Goal: Transaction & Acquisition: Book appointment/travel/reservation

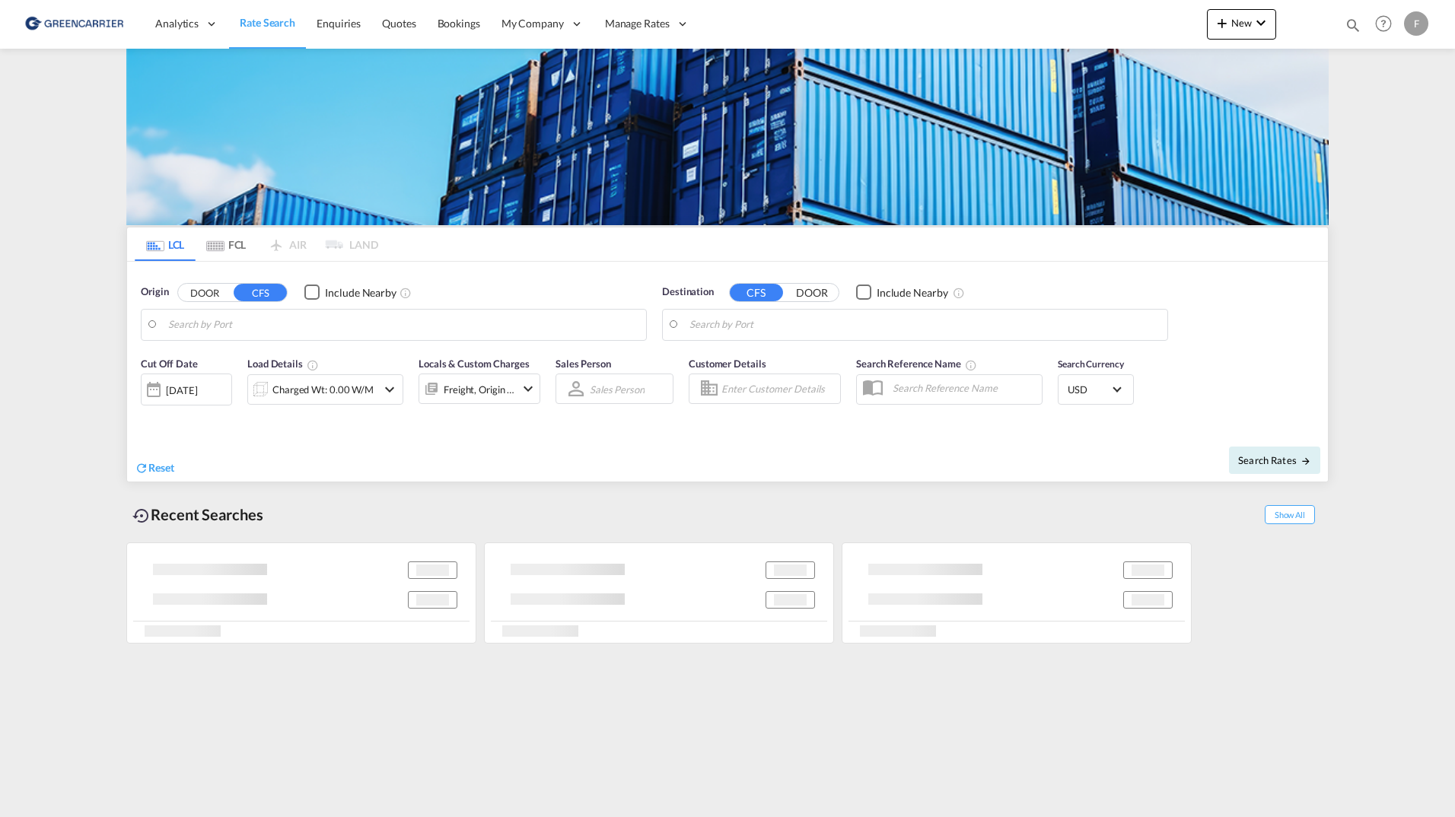
click at [285, 320] on body "Analytics Reports Dashboard Rate Search Enquiries Quotes Bookings" at bounding box center [727, 408] width 1455 height 817
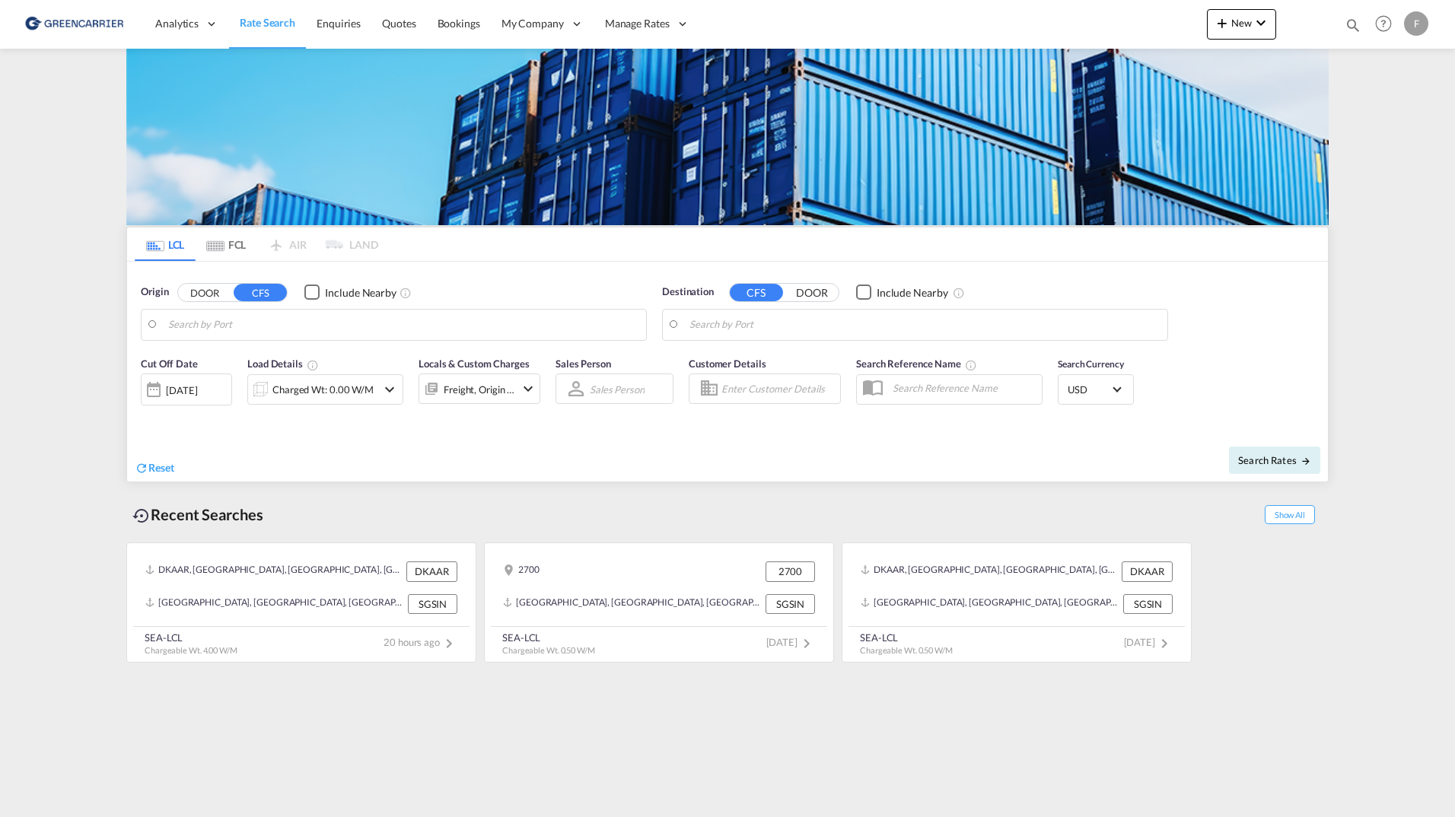
click at [211, 292] on button "DOOR" at bounding box center [204, 292] width 53 height 17
click at [227, 321] on body "Analytics Reports Dashboard Rate Search Enquiries Quotes Bookings" at bounding box center [727, 408] width 1455 height 817
drag, startPoint x: 227, startPoint y: 321, endPoint x: 269, endPoint y: 320, distance: 41.9
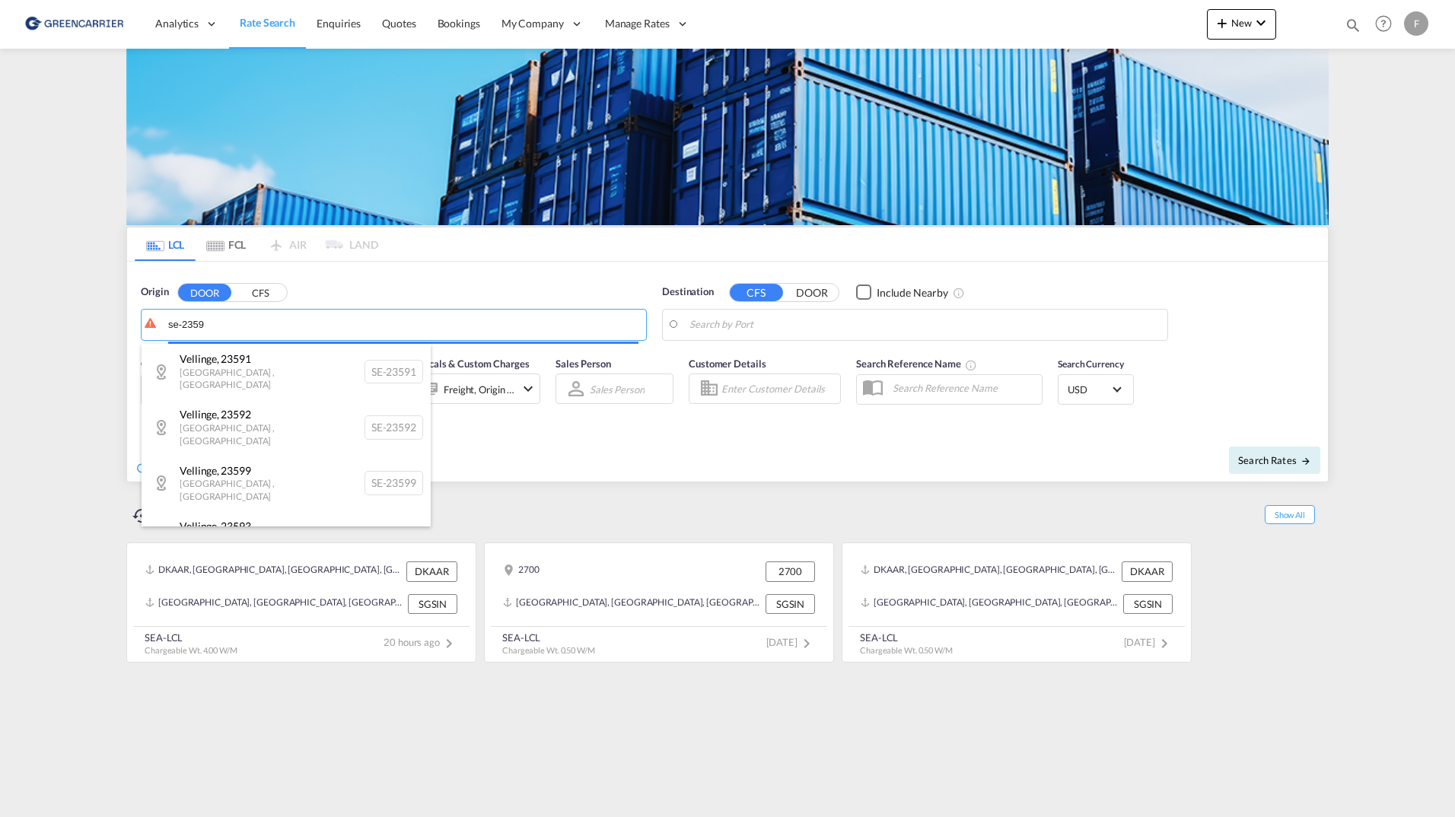
click at [243, 323] on body "Analytics Reports Dashboard Rate Search Enquiries Quotes Bookings" at bounding box center [727, 408] width 1455 height 817
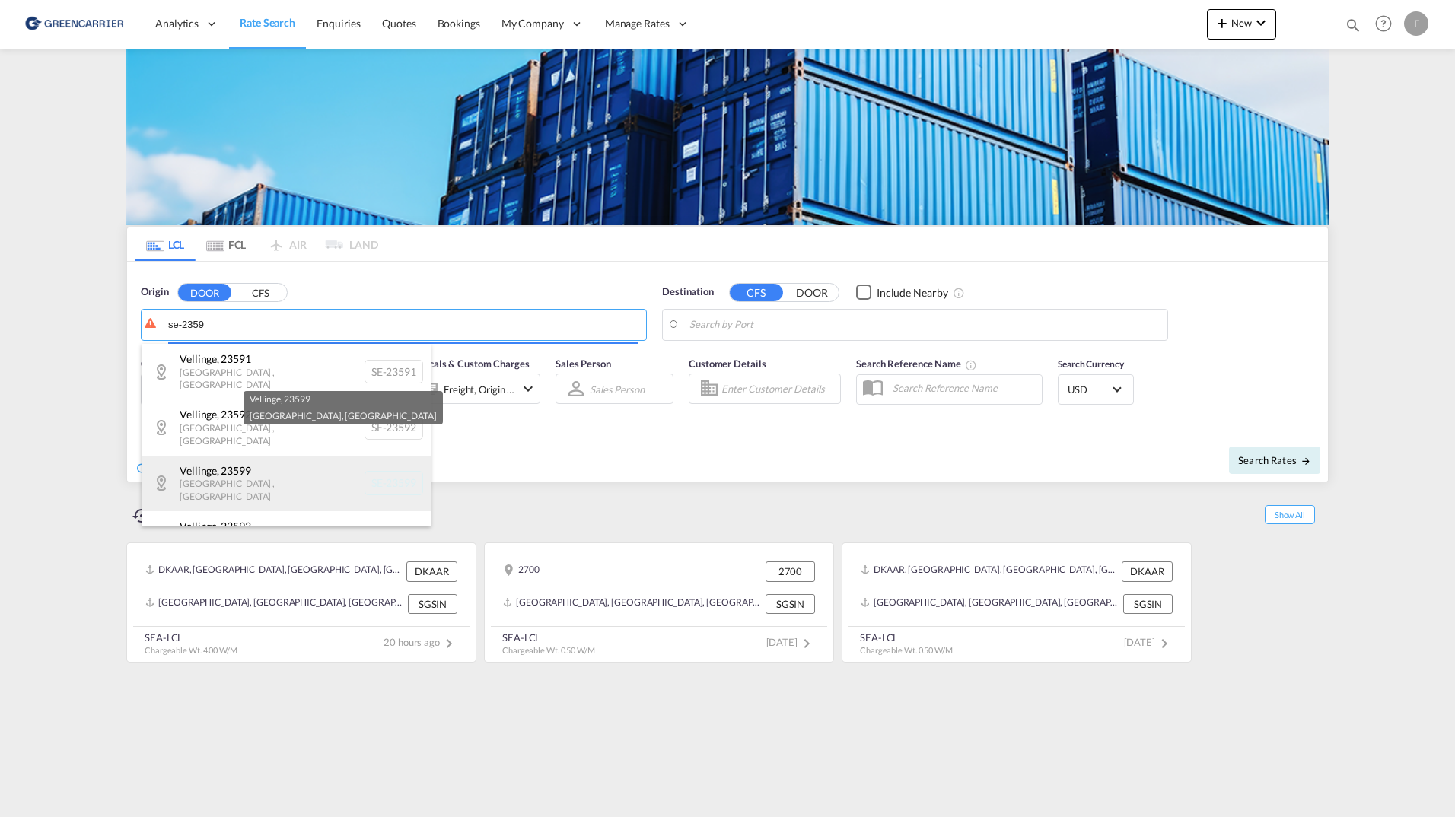
click at [266, 459] on div "Vellinge , 23599 Skåne , Sweden SE-23599" at bounding box center [286, 484] width 289 height 56
type input "SE-23599, [GEOGRAPHIC_DATA], [GEOGRAPHIC_DATA]"
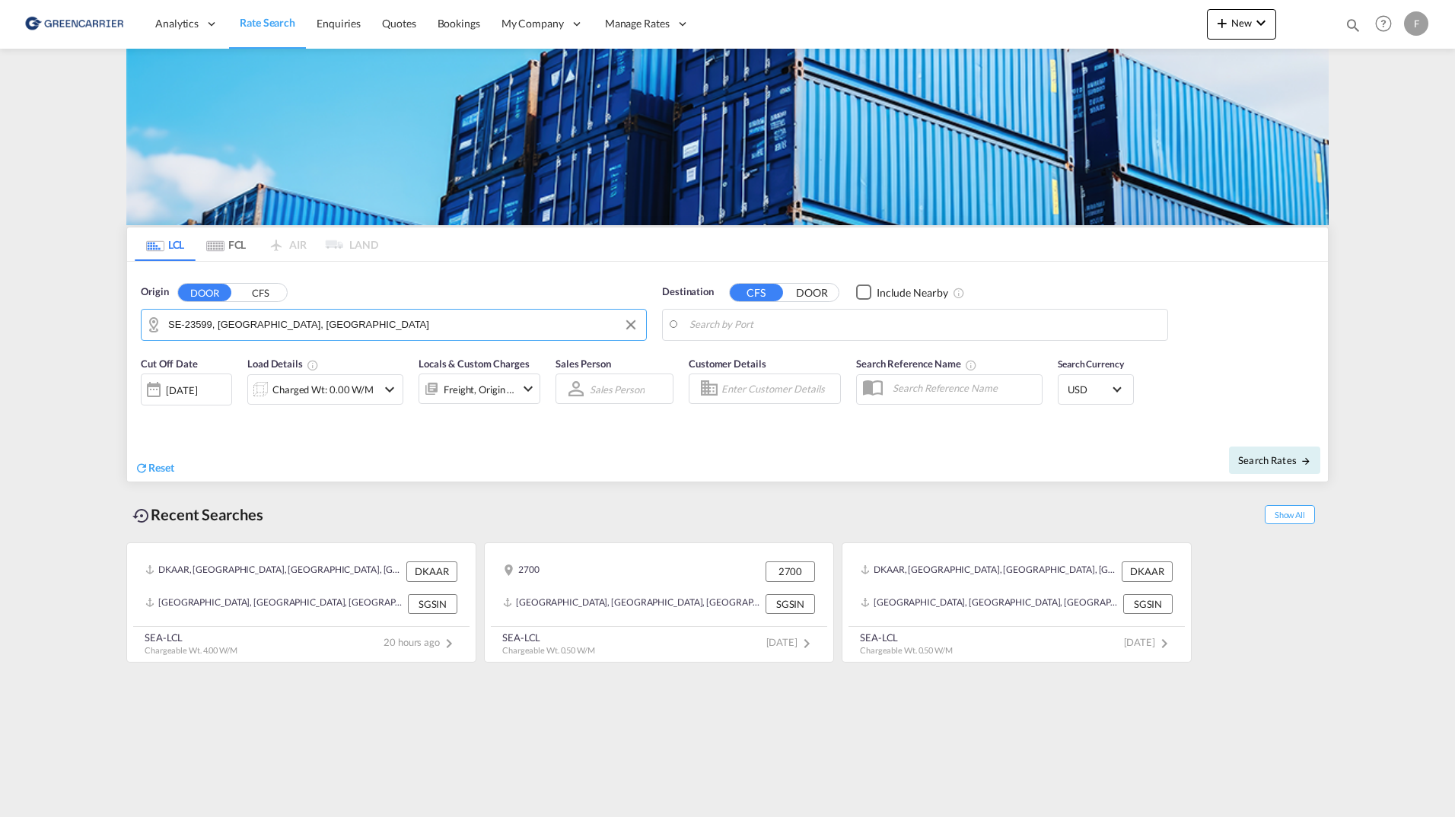
click at [739, 323] on body "Analytics Reports Dashboard Rate Search Enquiries Quotes Bookings" at bounding box center [727, 408] width 1455 height 817
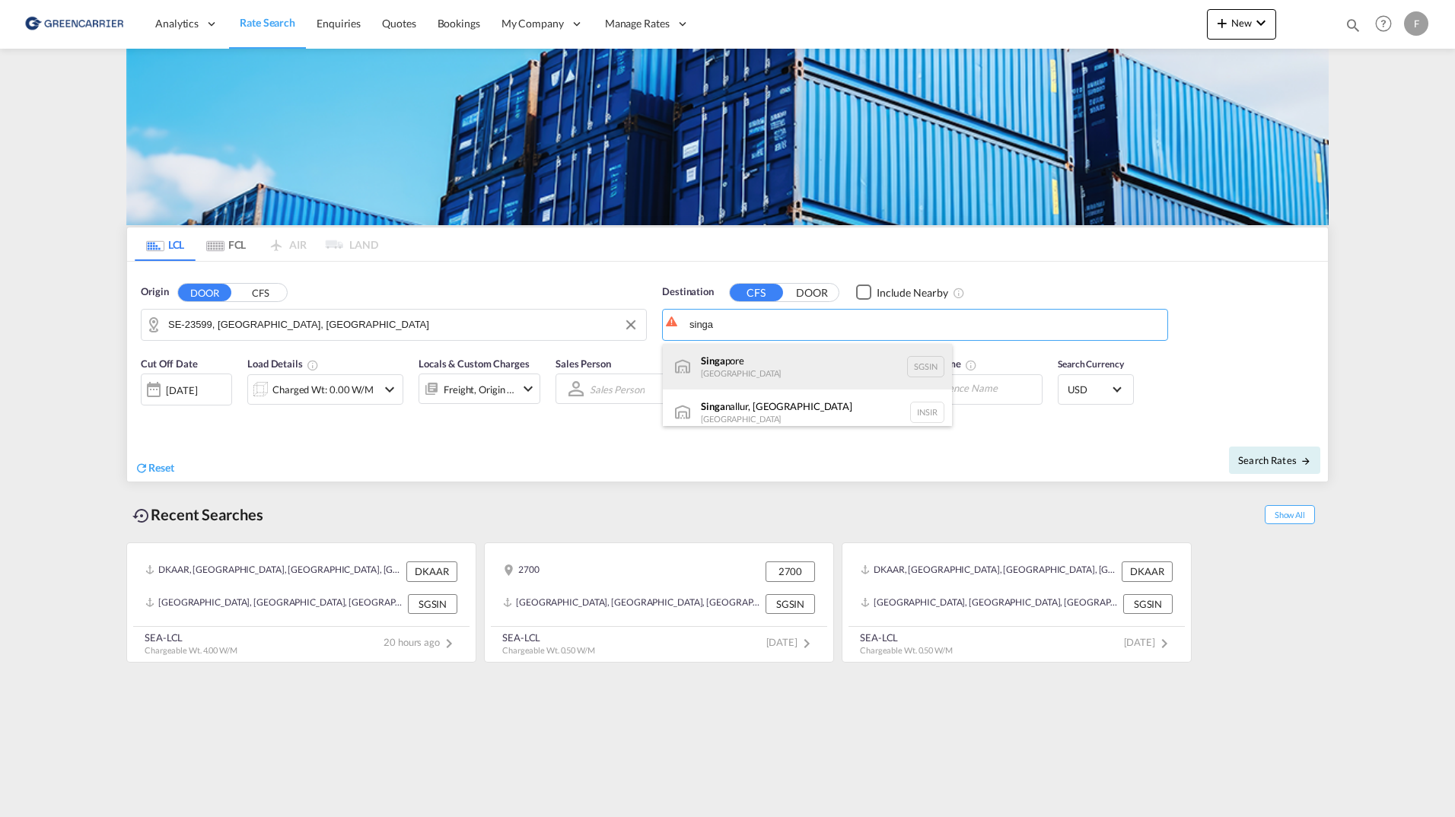
click at [802, 362] on div "Singa pore Singapore SGSIN" at bounding box center [807, 367] width 289 height 46
type input "[GEOGRAPHIC_DATA], SGSIN"
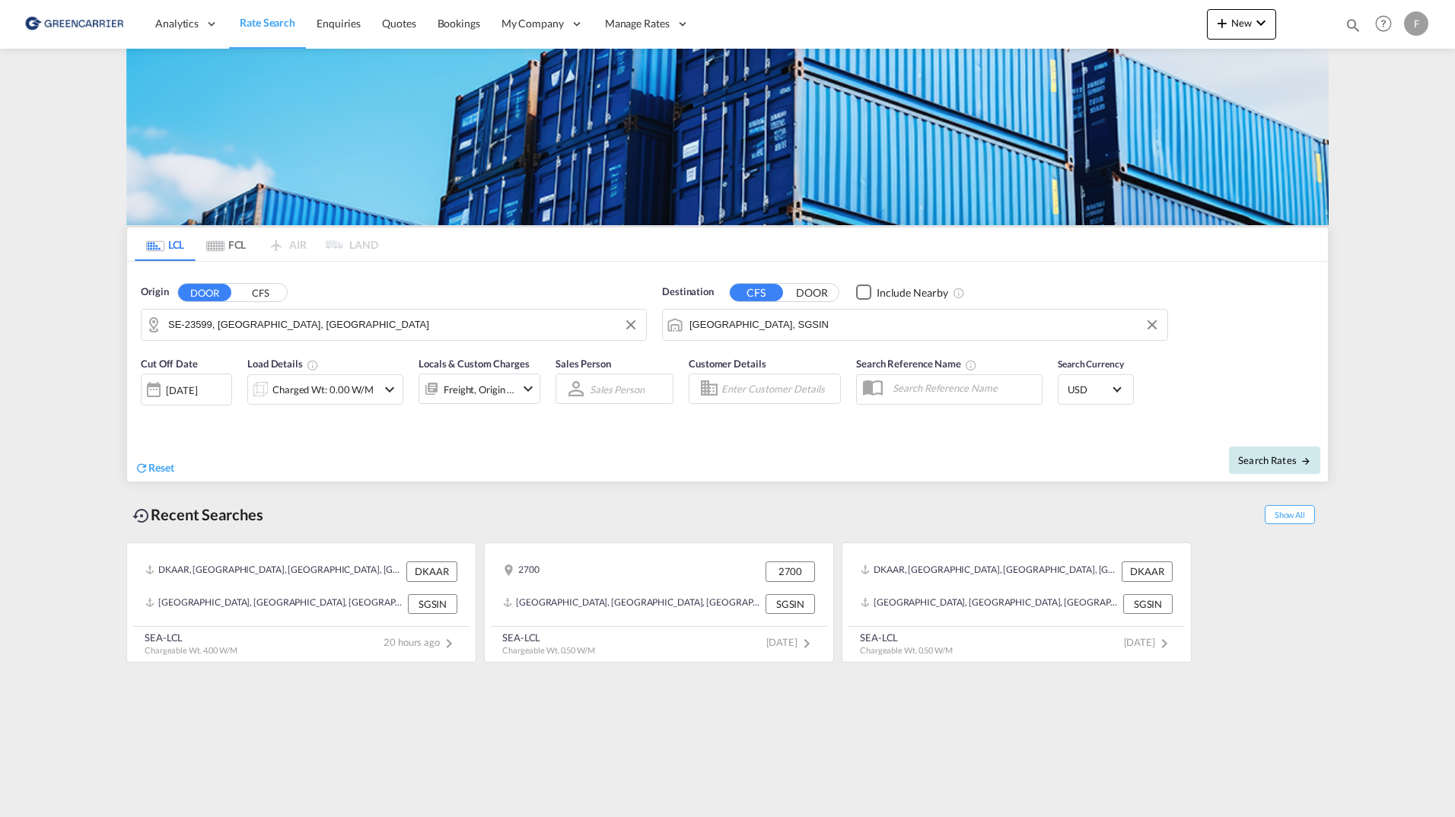
click at [1263, 455] on span "Search Rates" at bounding box center [1274, 460] width 73 height 12
click at [394, 383] on md-icon "icon-chevron-down" at bounding box center [389, 389] width 18 height 18
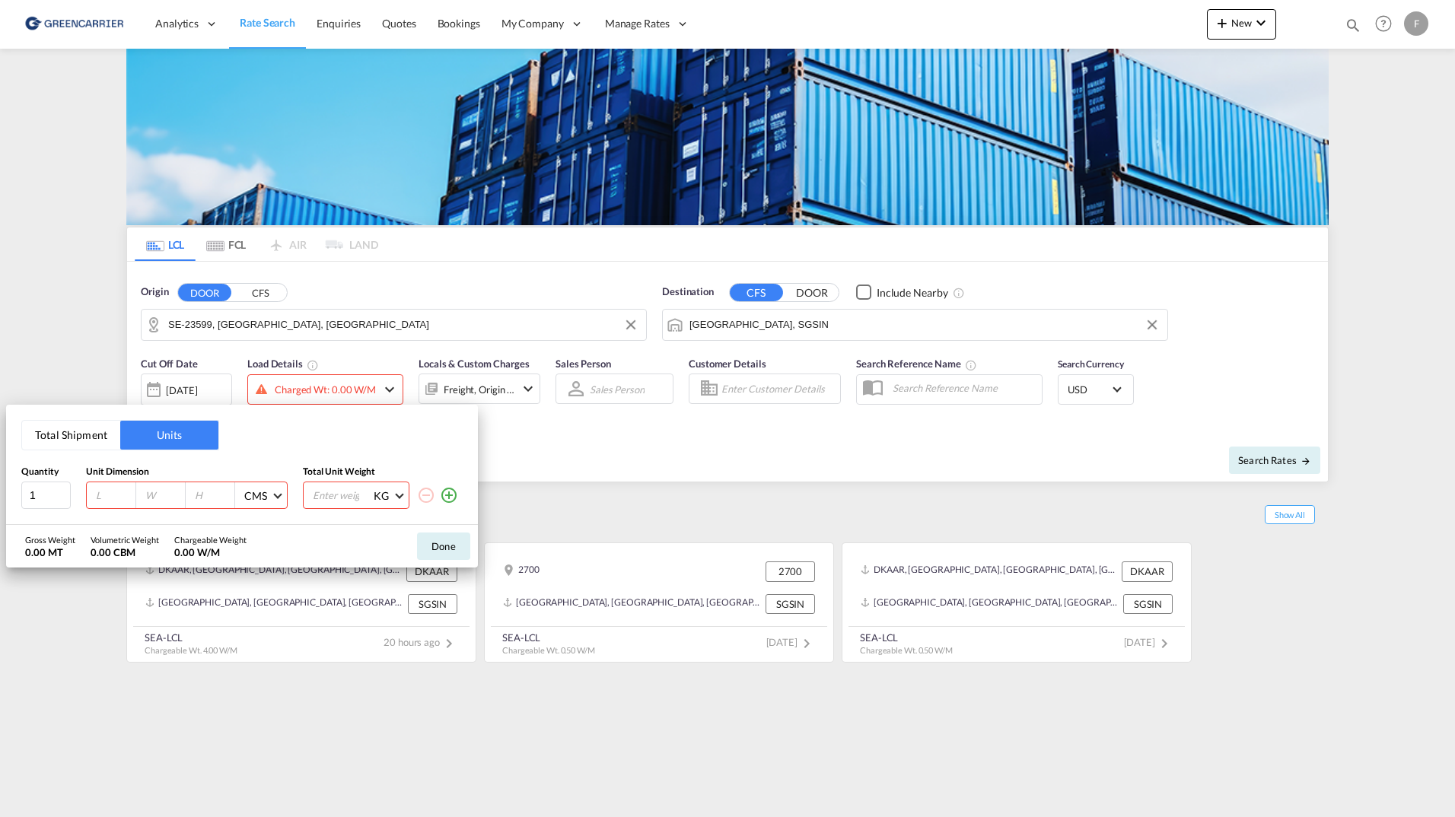
click at [90, 428] on button "Total Shipment" at bounding box center [71, 435] width 98 height 29
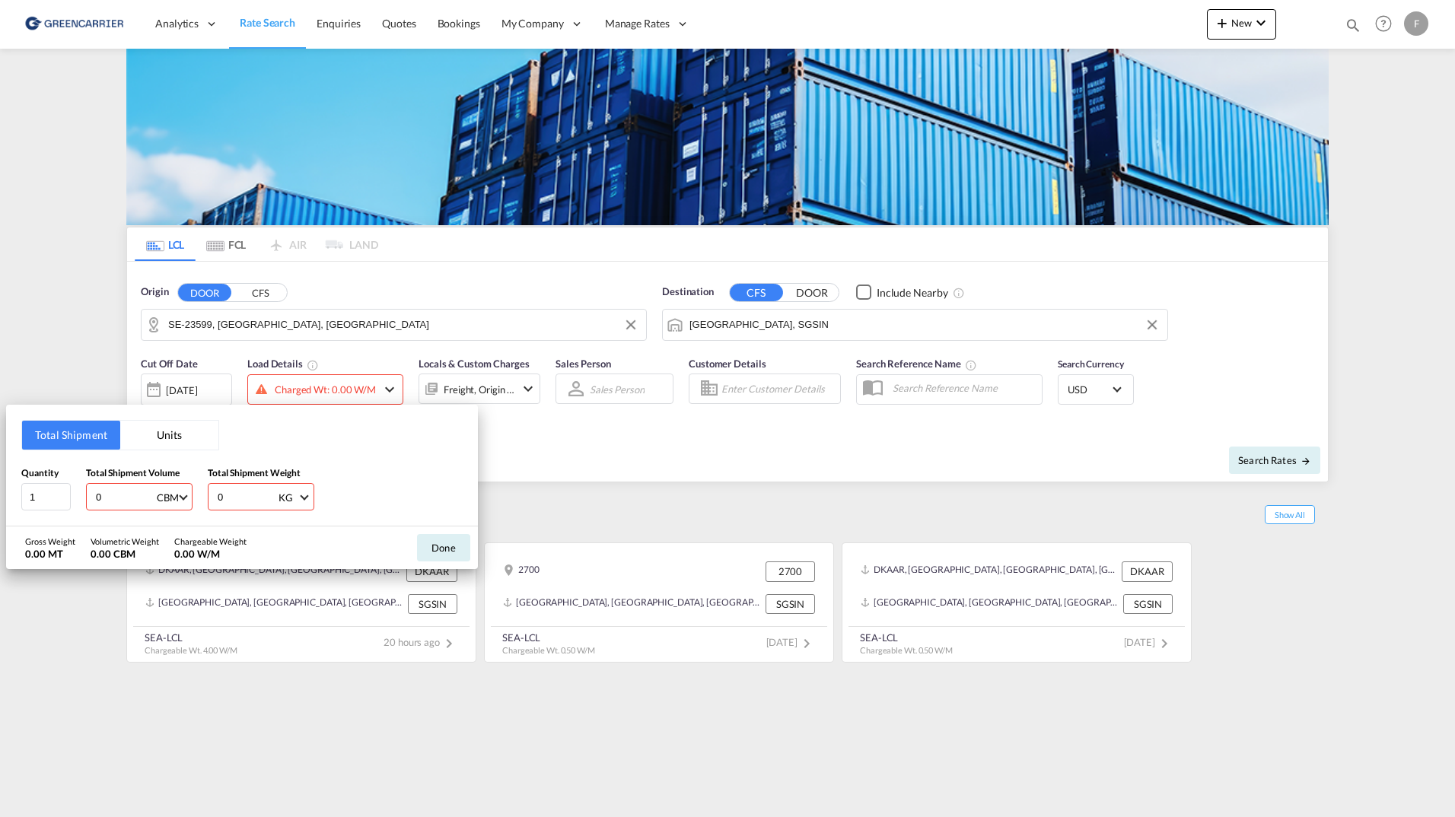
drag, startPoint x: 124, startPoint y: 493, endPoint x: 27, endPoint y: 472, distance: 98.9
click at [27, 472] on div "Quantity 1 Total Shipment Volume 0 CBM CBM CFT Total Shipment Weight 0 KG KG LB" at bounding box center [241, 489] width 441 height 46
type input "3"
drag, startPoint x: 215, startPoint y: 498, endPoint x: 206, endPoint y: 493, distance: 9.5
click at [196, 493] on div "Quantity 1 Total Shipment Volume 3 CBM CBM CFT Total Shipment Weight 0 KG KG LB" at bounding box center [241, 489] width 441 height 46
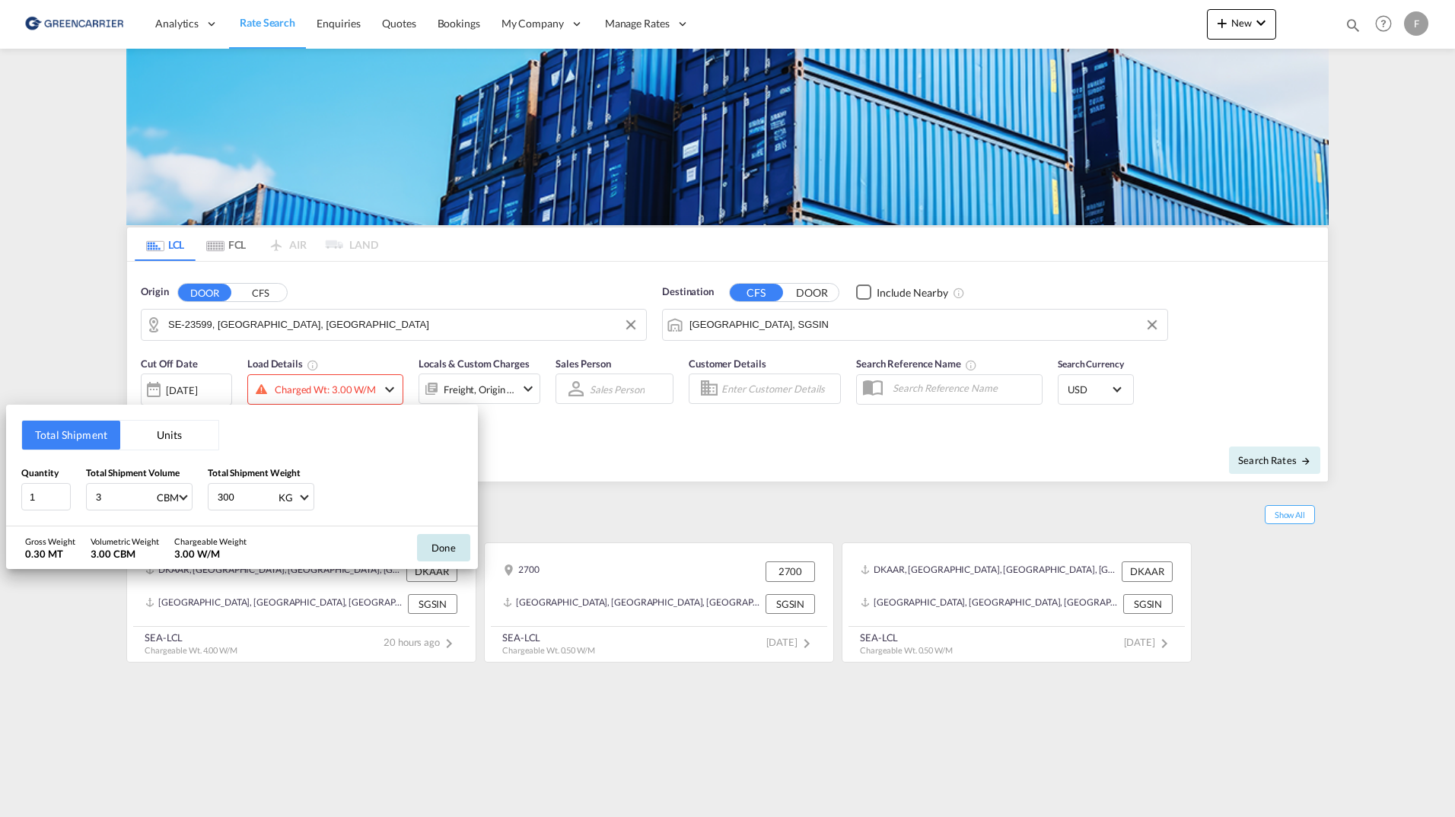
type input "300"
click at [433, 544] on button "Done" at bounding box center [443, 547] width 53 height 27
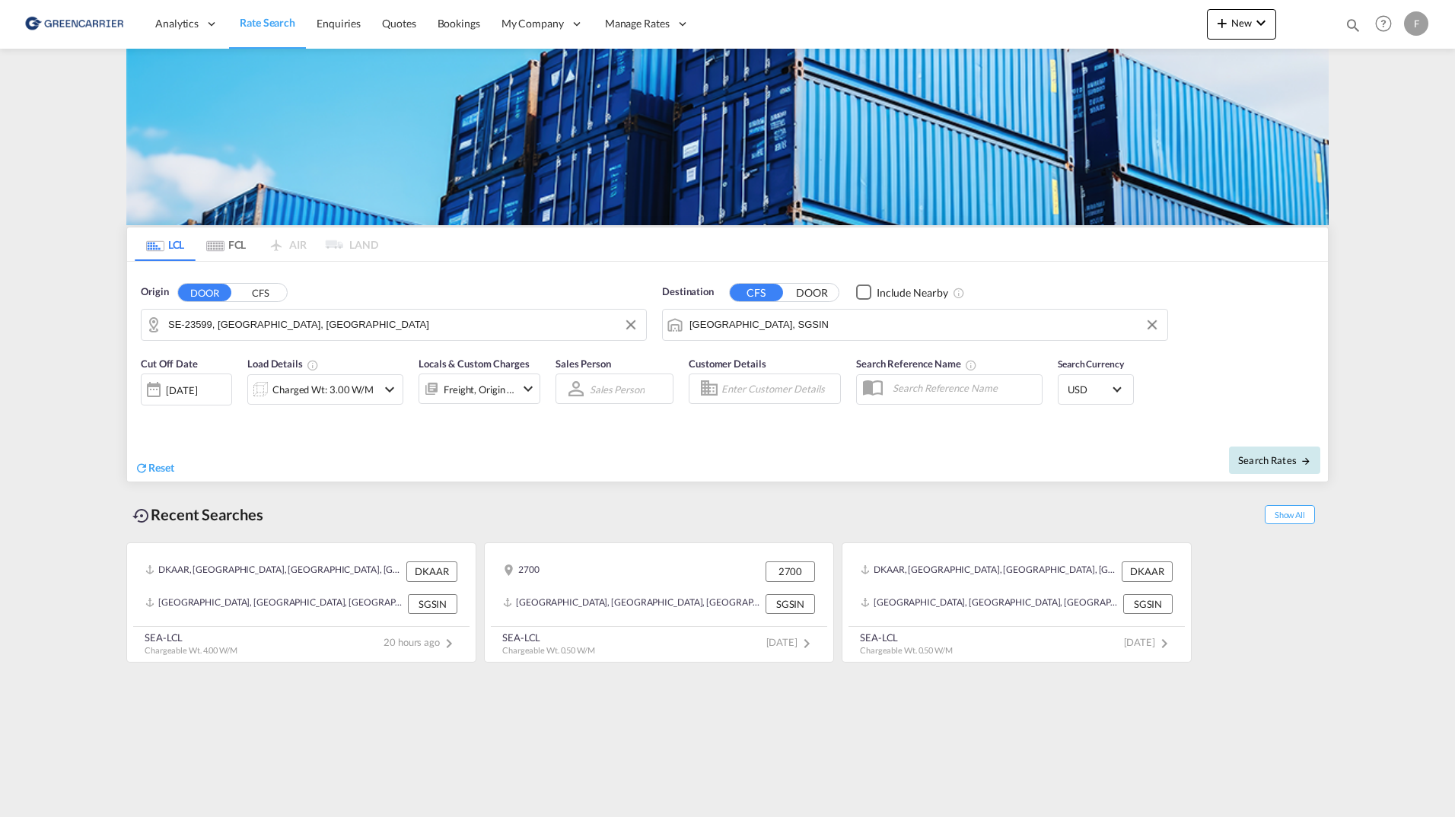
click at [1242, 461] on span "Search Rates" at bounding box center [1274, 460] width 73 height 12
type input "23599 to SGSIN / 25 Sep 2025"
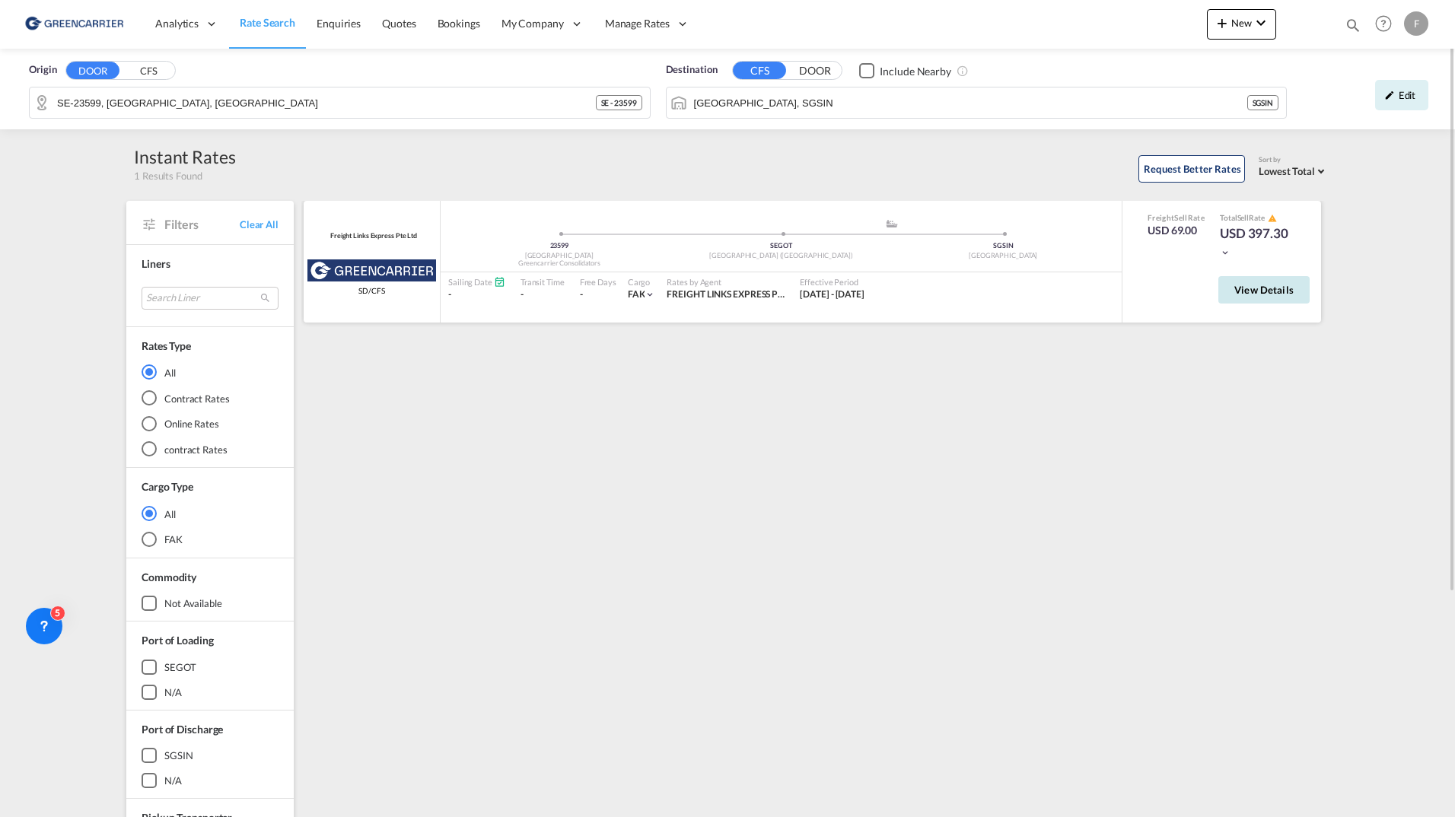
click at [1223, 291] on button "View Details" at bounding box center [1263, 289] width 91 height 27
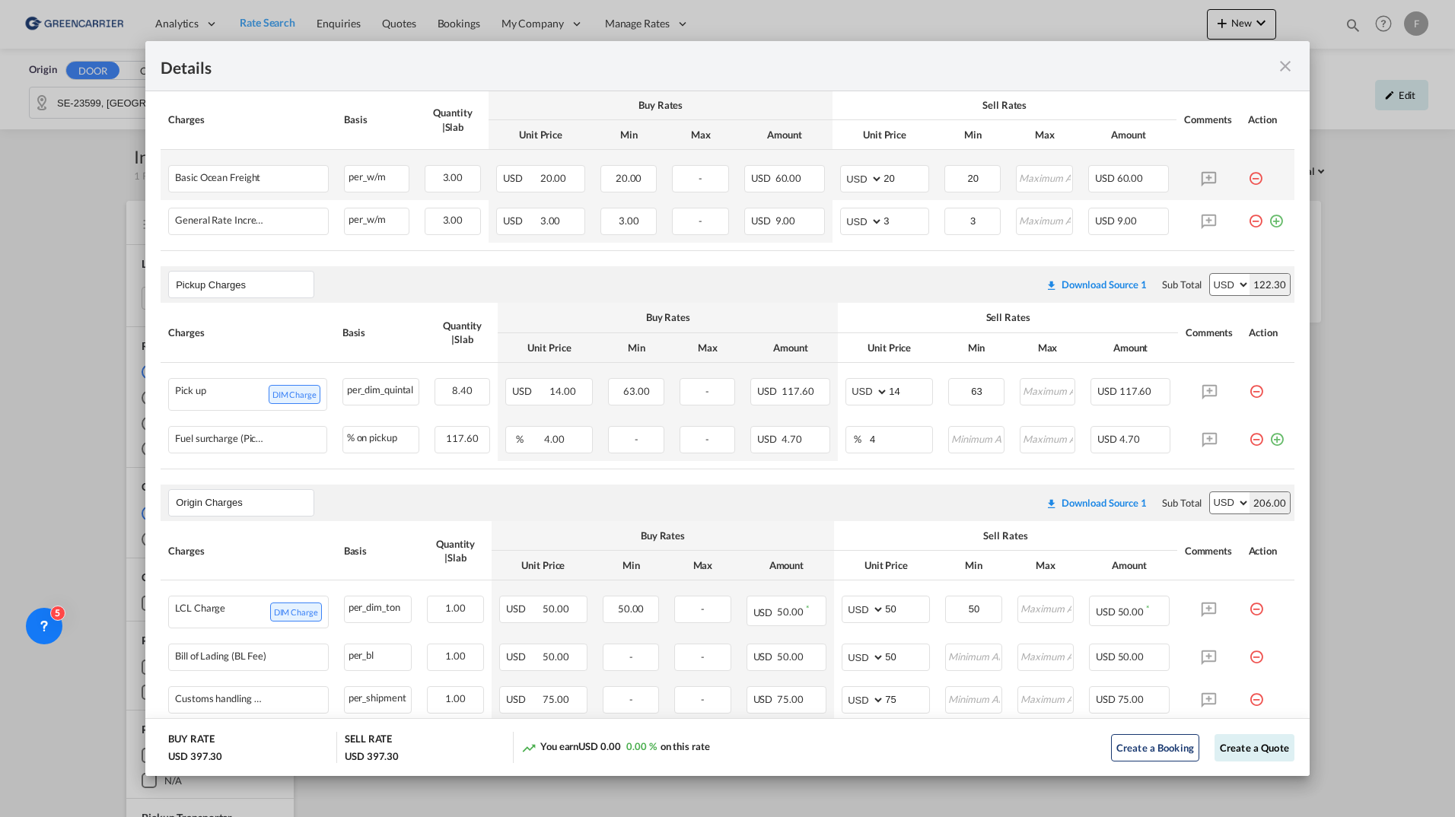
scroll to position [380, 0]
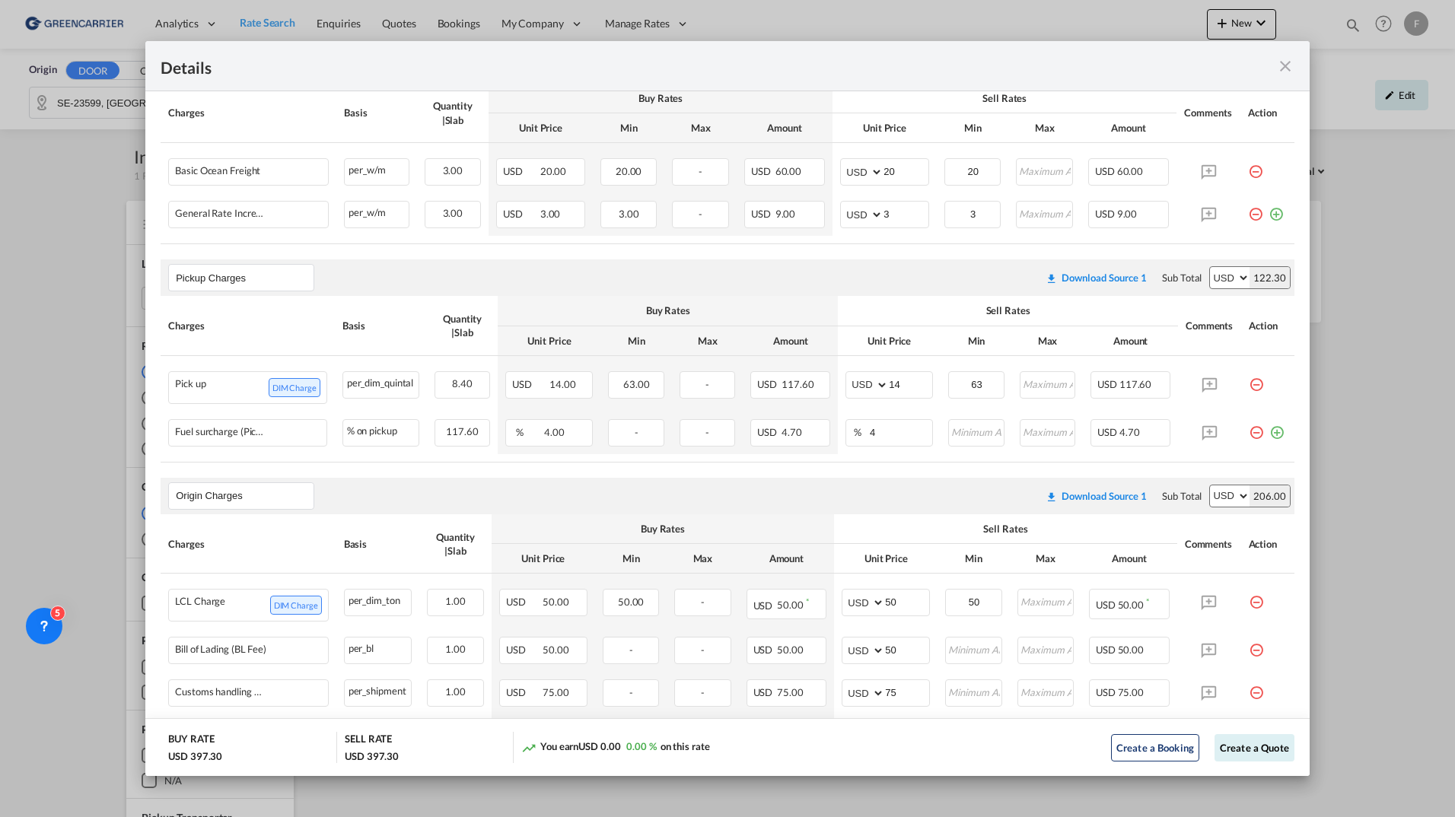
drag, startPoint x: 1290, startPoint y: 67, endPoint x: 1249, endPoint y: 50, distance: 43.7
click at [1290, 67] on md-icon "icon-close fg-AAA8AD m-0 cursor" at bounding box center [1285, 66] width 18 height 18
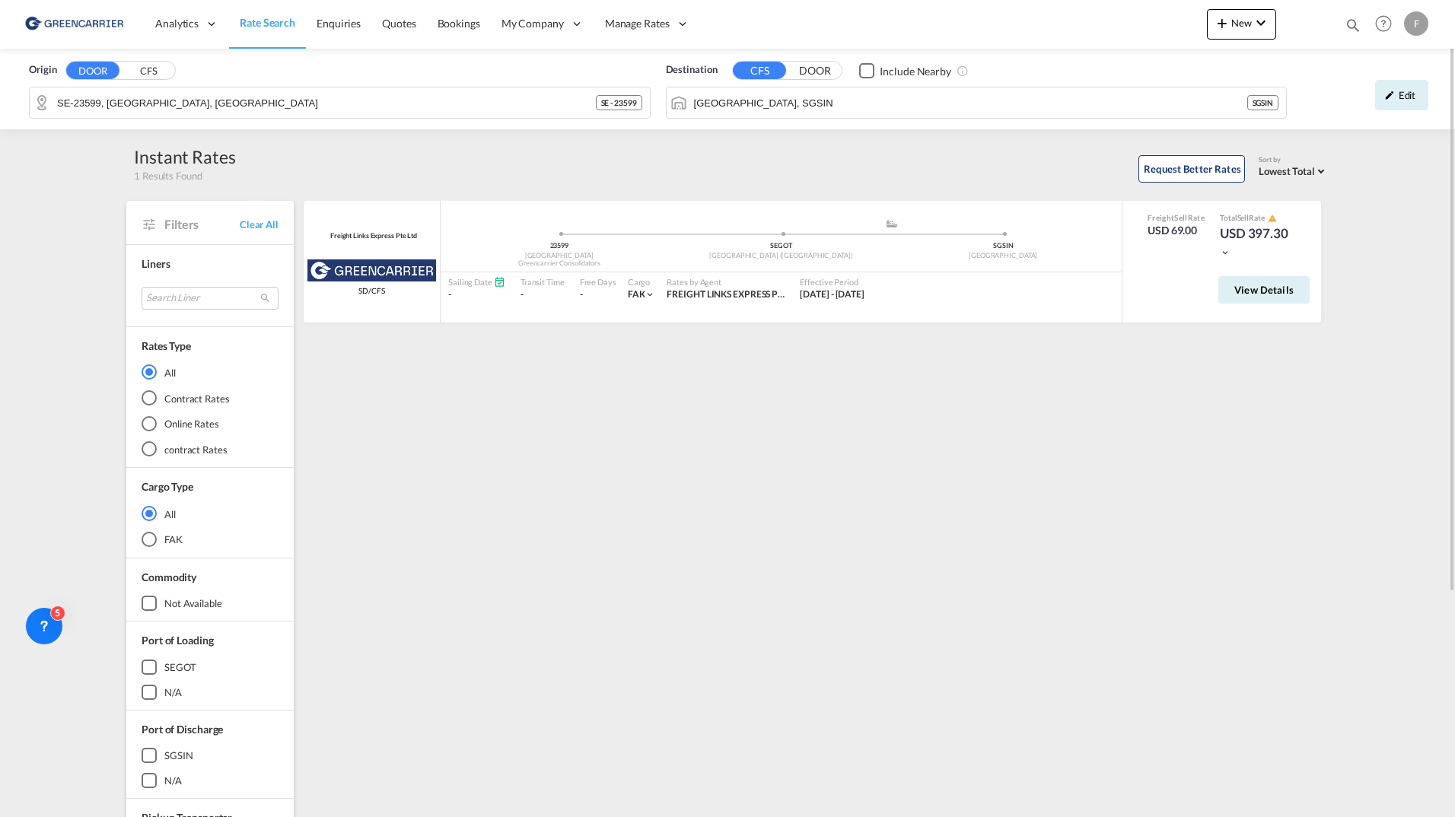
click at [296, 168] on div "Request Better Rates Sort by Lowest Total Lowest Freight Lowest Total Fastest T…" at bounding box center [782, 167] width 1093 height 32
click at [1404, 96] on div "Edit" at bounding box center [1401, 95] width 53 height 30
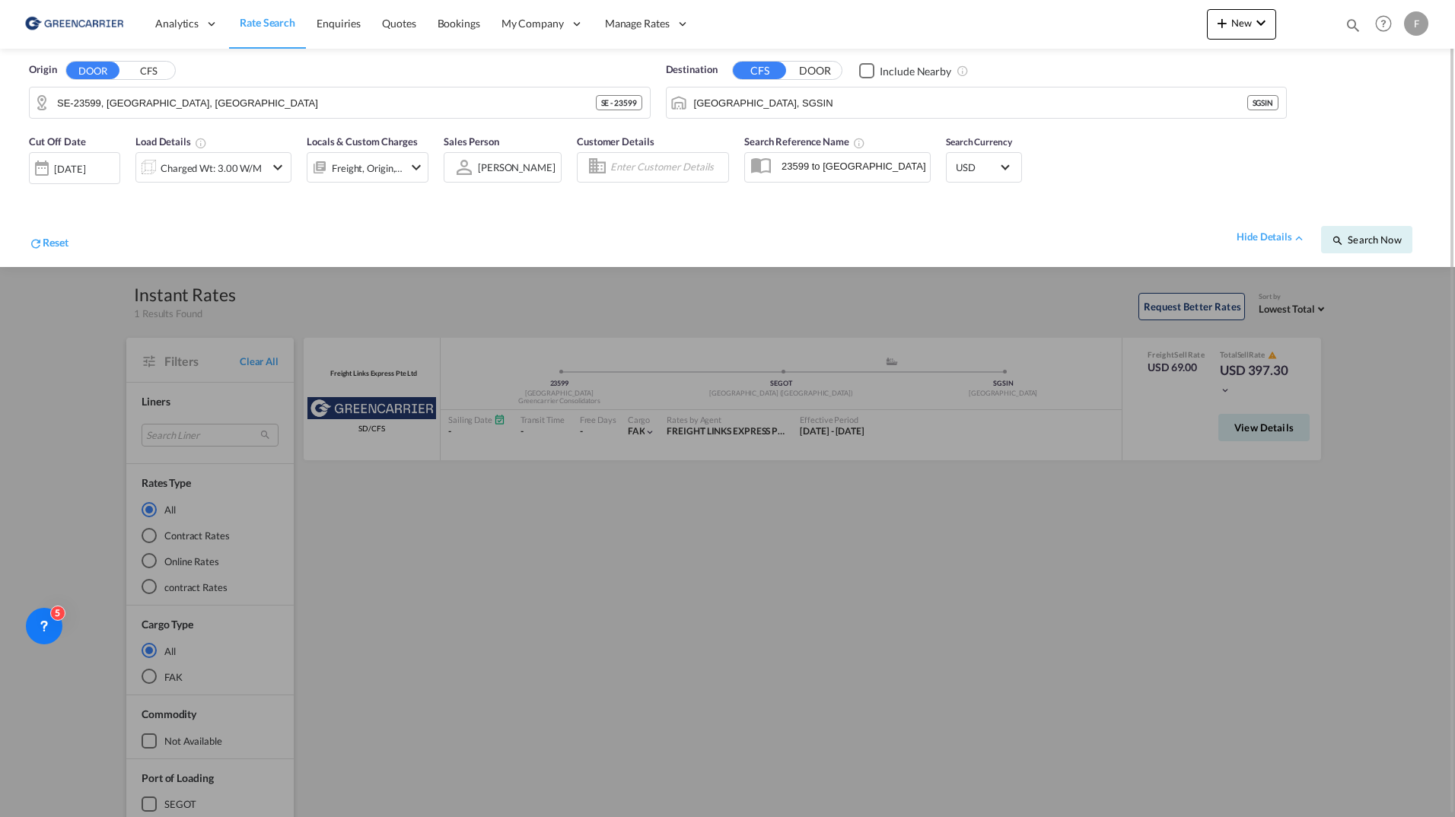
click at [347, 297] on div at bounding box center [727, 408] width 1455 height 817
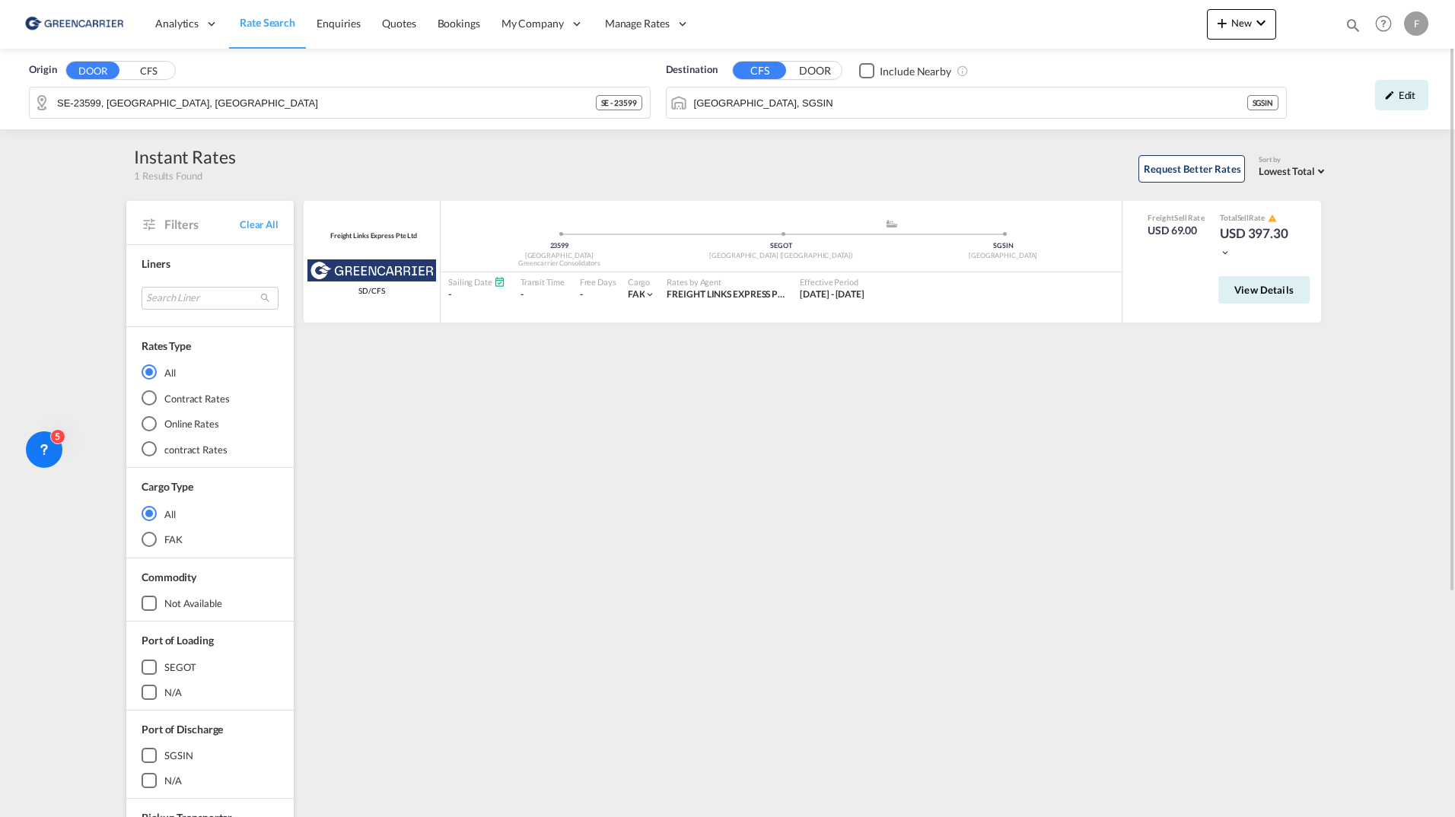
click at [93, 227] on div "Origin DOOR CFS SE-23599, Vellinge, Skåne SE - 23599 Destination CFS DOOR Inclu…" at bounding box center [727, 588] width 1455 height 1079
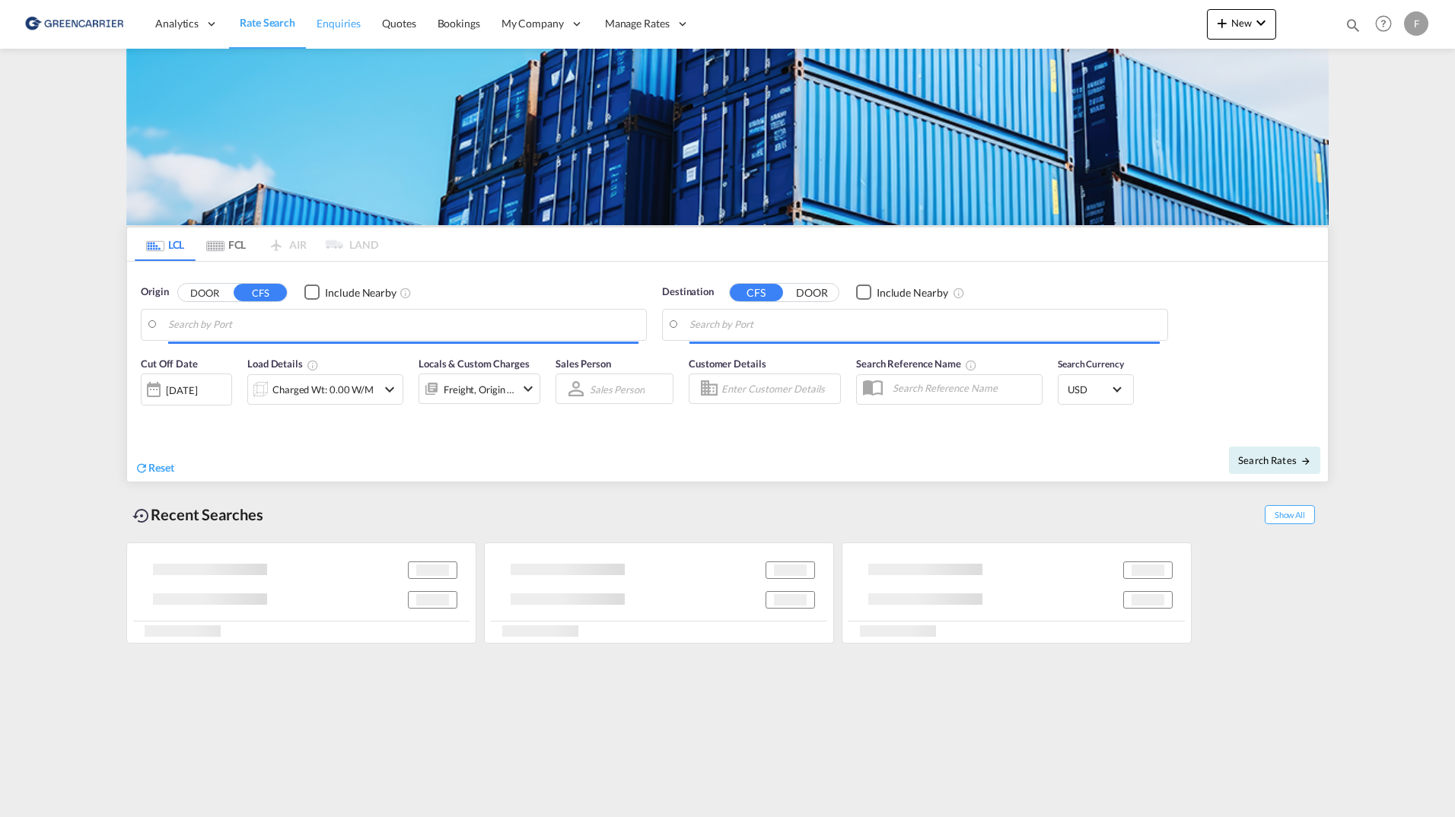
type input "SE-23599, [GEOGRAPHIC_DATA], [GEOGRAPHIC_DATA]"
type input "[GEOGRAPHIC_DATA], SGSIN"
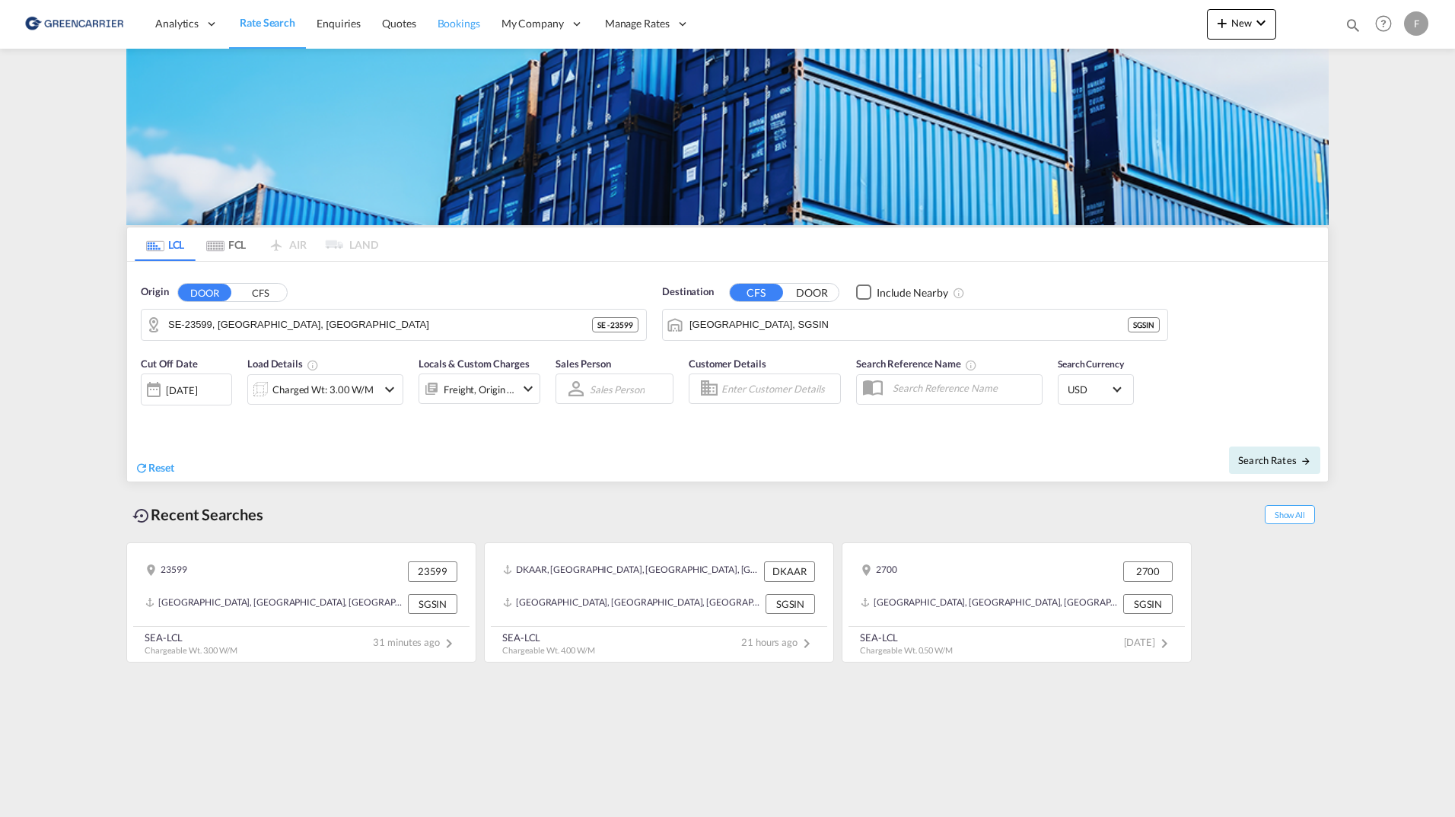
click at [453, 24] on span "Bookings" at bounding box center [458, 23] width 43 height 13
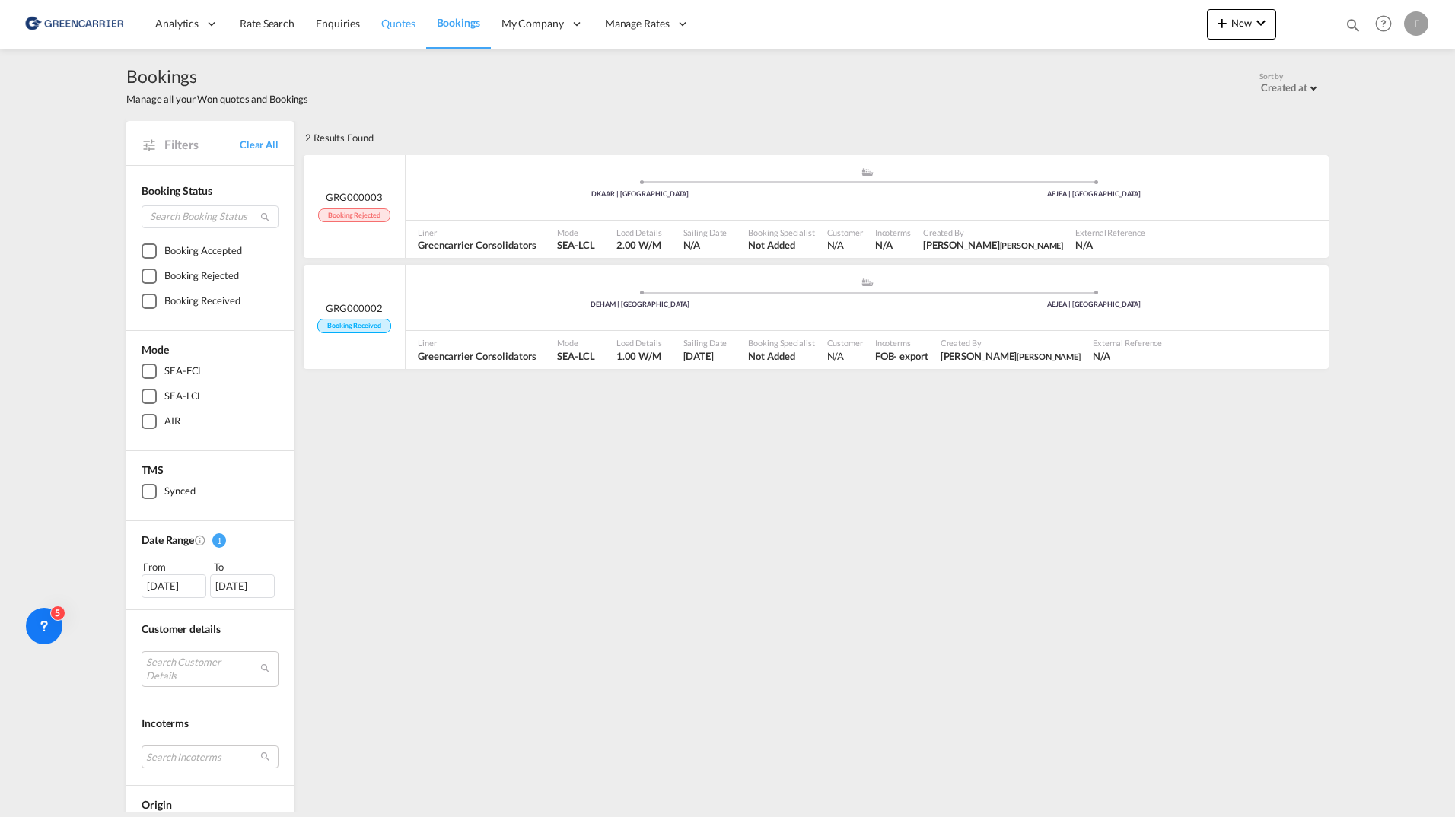
click at [372, 17] on link "Quotes" at bounding box center [398, 23] width 55 height 49
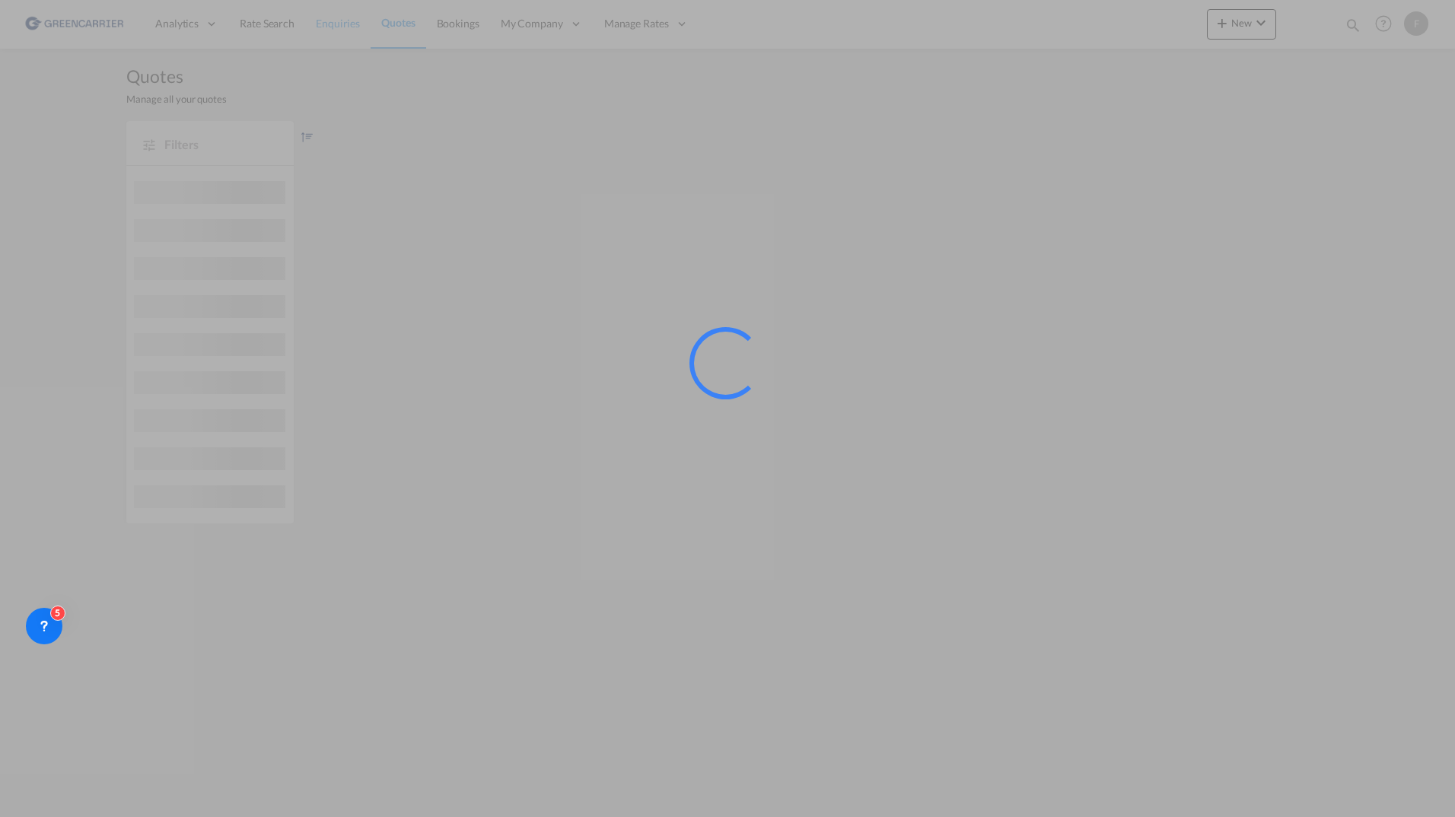
click at [344, 29] on span "Enquiries" at bounding box center [338, 23] width 44 height 13
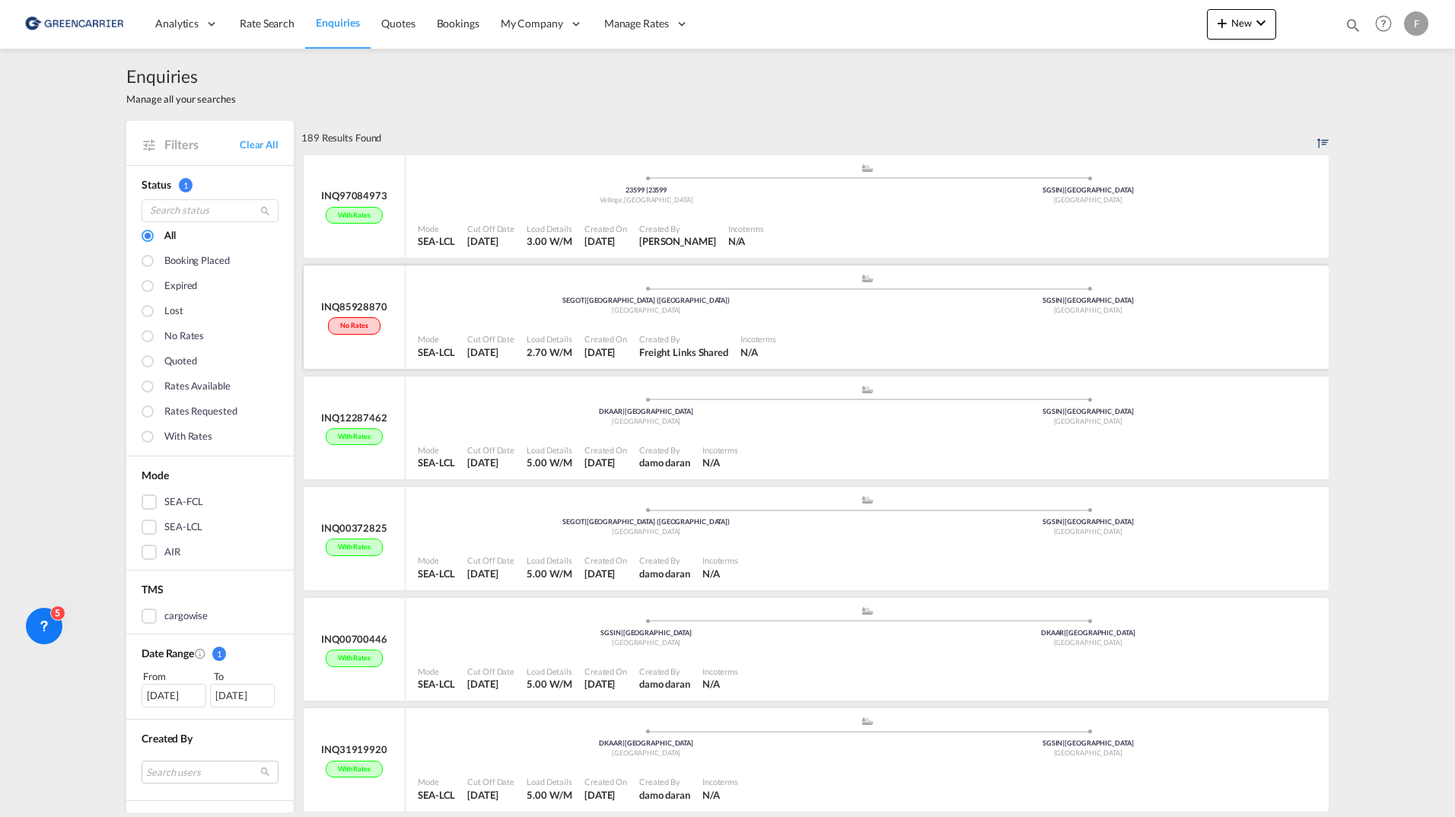
click at [442, 286] on div ".a{fill:#aaa8ad;} .a{fill:#aaa8ad;} SEGOT | [GEOGRAPHIC_DATA] ([GEOGRAPHIC_DATA…" at bounding box center [867, 296] width 899 height 46
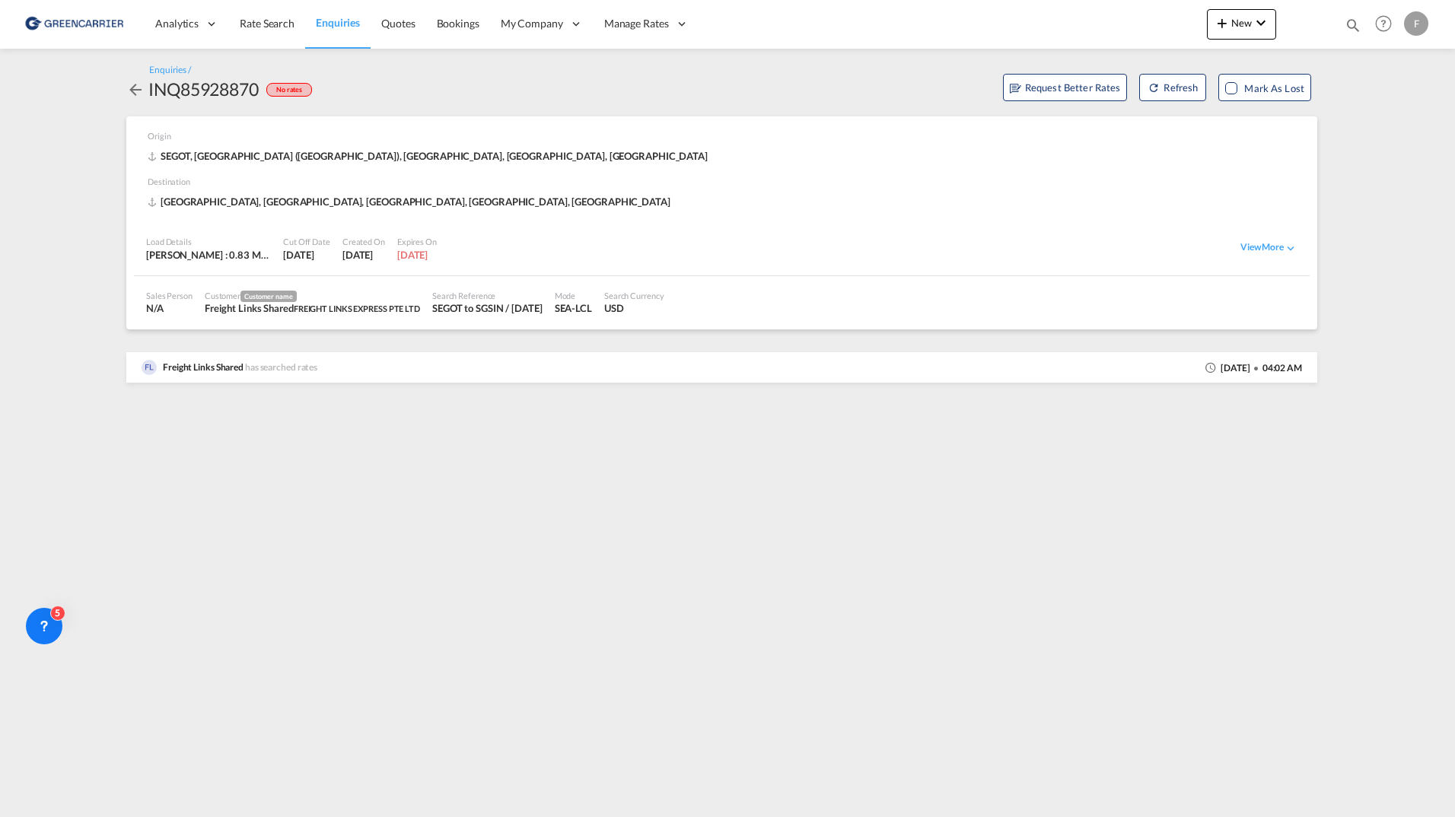
click at [138, 87] on md-icon "icon-arrow-left" at bounding box center [135, 90] width 18 height 18
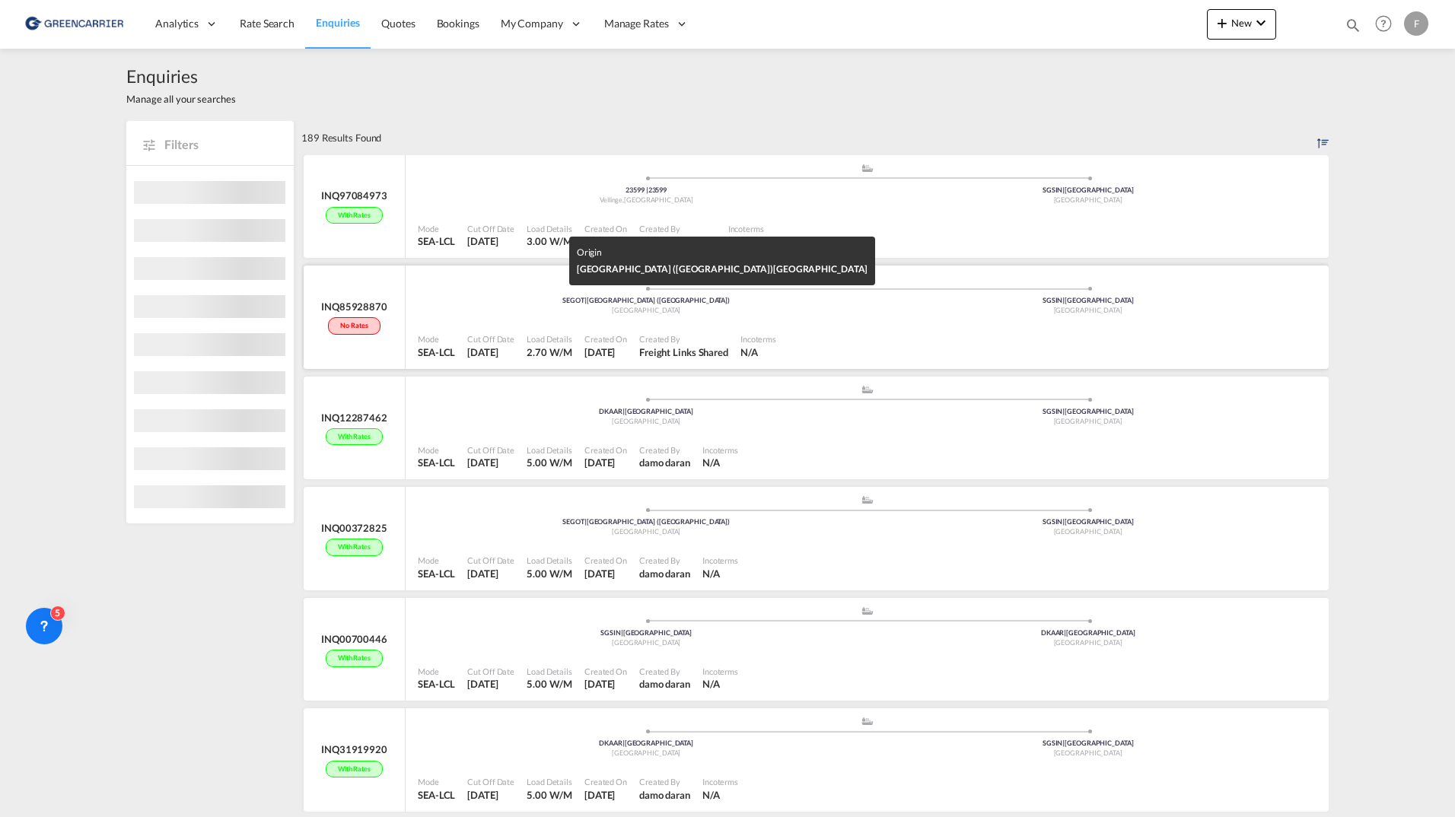
click at [552, 297] on div "SEGOT | Gothenburg (Goteborg)" at bounding box center [646, 301] width 442 height 10
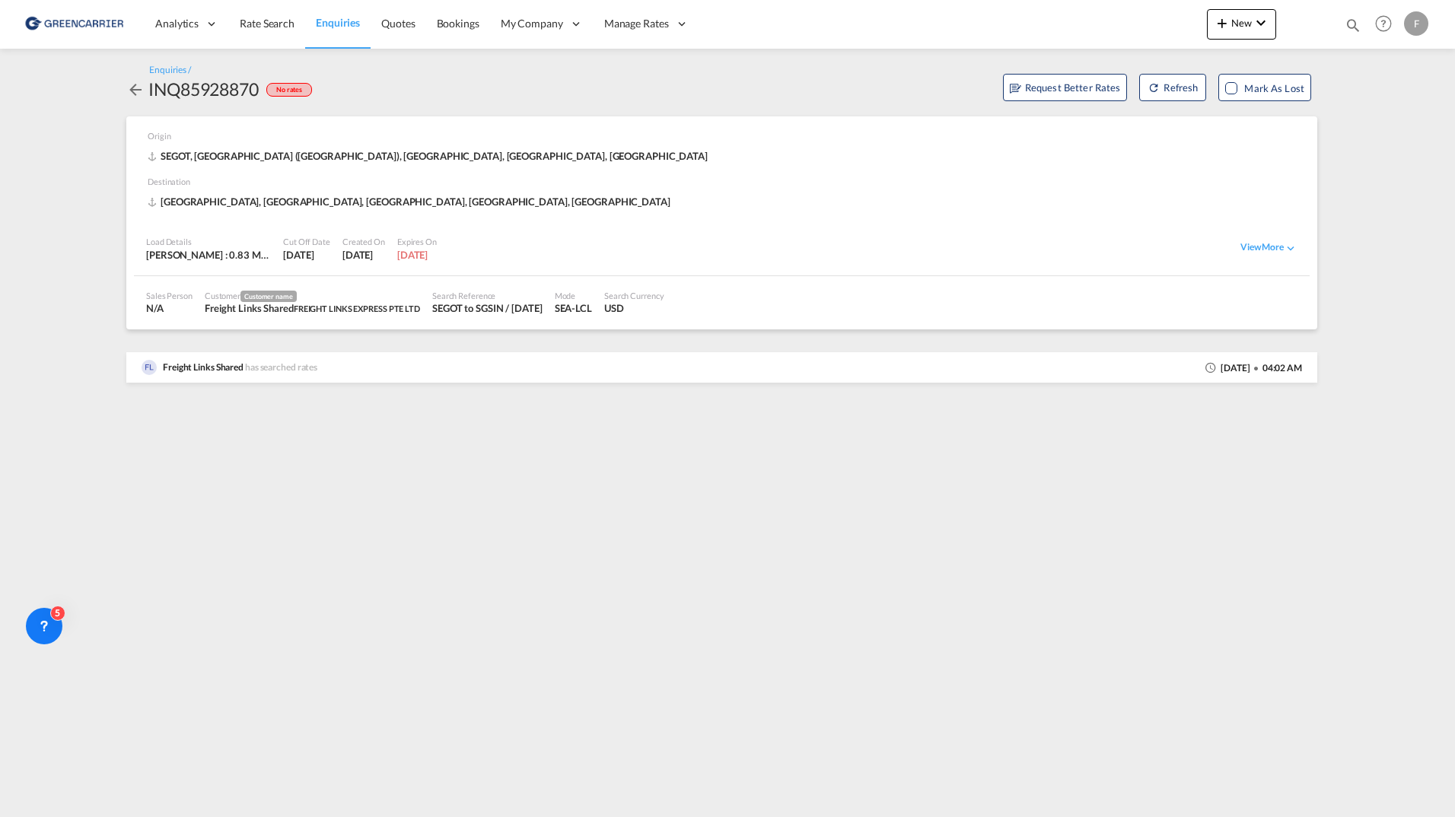
click at [133, 96] on md-icon "icon-arrow-left" at bounding box center [135, 90] width 18 height 18
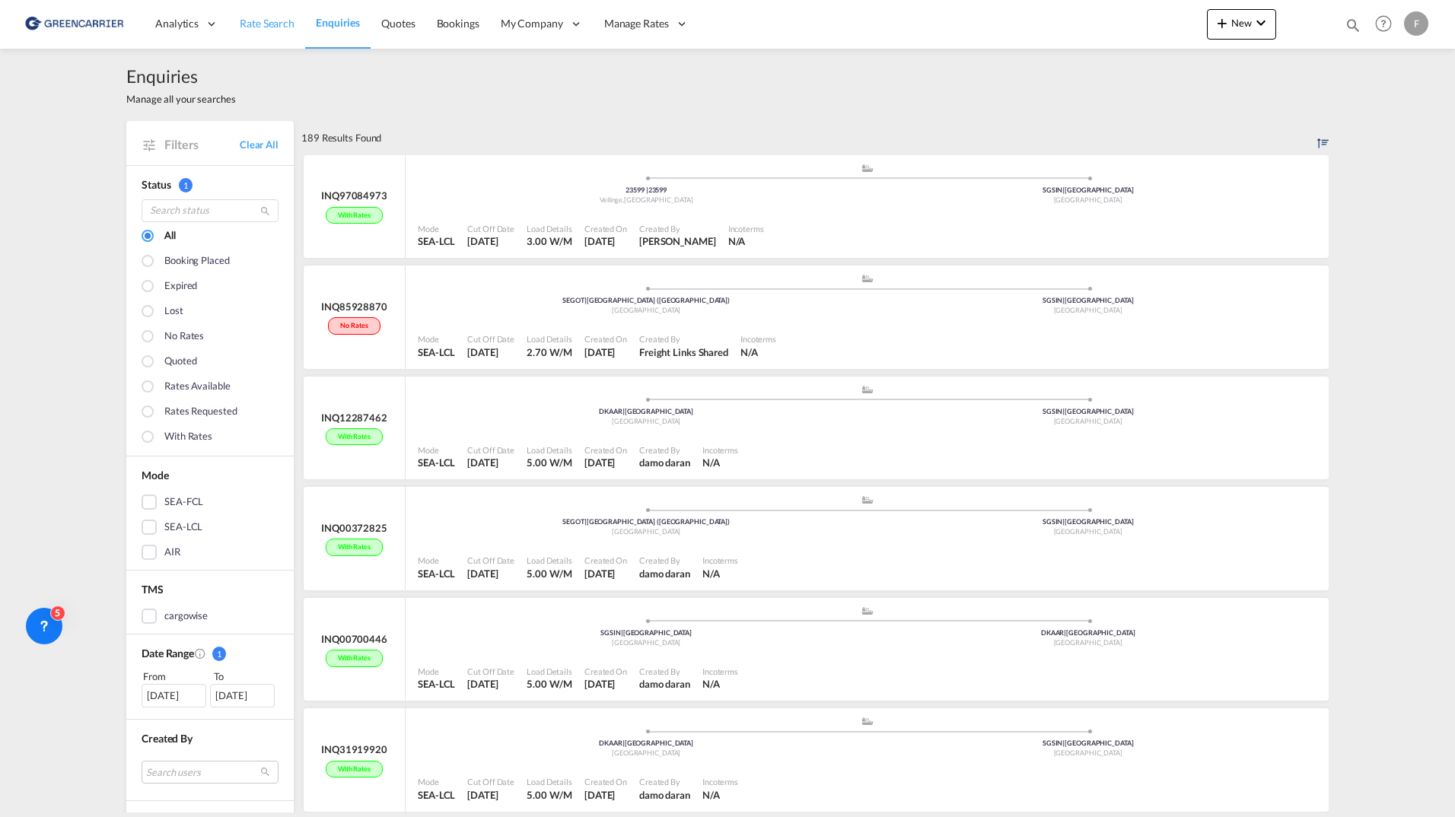
click at [285, 21] on span "Rate Search" at bounding box center [267, 23] width 55 height 13
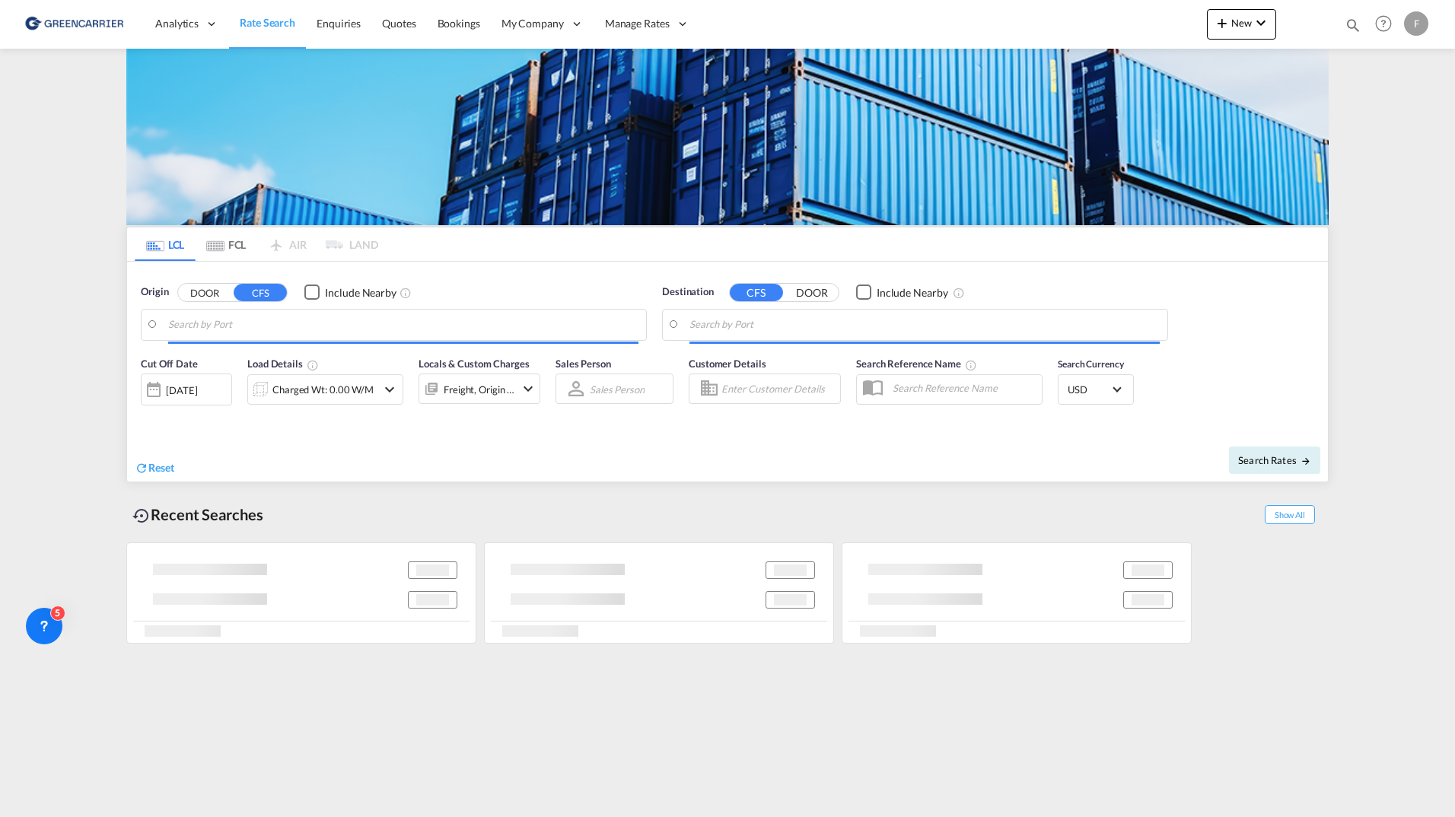
click at [326, 327] on input "Search by Port" at bounding box center [403, 324] width 470 height 23
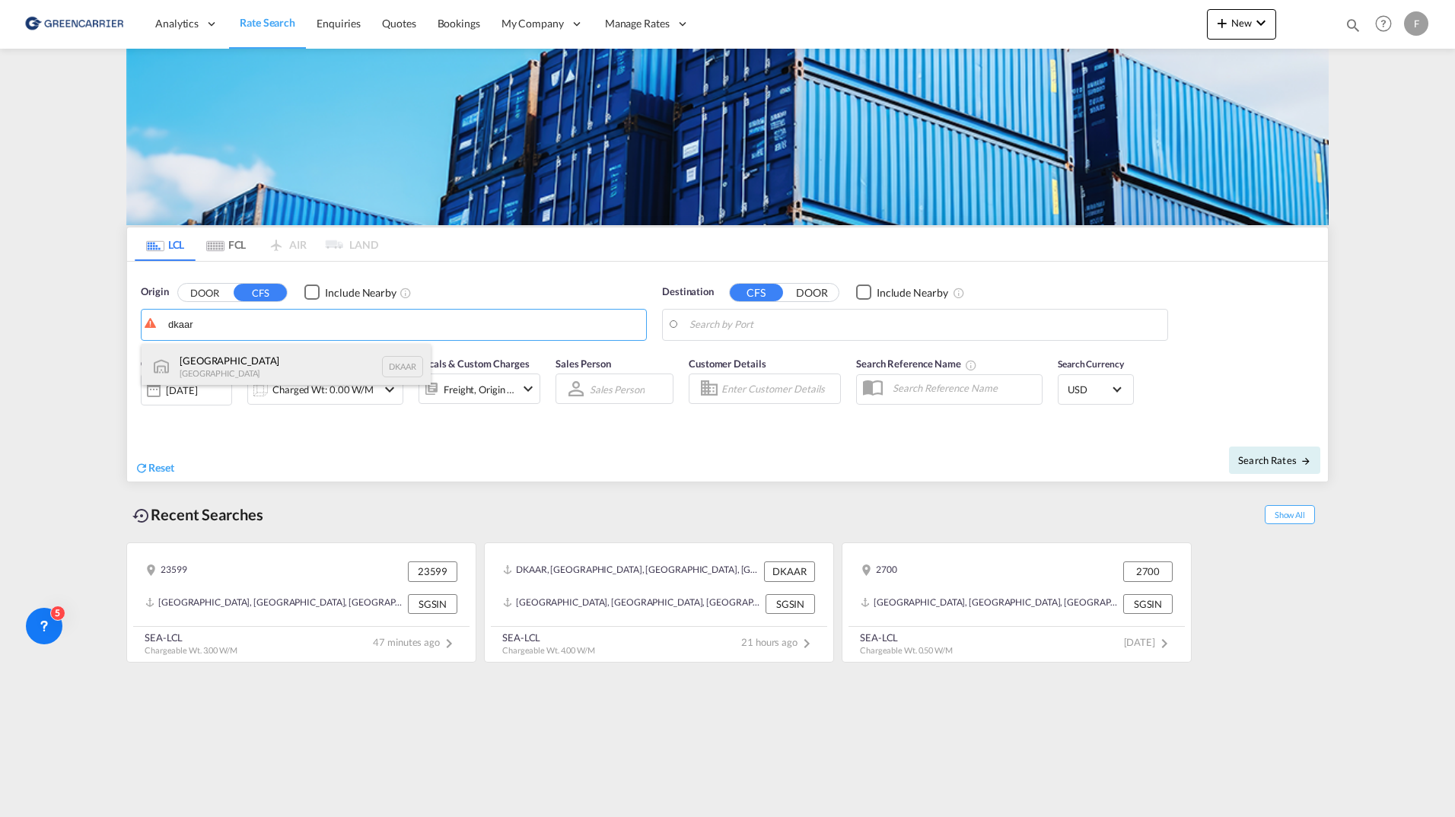
click at [265, 374] on div "Aarhus Denmark DKAAR" at bounding box center [286, 367] width 289 height 46
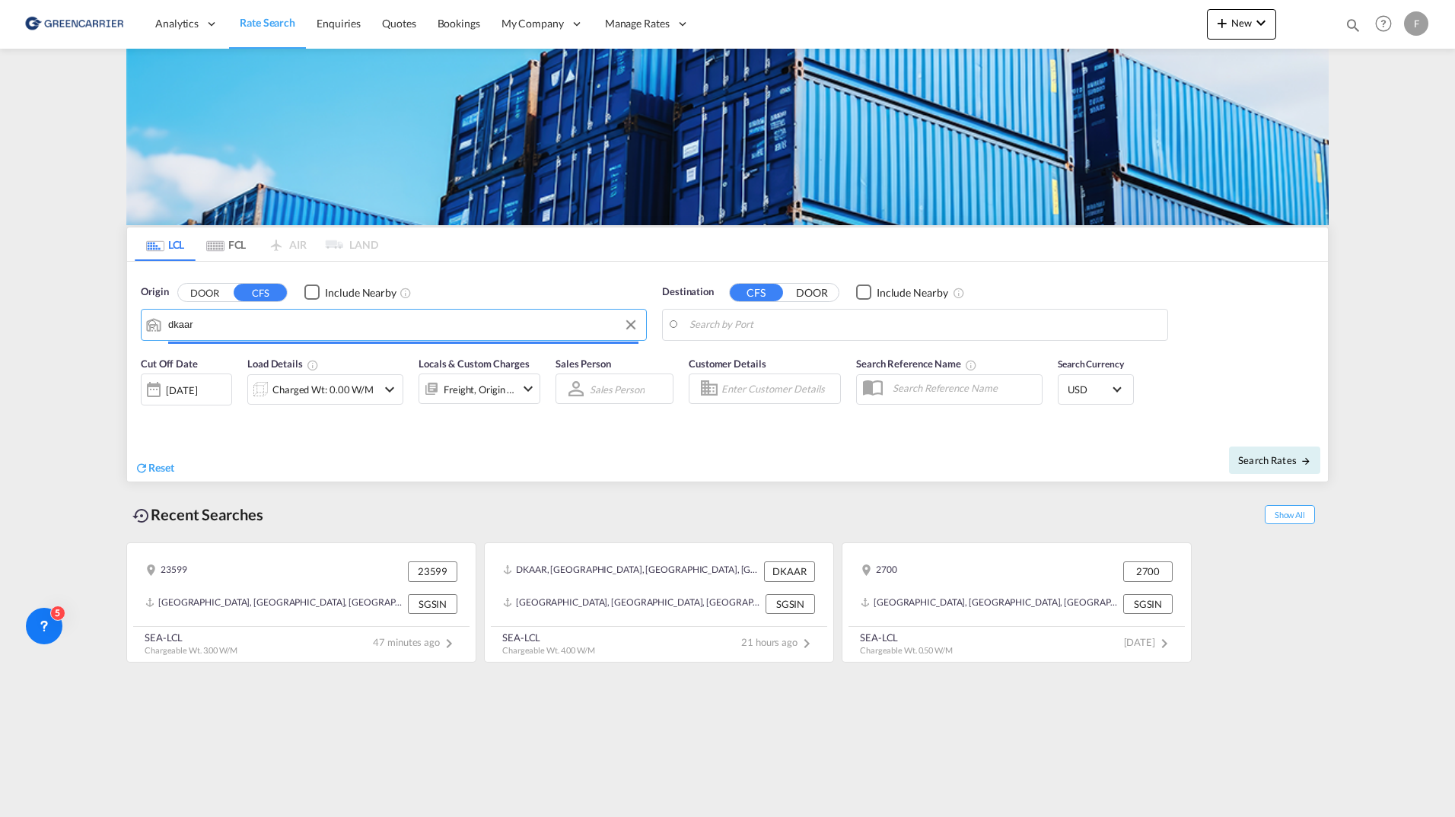
type input "Aarhus, DKAAR"
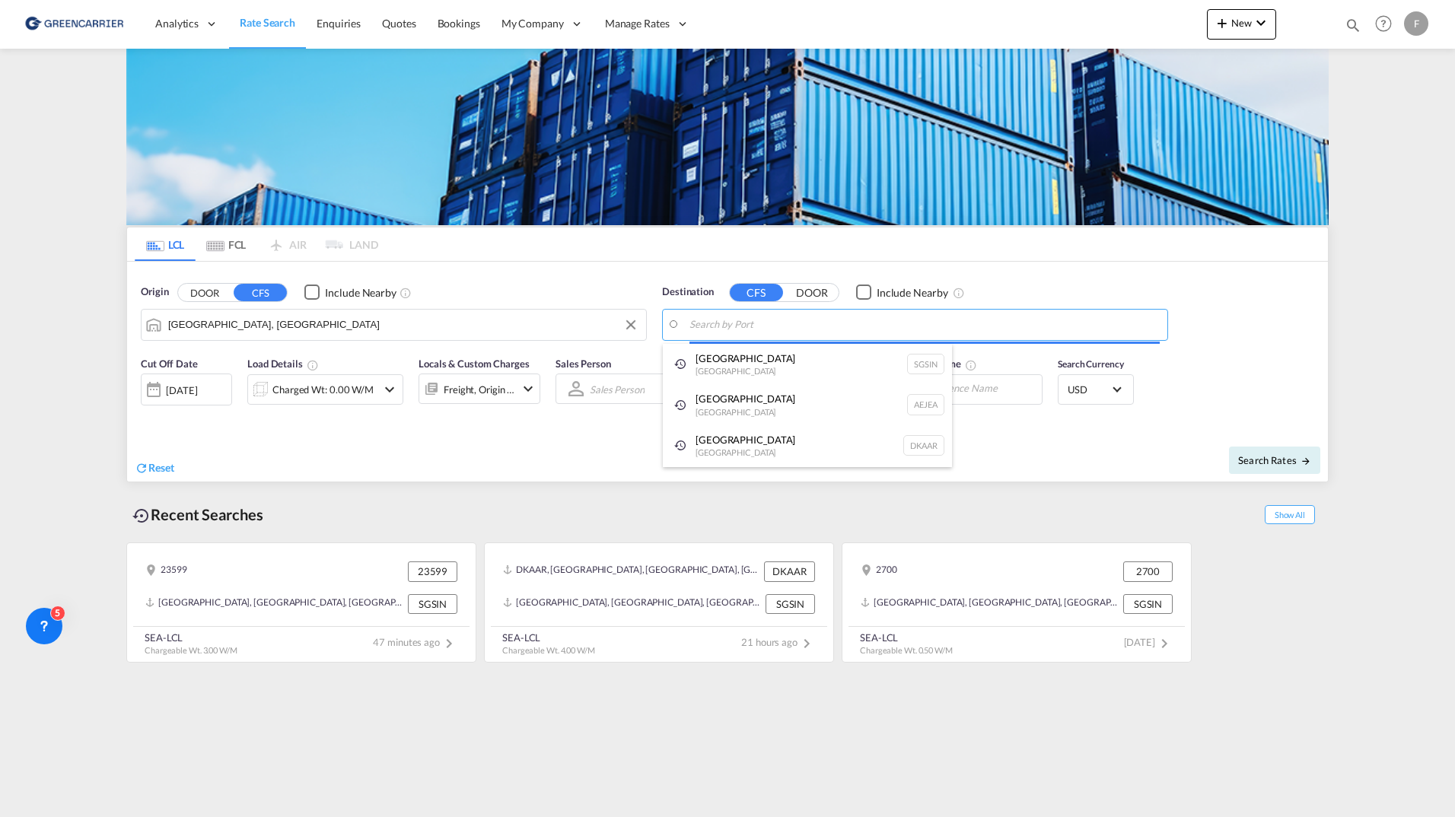
click at [921, 330] on body "Analytics Reports Dashboard Rate Search Enquiries Quotes Bookings" at bounding box center [727, 408] width 1455 height 817
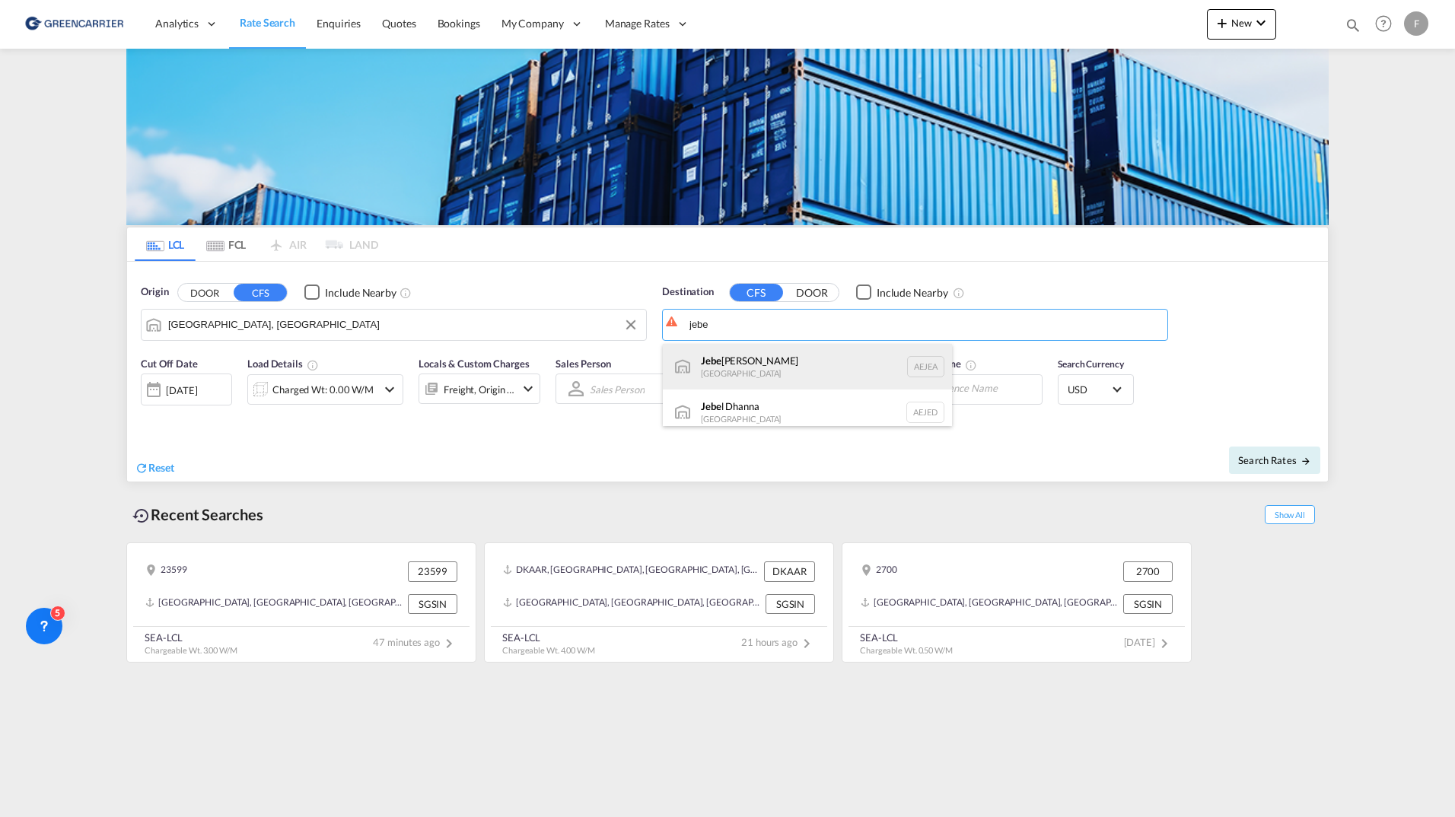
click at [781, 365] on div "Jebe l Ali United Arab Emirates AEJEA" at bounding box center [807, 367] width 289 height 46
type input "Jebel Ali, AEJEA"
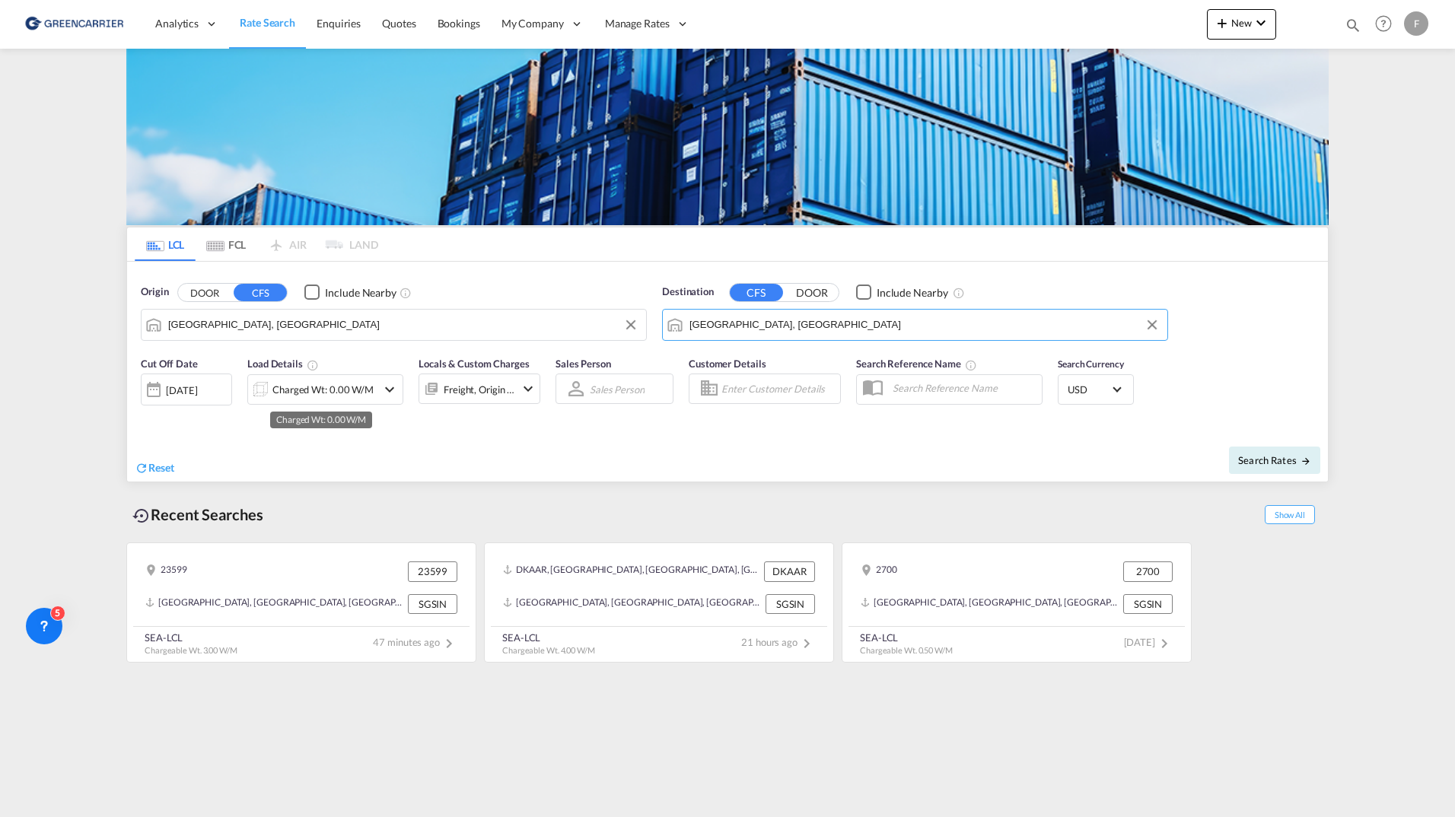
click at [297, 392] on div "Charged Wt: 0.00 W/M" at bounding box center [322, 389] width 101 height 21
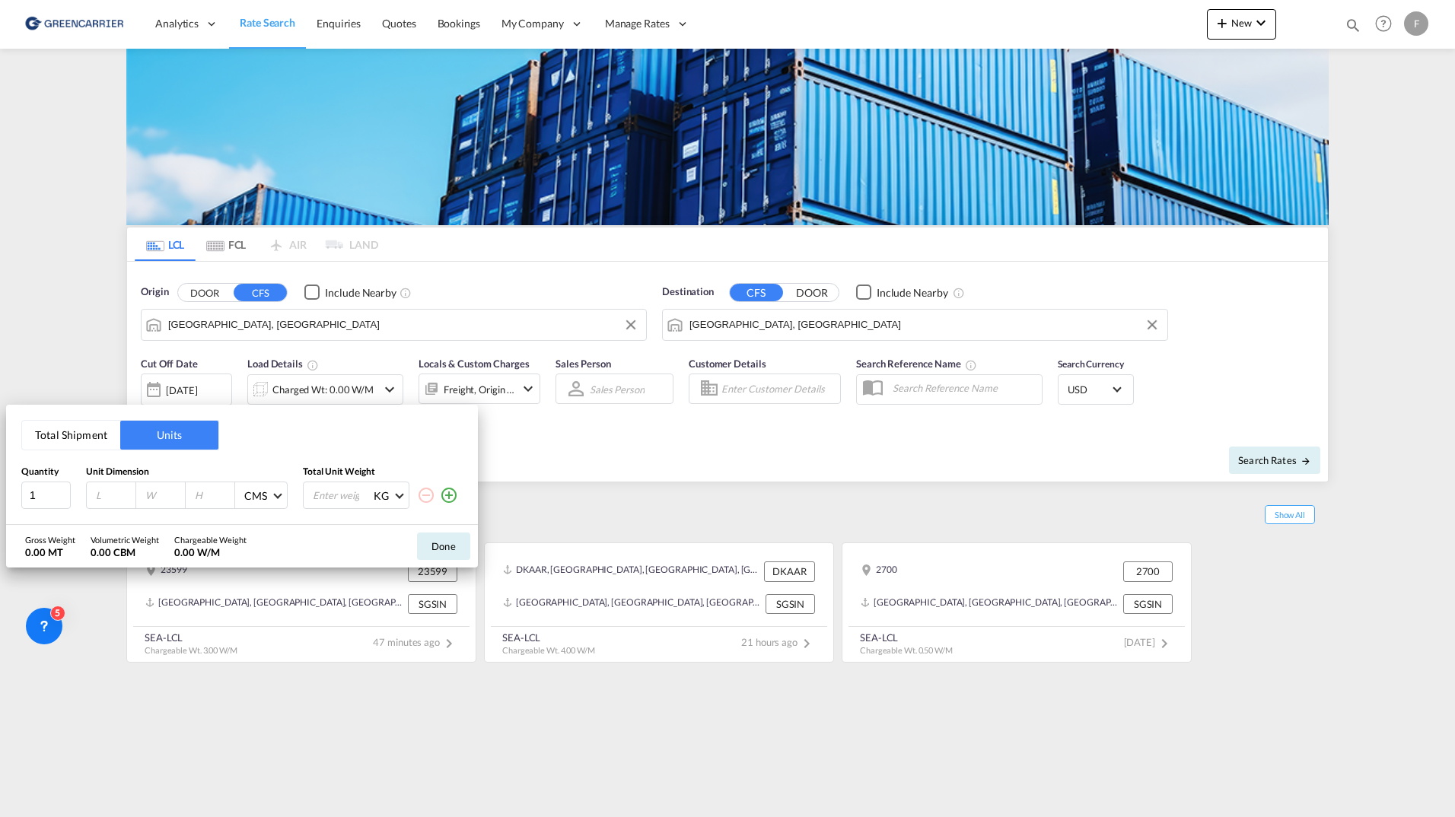
click at [97, 450] on div "Total Shipment Units Quantity Unit Dimension Total Unit Weight 1 CMS CMS Inches…" at bounding box center [242, 465] width 472 height 120
click at [77, 428] on button "Total Shipment" at bounding box center [71, 435] width 98 height 29
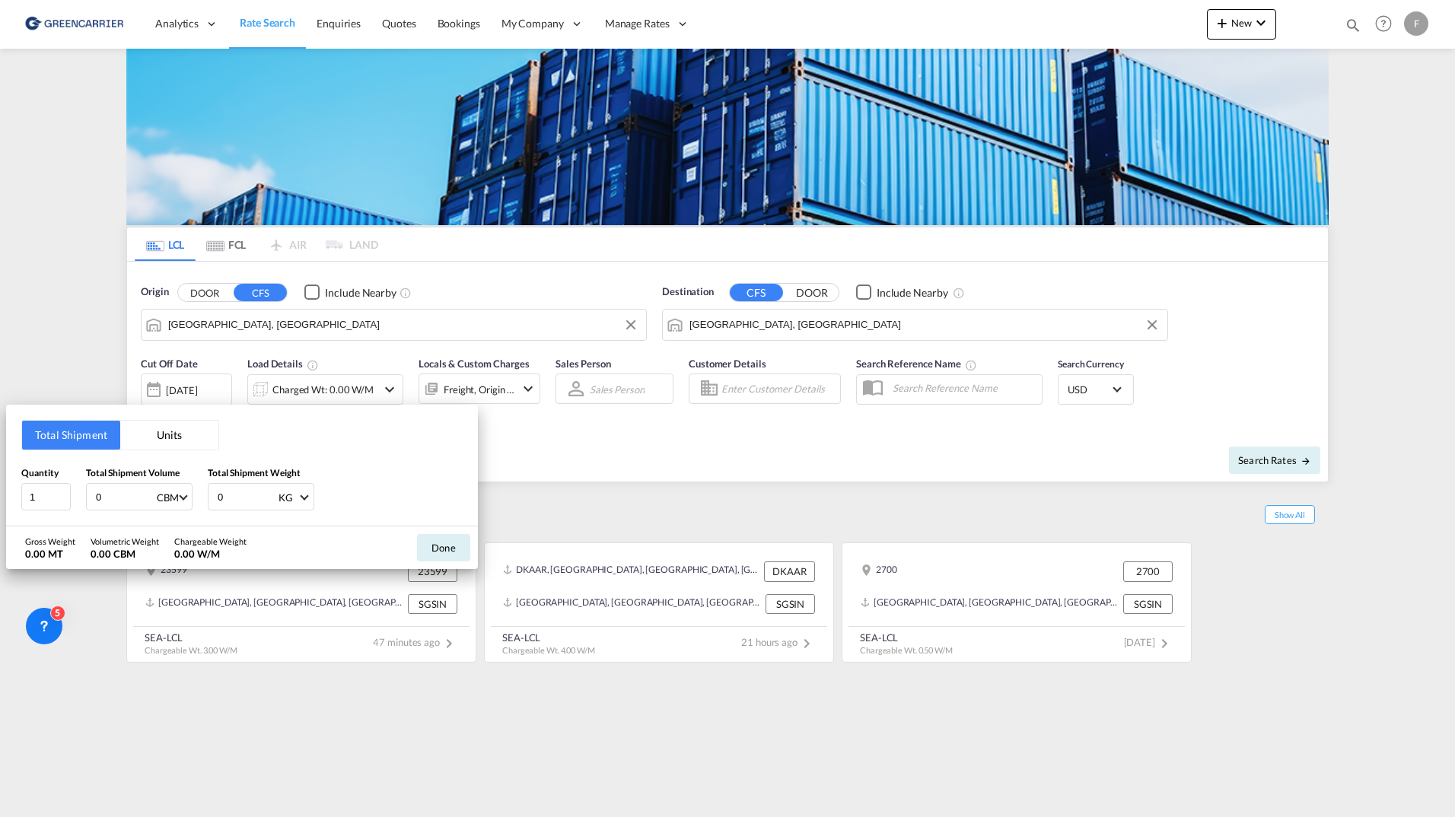
drag, startPoint x: 113, startPoint y: 498, endPoint x: 88, endPoint y: 497, distance: 25.1
click at [88, 497] on div "0 CBM CBM CFT" at bounding box center [139, 496] width 107 height 27
type input "4"
drag, startPoint x: 204, startPoint y: 501, endPoint x: 250, endPoint y: 507, distance: 46.0
click at [176, 496] on div "Quantity 1 Total Shipment Volume 4 CBM CBM CFT Total Shipment Weight 0 KG KG LB" at bounding box center [241, 489] width 441 height 46
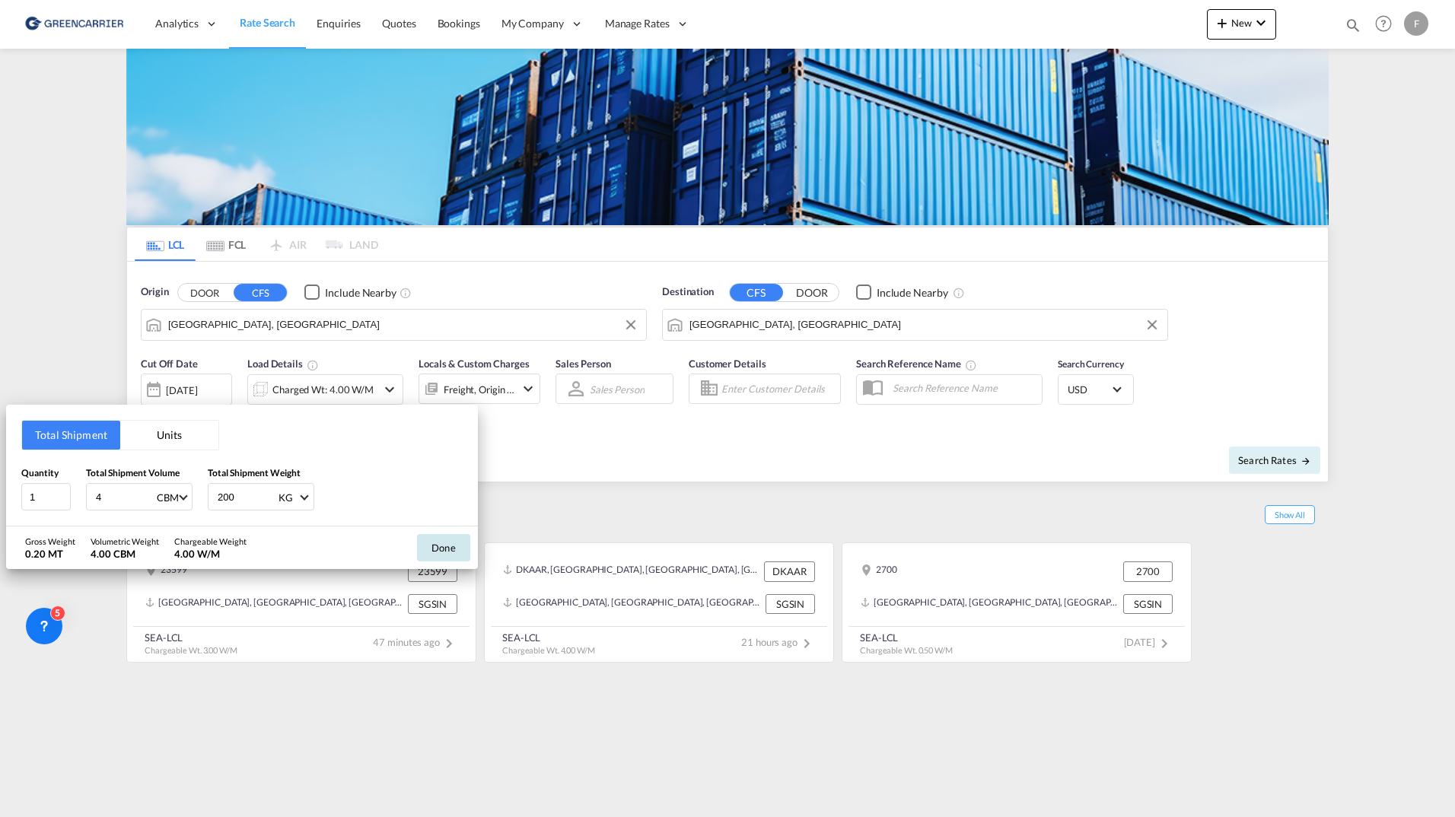
type input "200"
click at [419, 544] on button "Done" at bounding box center [443, 547] width 53 height 27
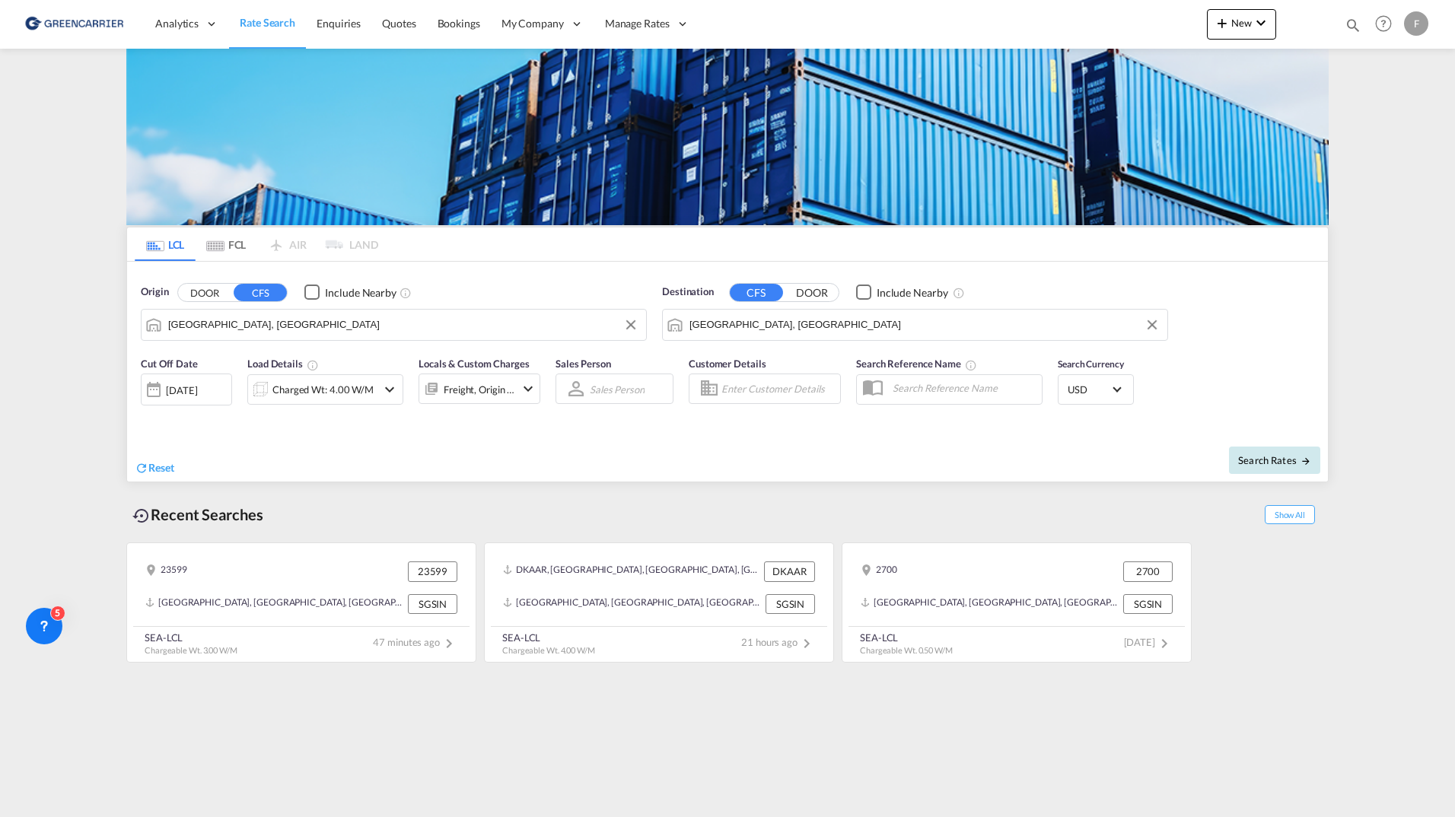
click at [1296, 467] on button "Search Rates" at bounding box center [1274, 460] width 91 height 27
type input "DKAAR to AEJEA / 25 Sep 2025"
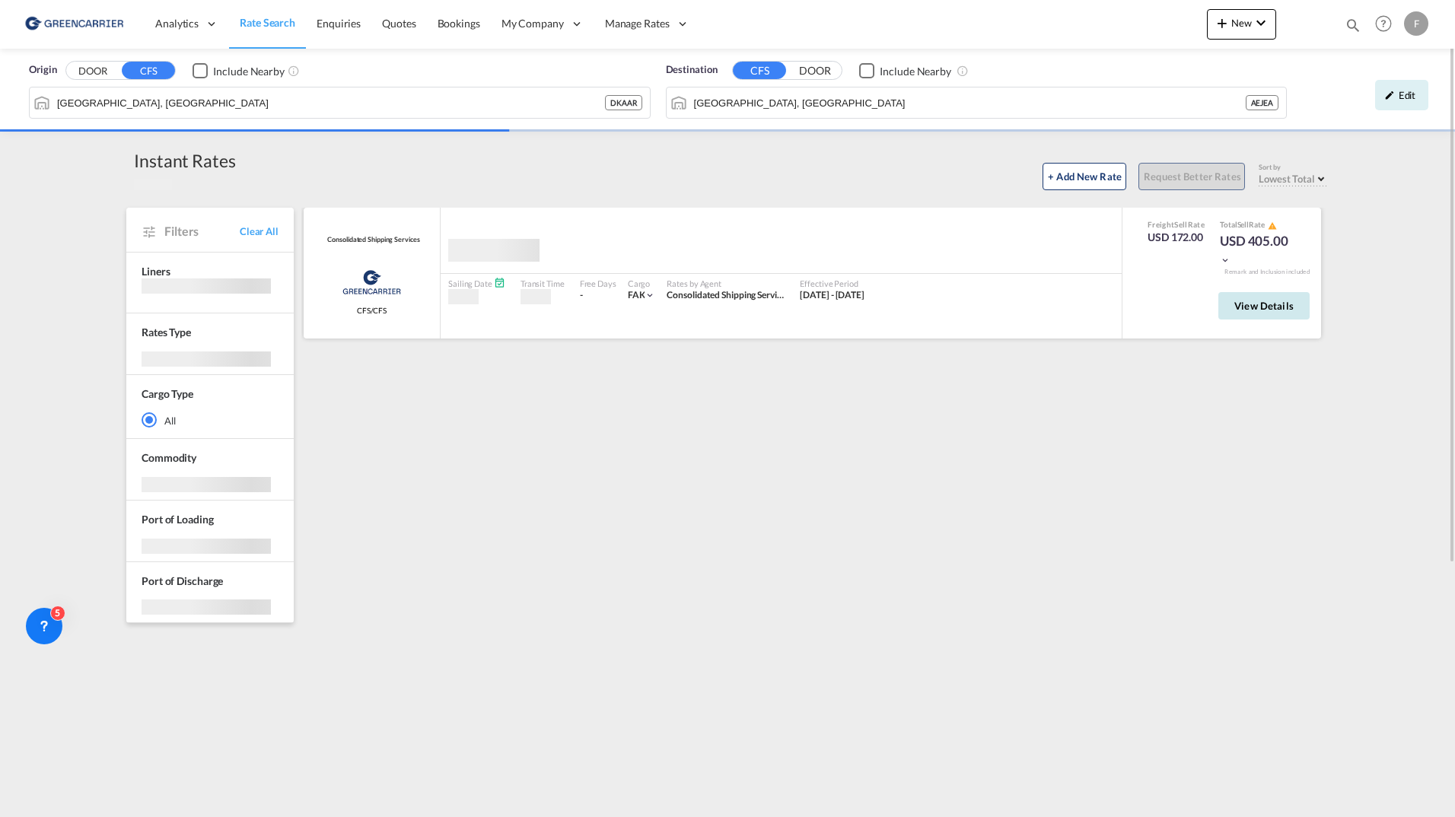
click at [1277, 303] on span "View Details" at bounding box center [1263, 306] width 59 height 12
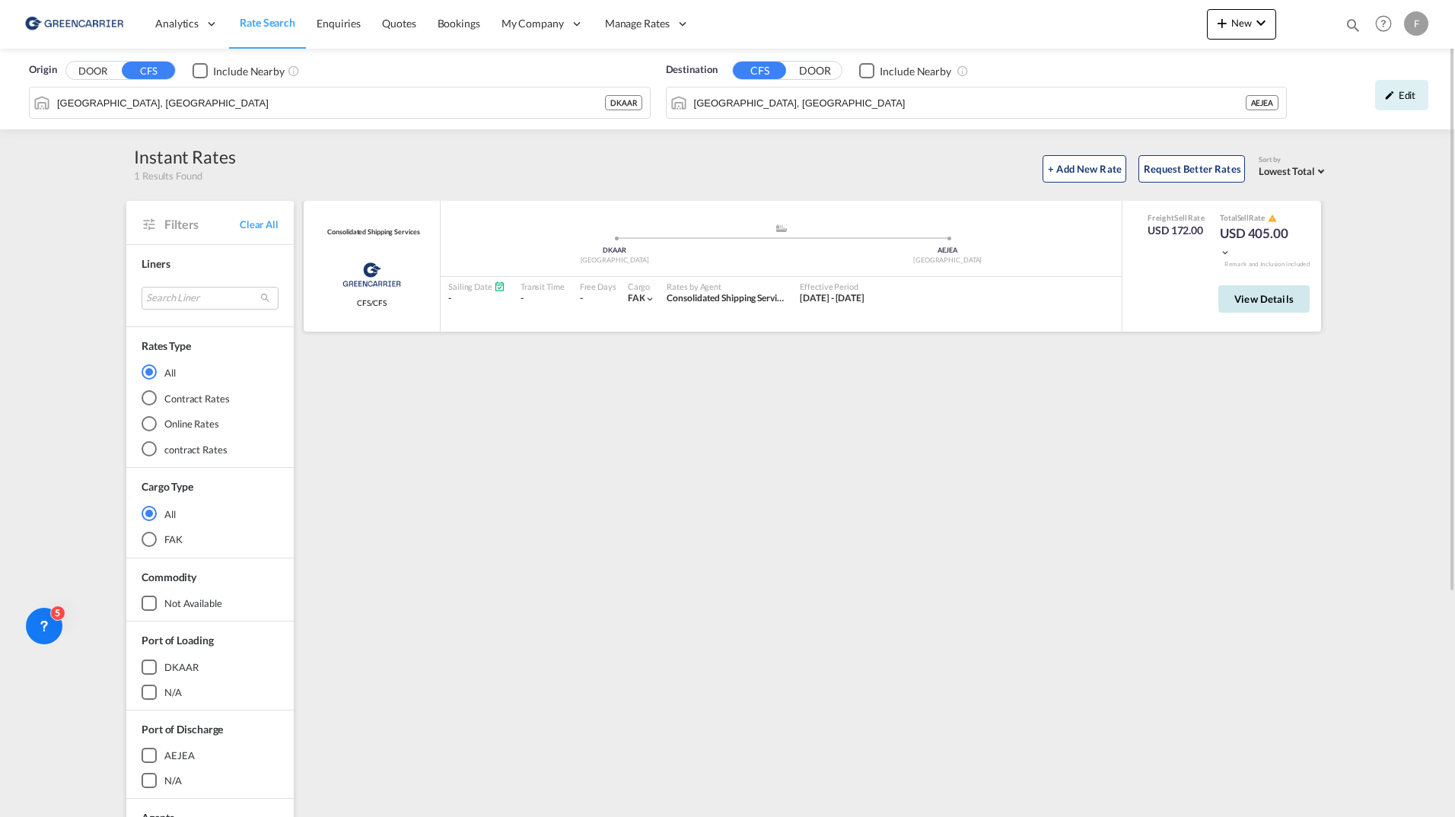
click at [1277, 303] on span "View Details" at bounding box center [1263, 299] width 59 height 12
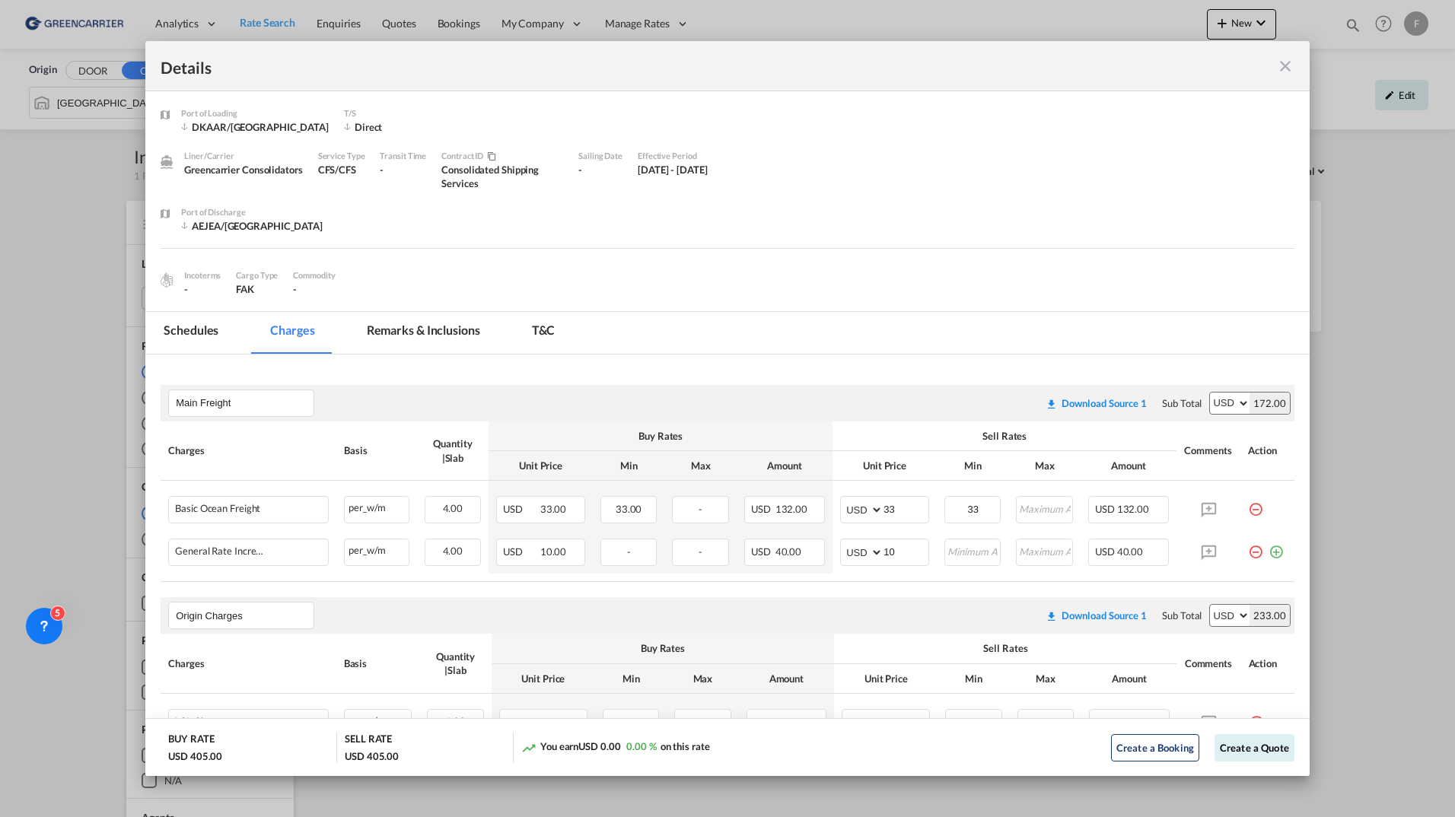
click at [1284, 64] on md-icon "icon-close fg-AAA8AD m-0 cursor" at bounding box center [1285, 66] width 18 height 18
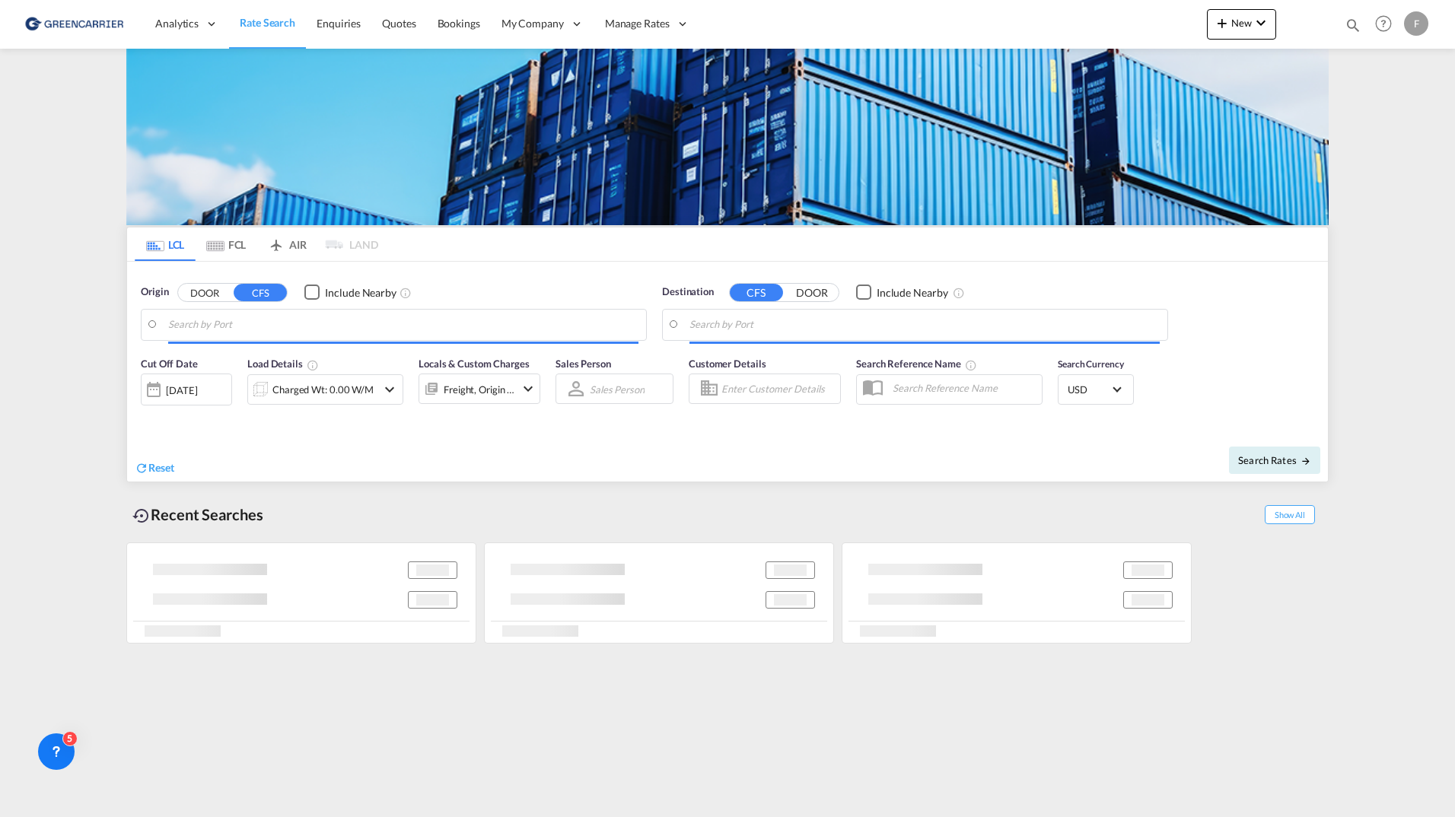
type input "Gothenburg (Goteborg), SEGOT"
type input "Veracruz, MXVER"
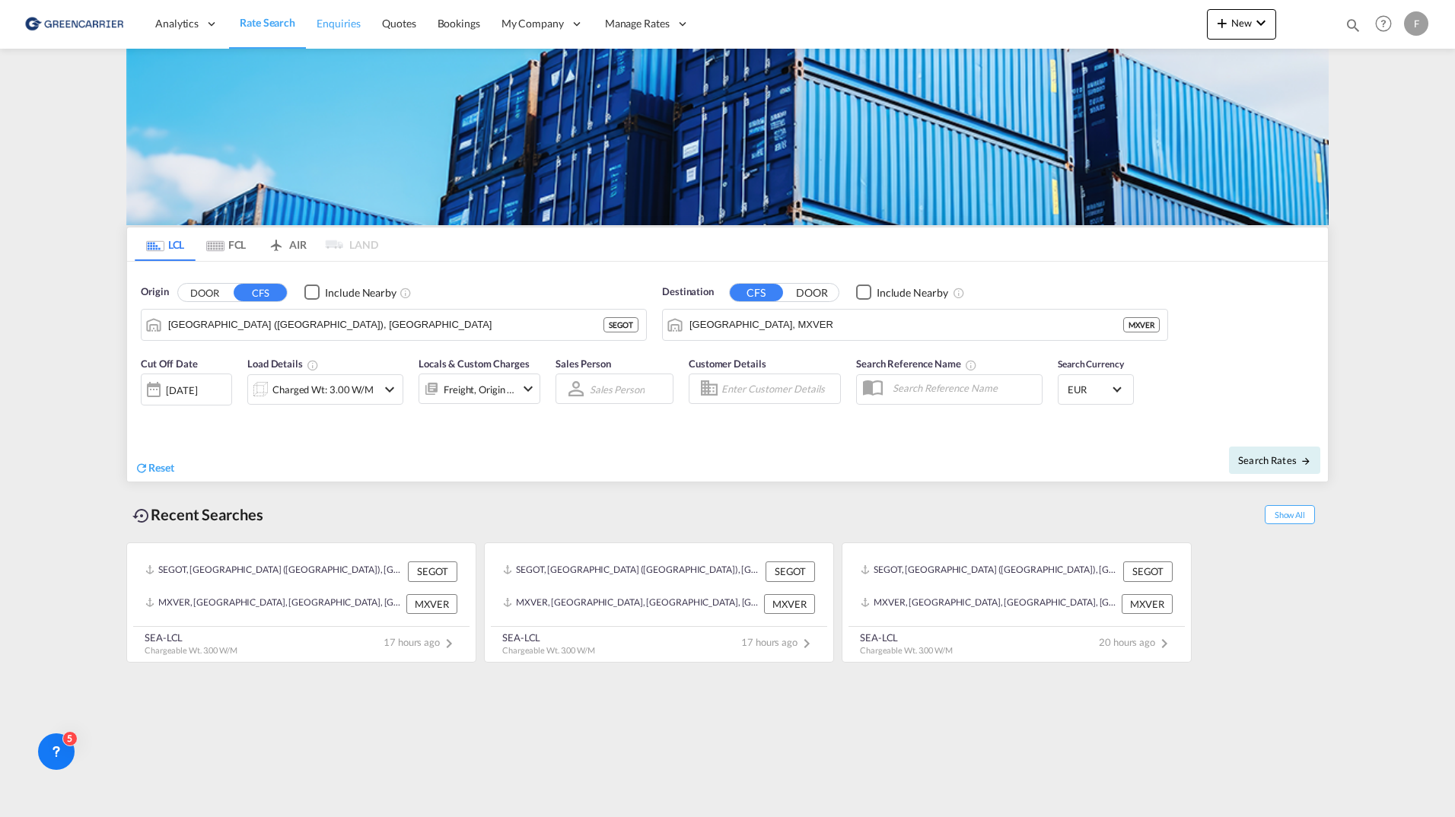
click at [333, 2] on link "Enquiries" at bounding box center [338, 23] width 65 height 49
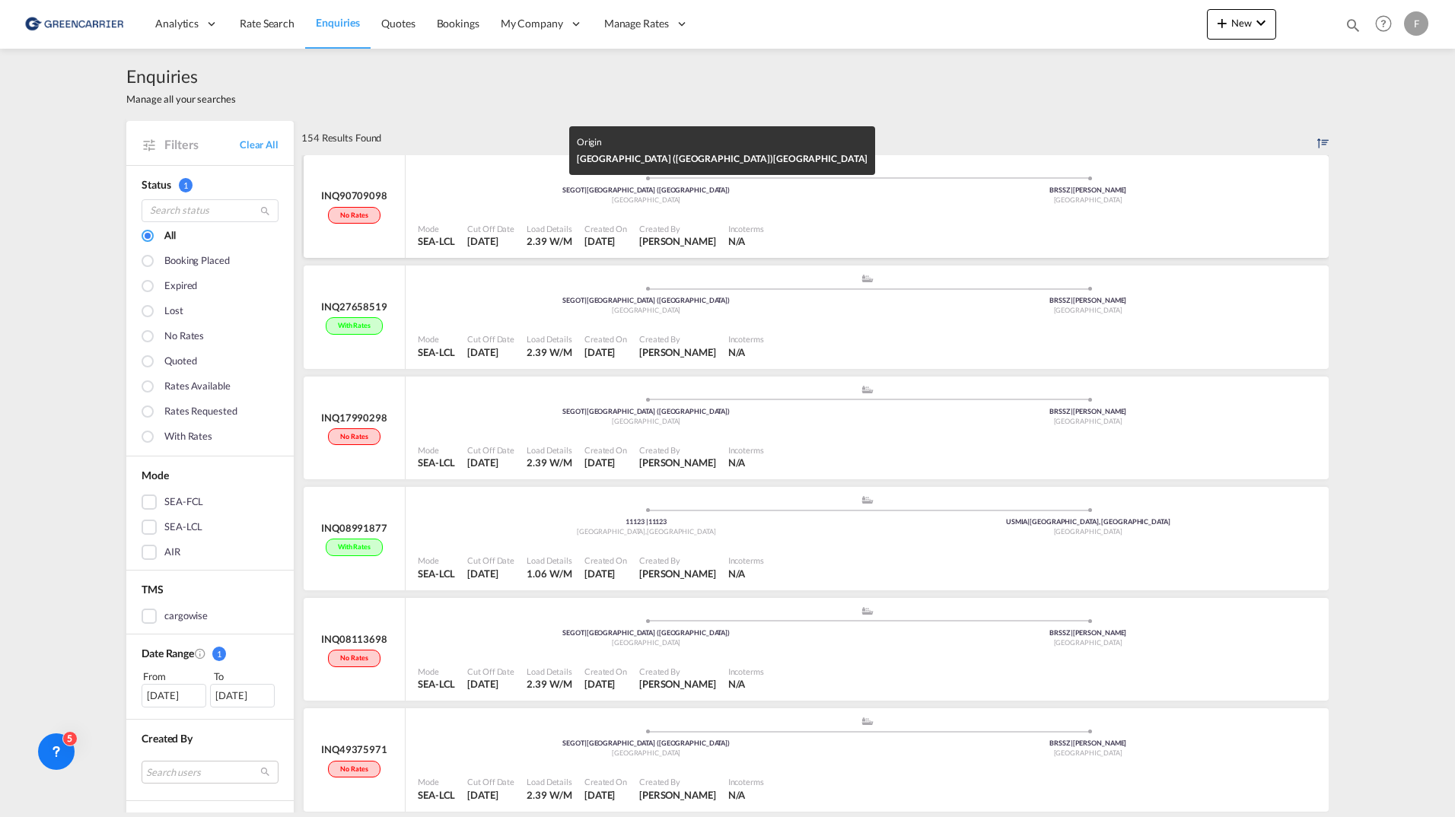
click at [482, 200] on div "[GEOGRAPHIC_DATA]" at bounding box center [646, 201] width 442 height 10
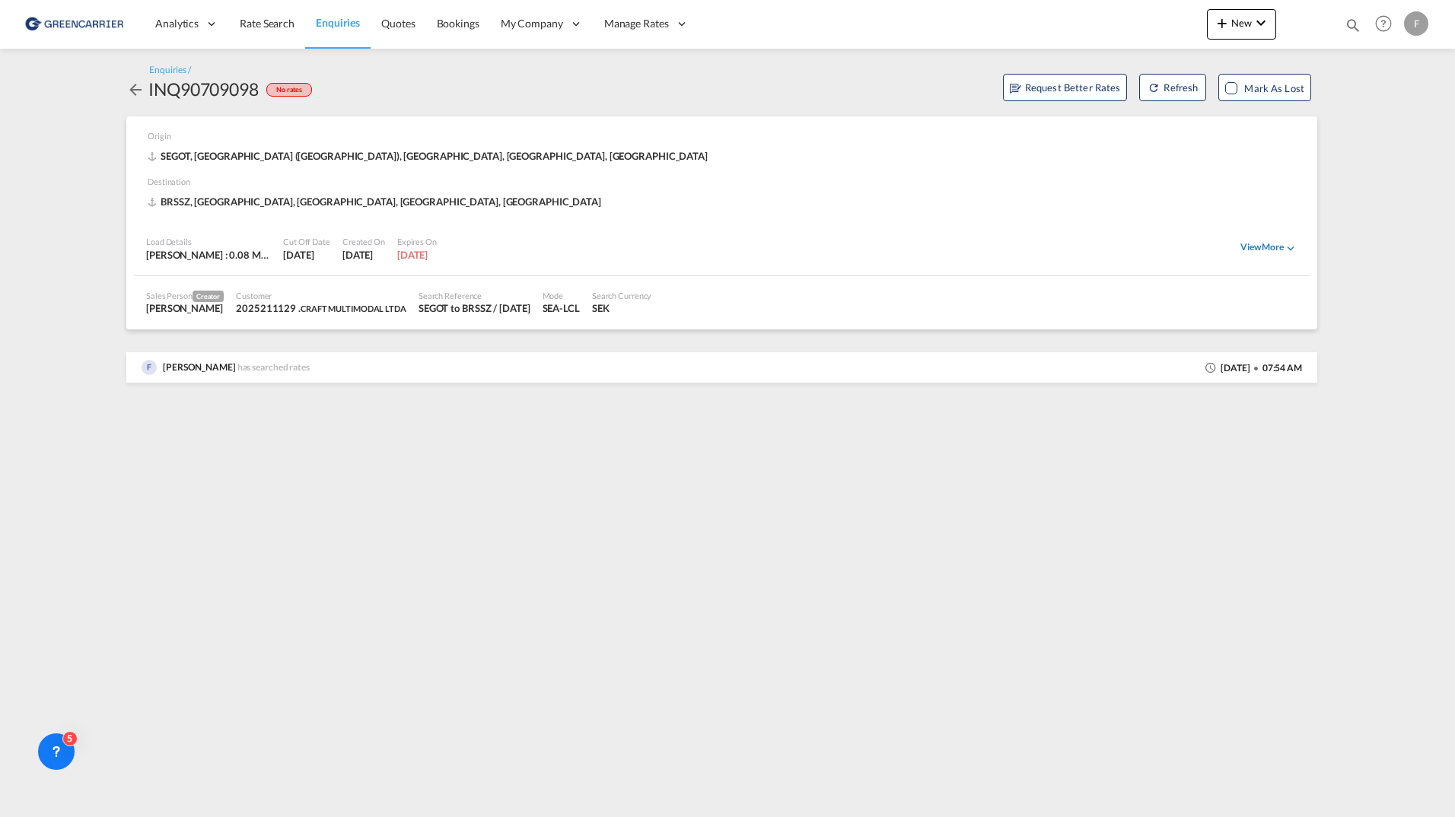
click at [1243, 254] on div "View More" at bounding box center [1268, 248] width 57 height 14
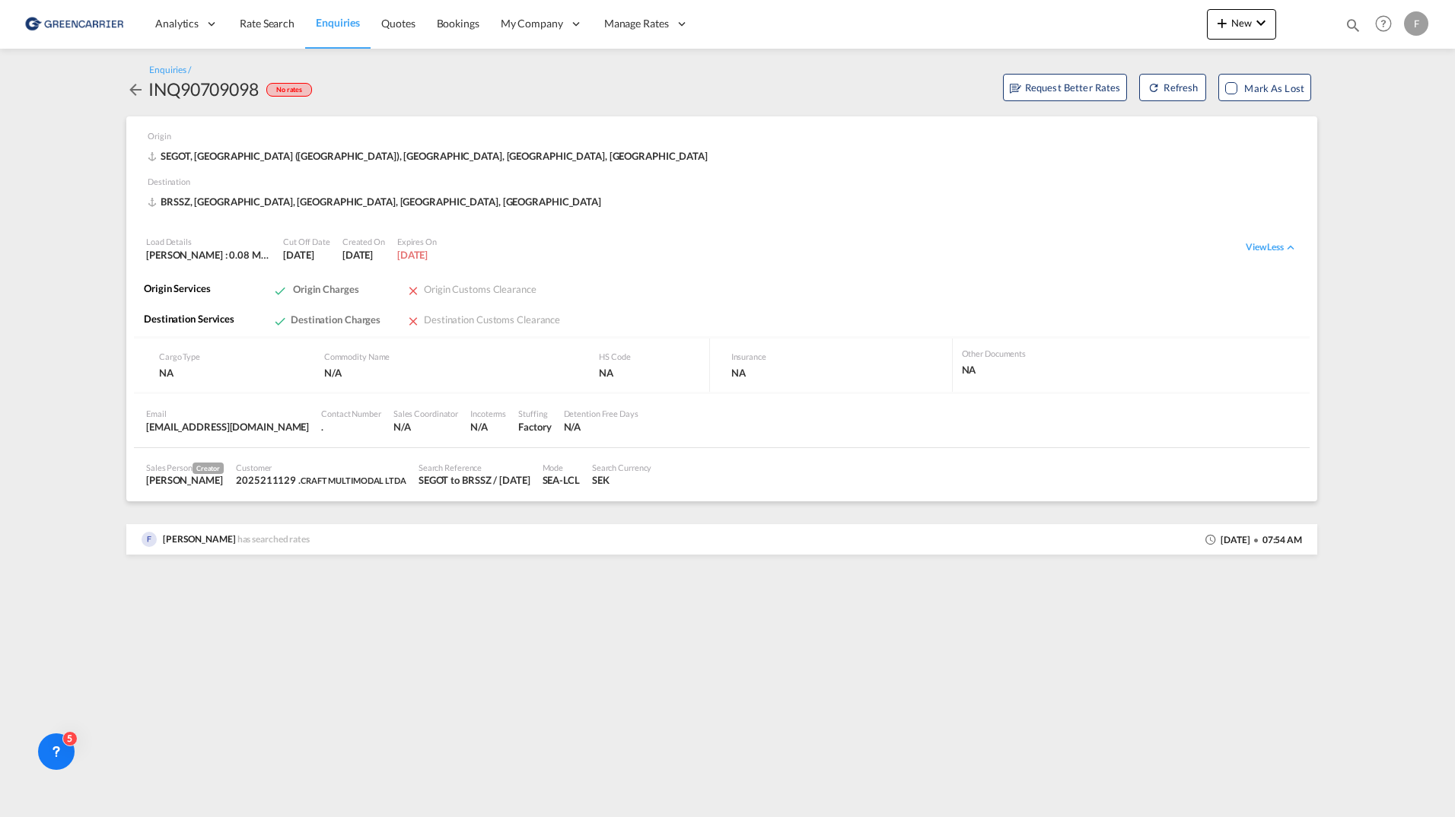
click at [132, 90] on md-icon "icon-arrow-left" at bounding box center [135, 90] width 18 height 18
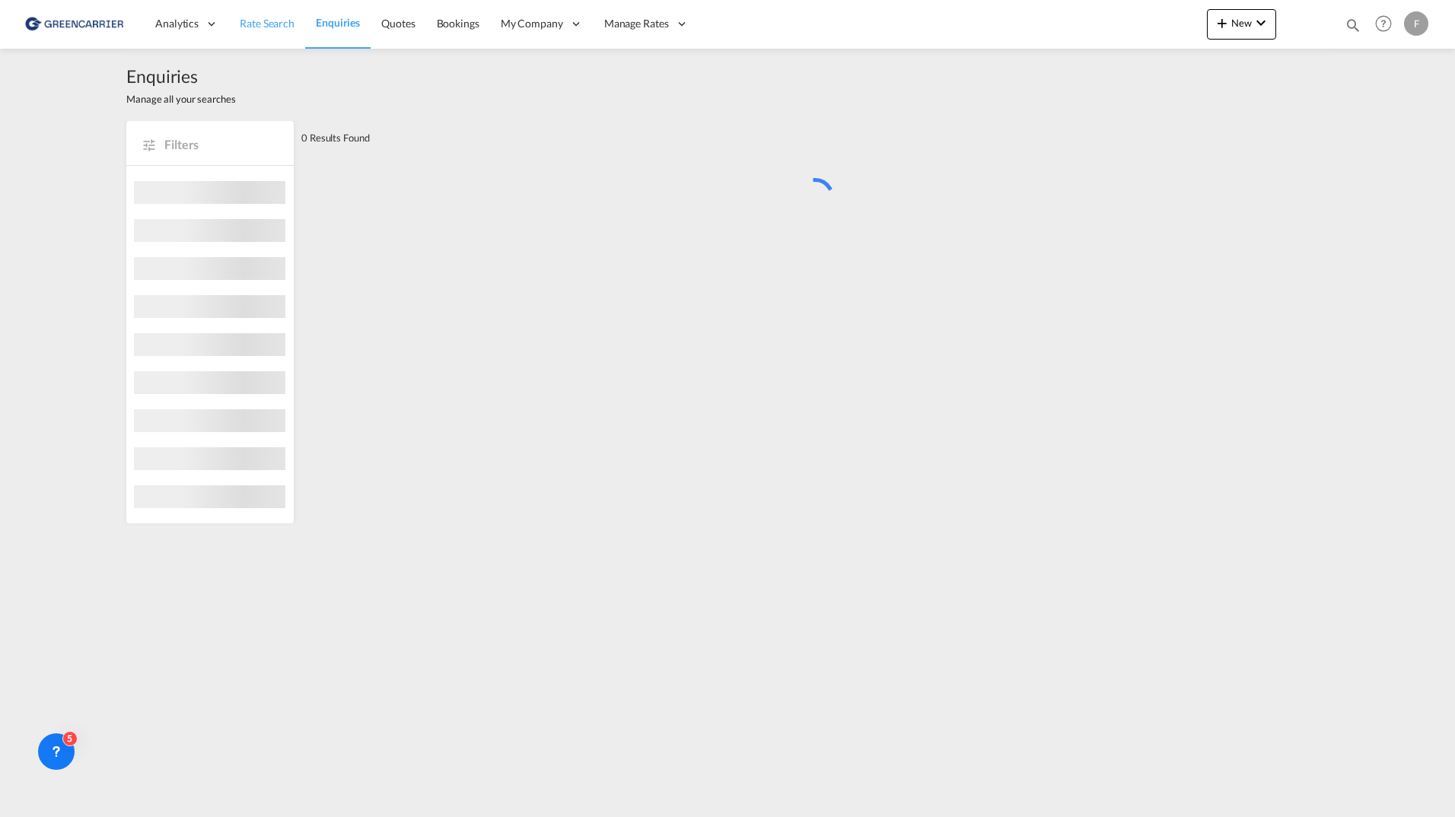
click at [287, 19] on span "Rate Search" at bounding box center [267, 23] width 55 height 13
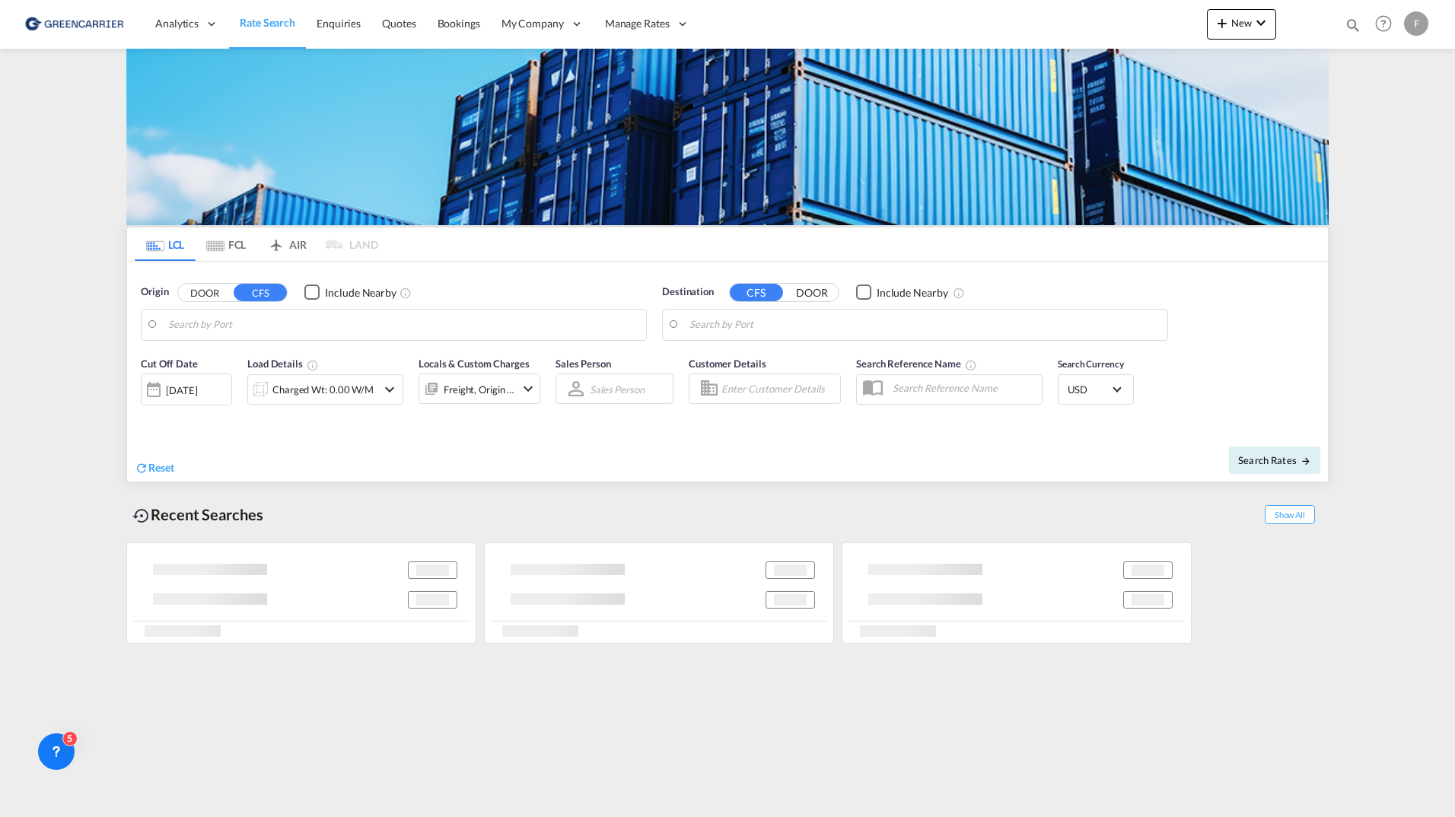
type input "Gothenburg (Goteborg), SEGOT"
type input "Veracruz, MXVER"
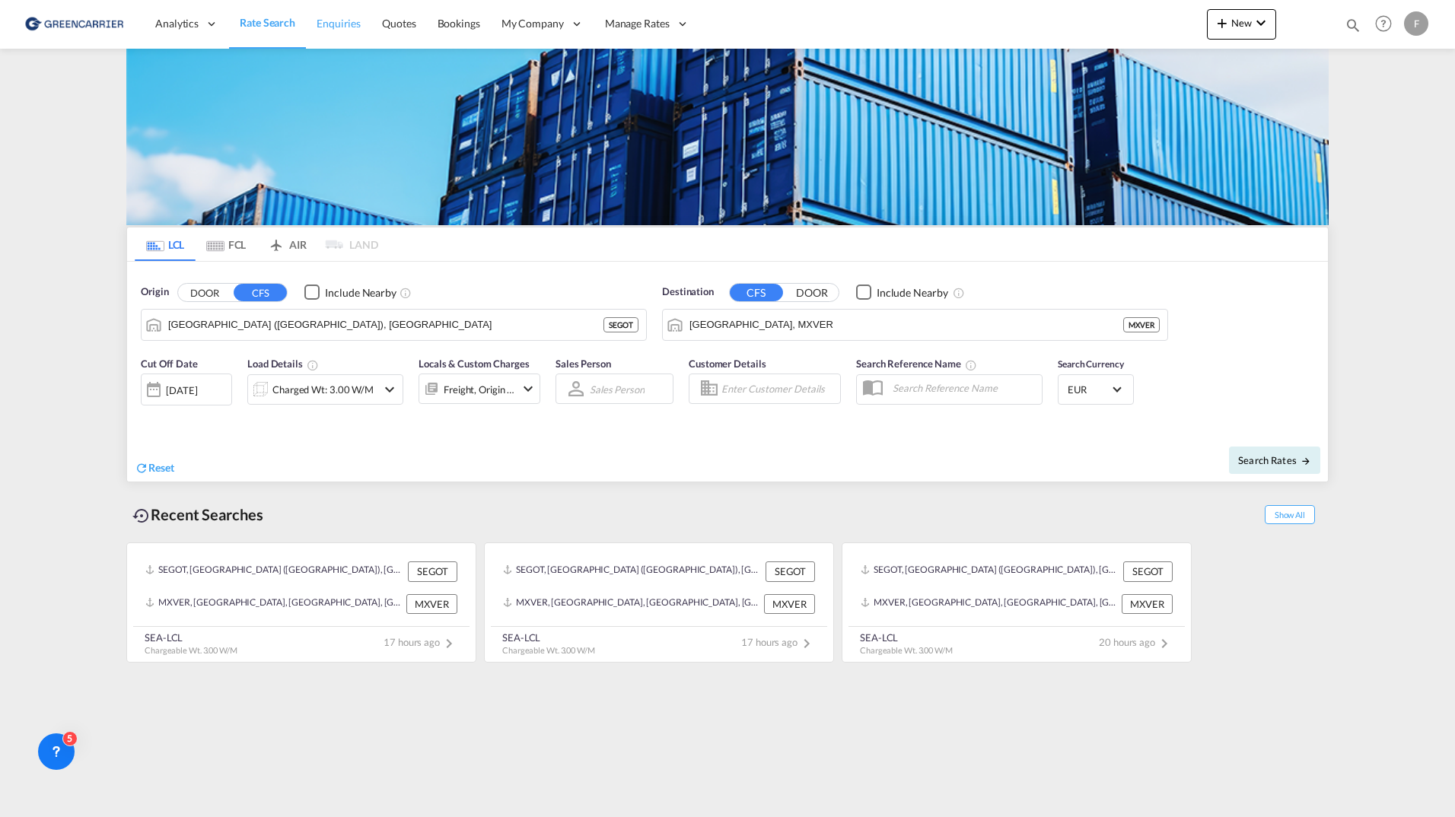
click at [367, 20] on link "Enquiries" at bounding box center [338, 23] width 65 height 49
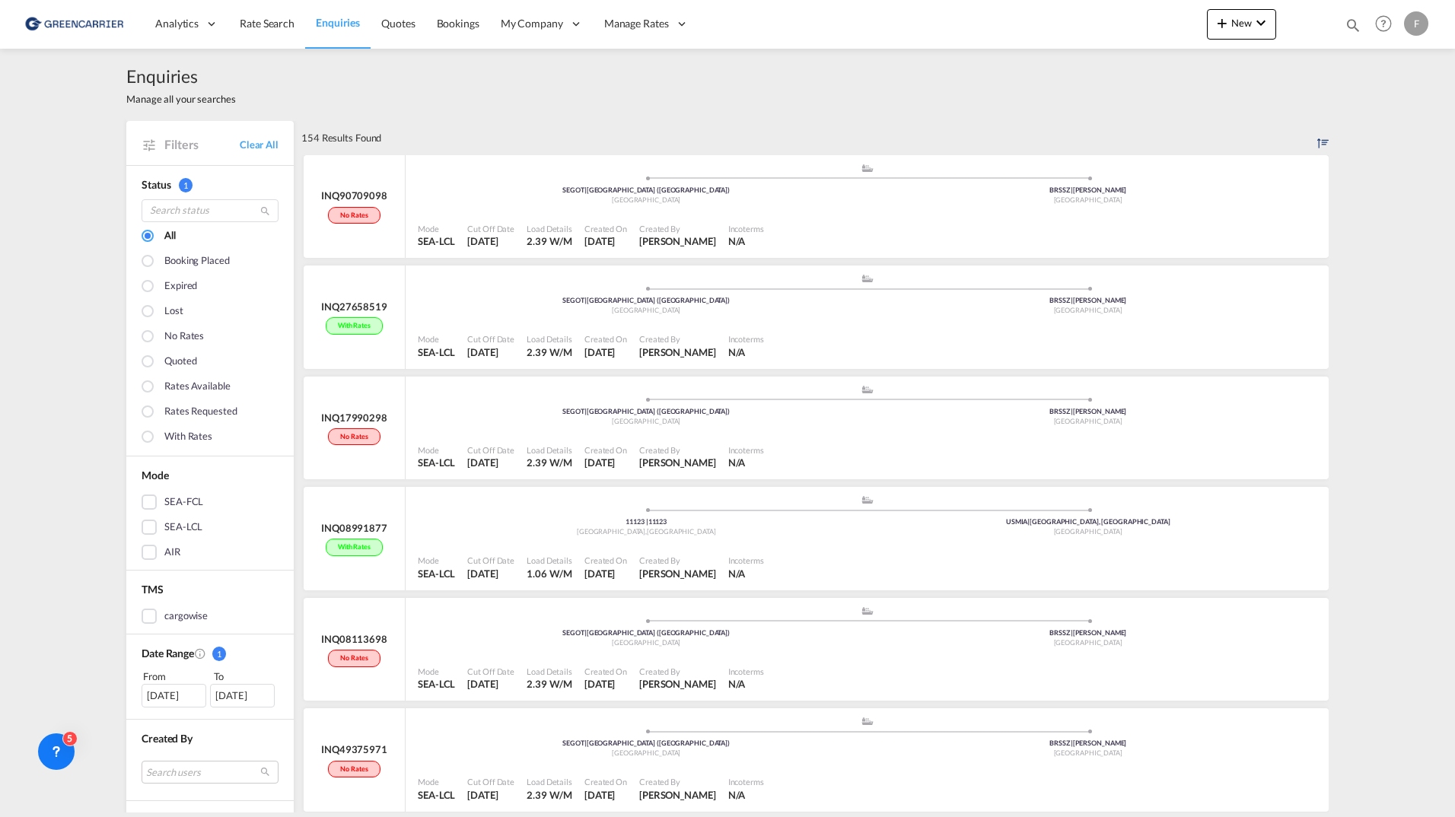
click at [362, 24] on link "Enquiries" at bounding box center [337, 23] width 65 height 49
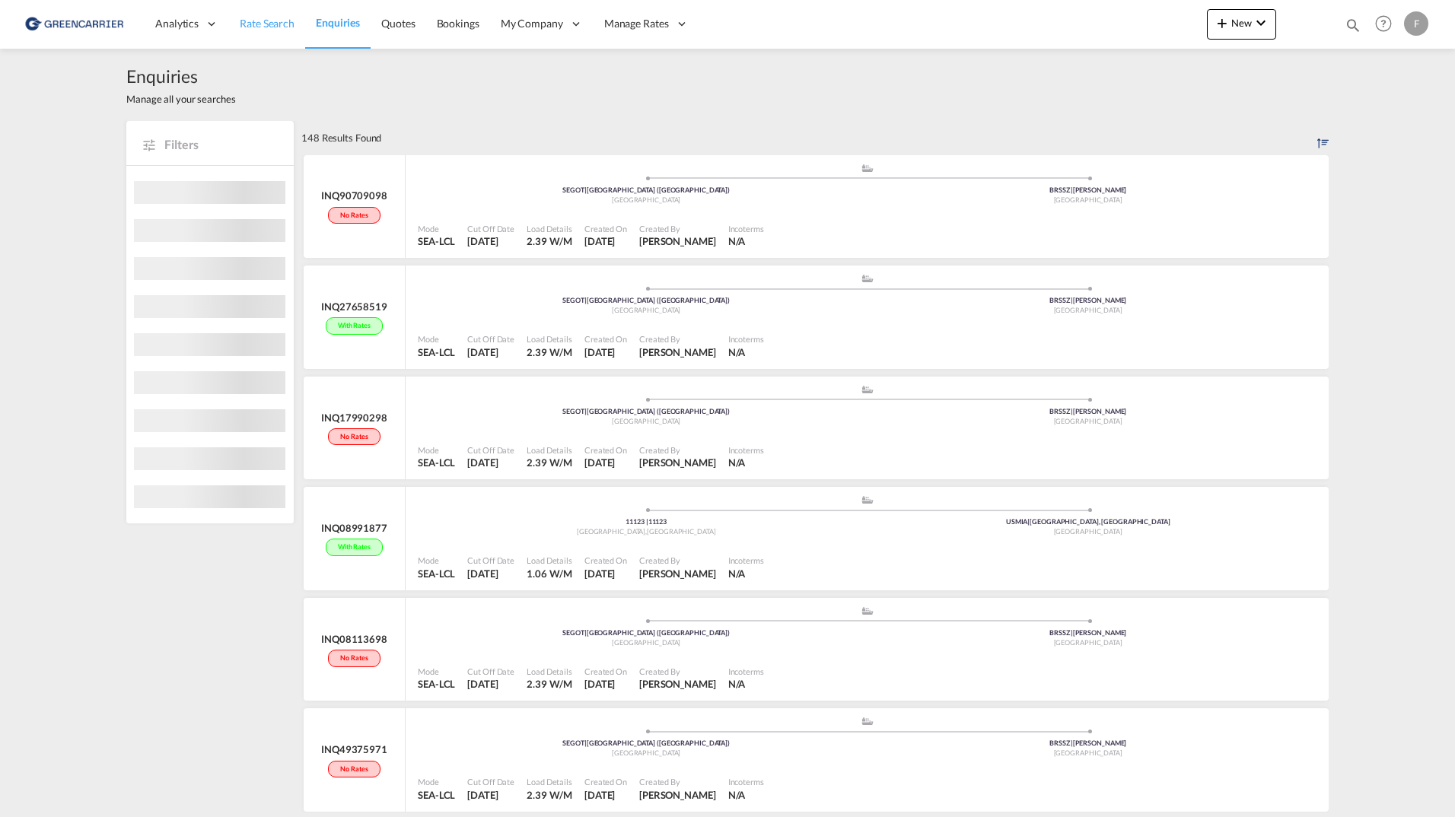
click at [275, 26] on span "Rate Search" at bounding box center [267, 23] width 55 height 13
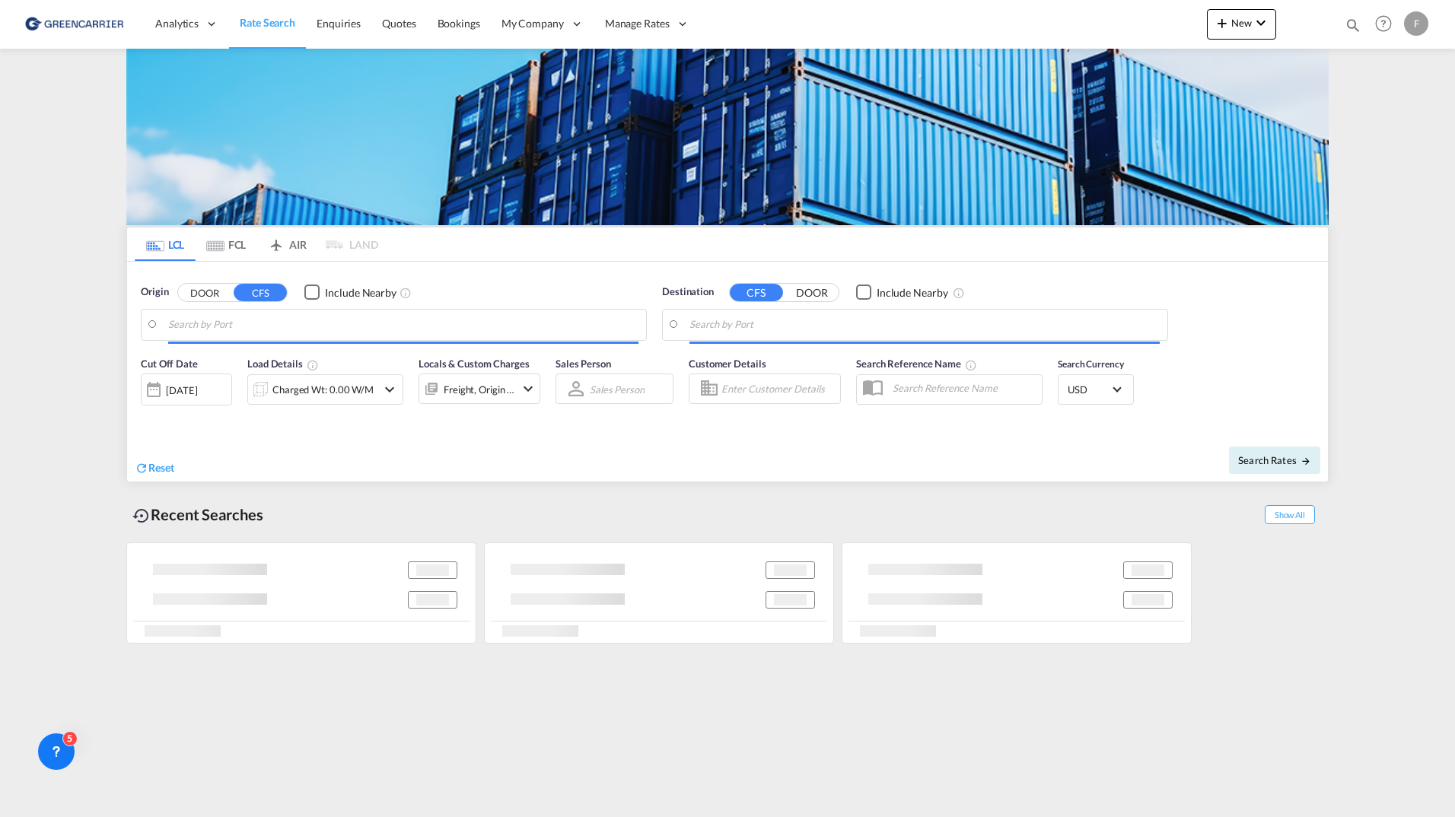
type input "Gothenburg (Goteborg), SEGOT"
type input "Veracruz, MXVER"
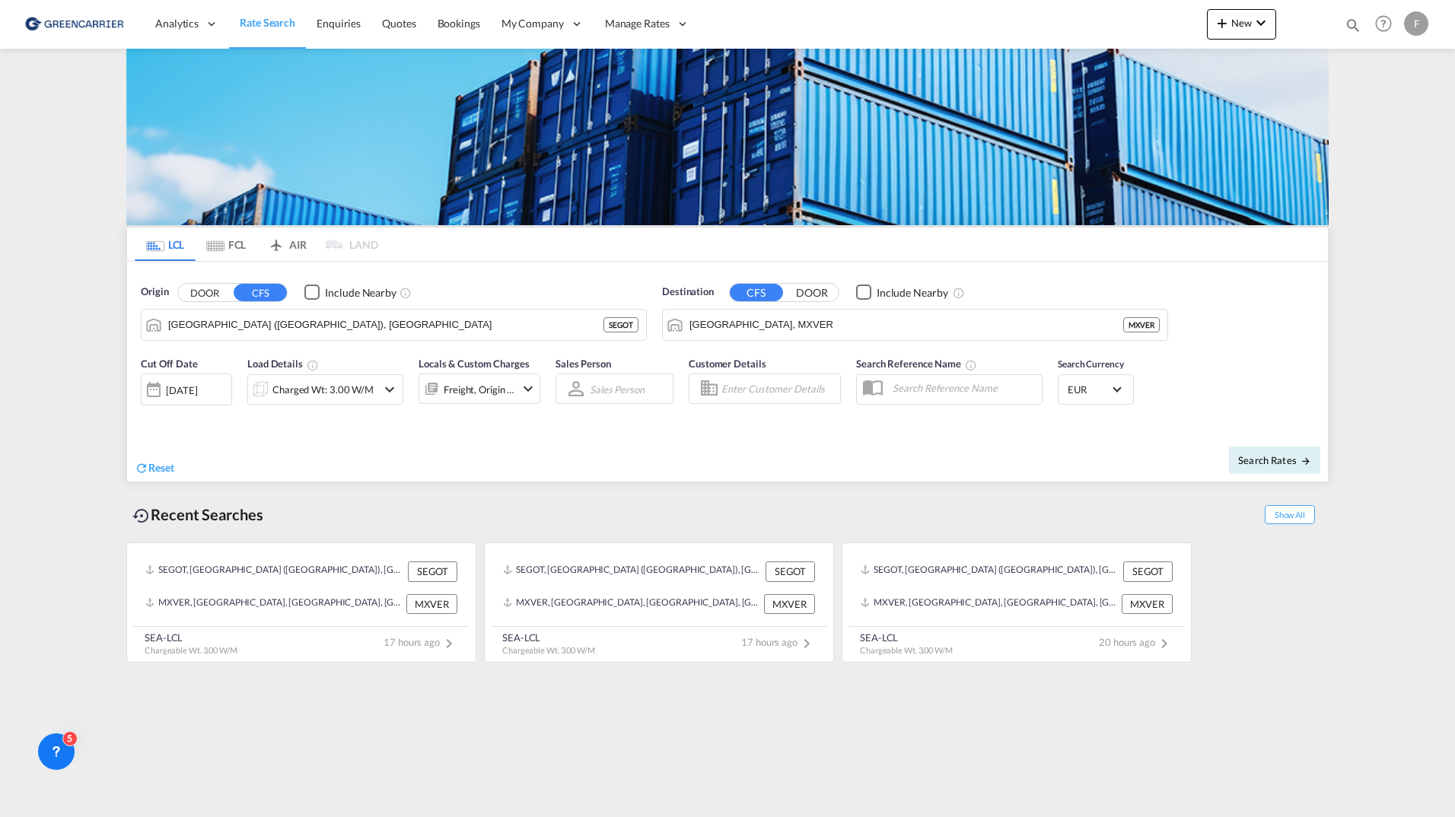
click at [0, 295] on html "Analytics Reports Dashboard Rate Search Enquiries Quotes" at bounding box center [727, 408] width 1455 height 817
click at [252, 2] on link "Rate Search" at bounding box center [267, 23] width 77 height 49
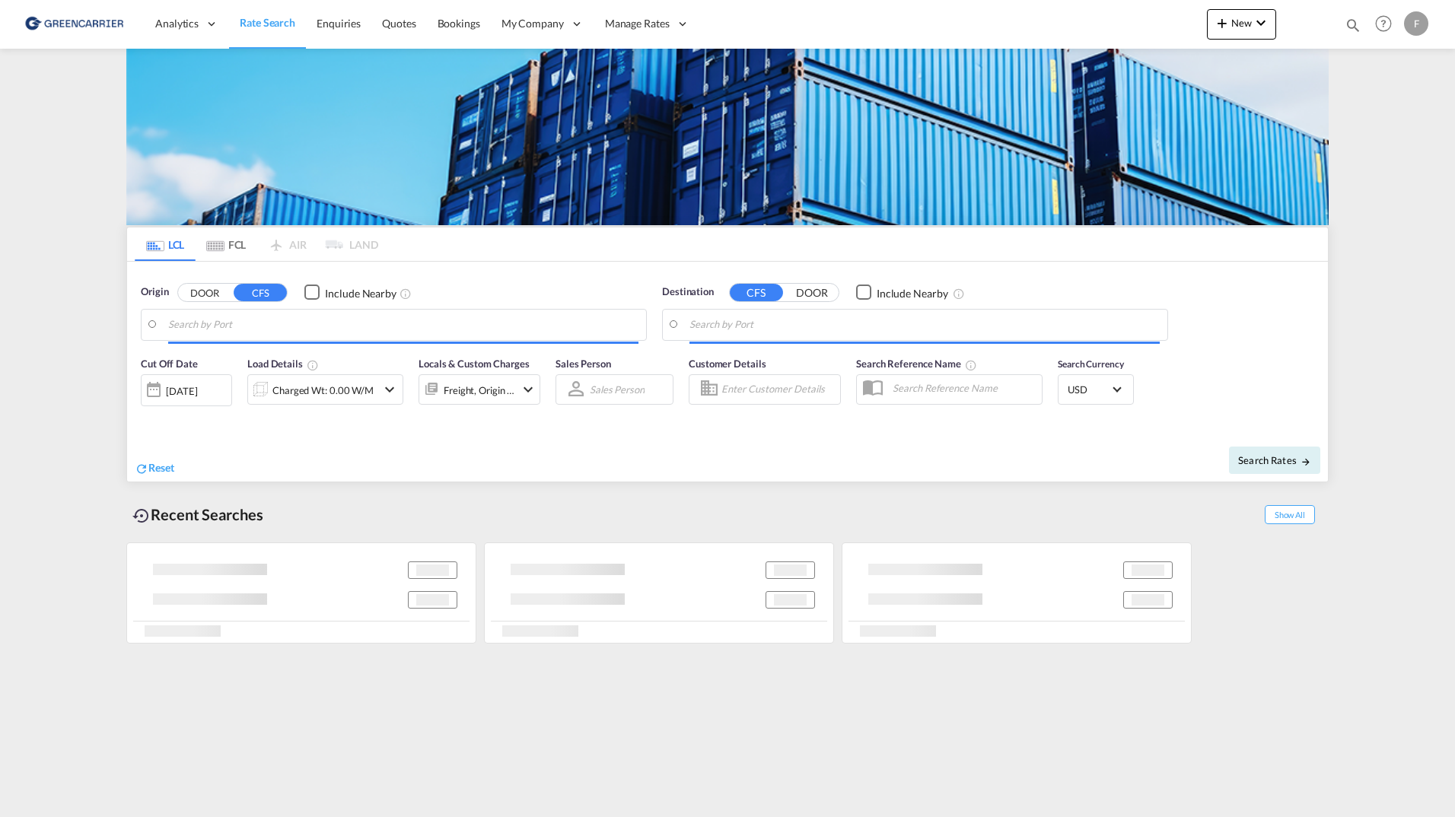
type input "Aarhus, DKAAR"
type input "Jebel Ali, AEJEA"
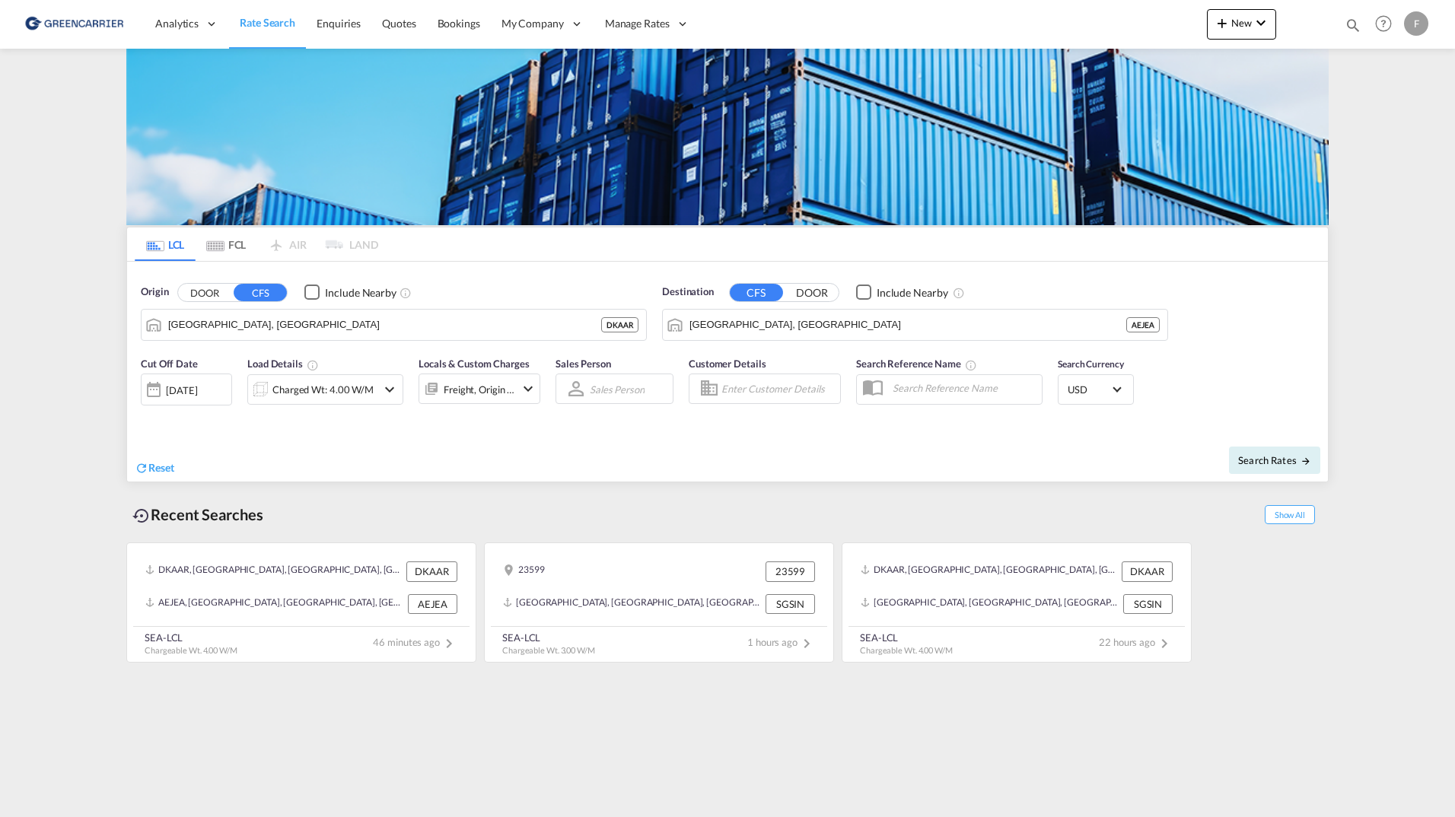
click at [84, 356] on md-content "Analytics Reports Dashboard Rate Search Enquiries Quotes Bookings" at bounding box center [727, 408] width 1455 height 817
click at [555, 319] on input "[GEOGRAPHIC_DATA], [GEOGRAPHIC_DATA]" at bounding box center [403, 324] width 470 height 23
click at [81, 345] on md-content "Analytics Reports Dashboard Rate Search Enquiries Quotes Bookings" at bounding box center [727, 408] width 1455 height 817
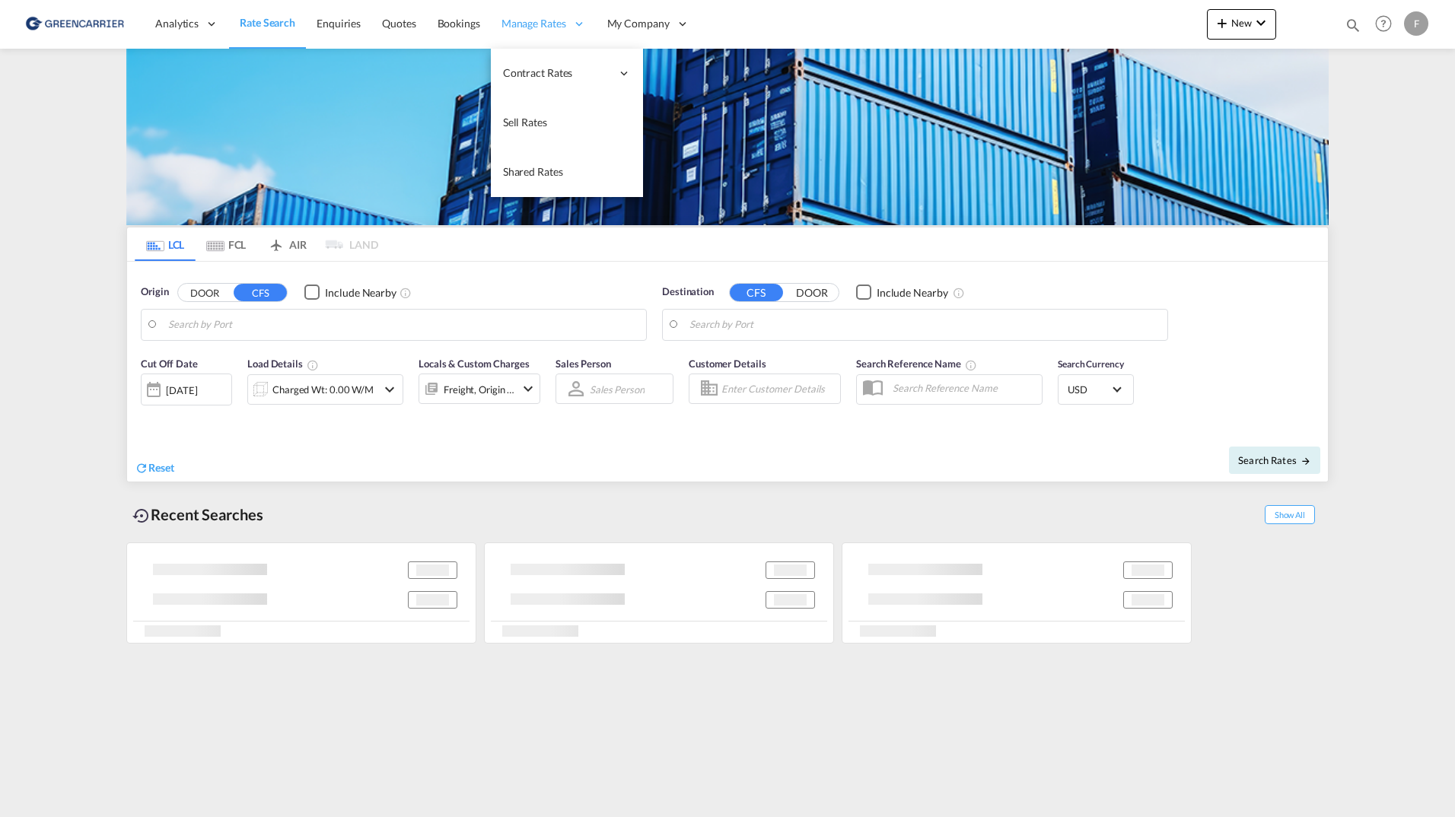
type input "[GEOGRAPHIC_DATA], [GEOGRAPHIC_DATA]"
type input "New York, NY, USNYC"
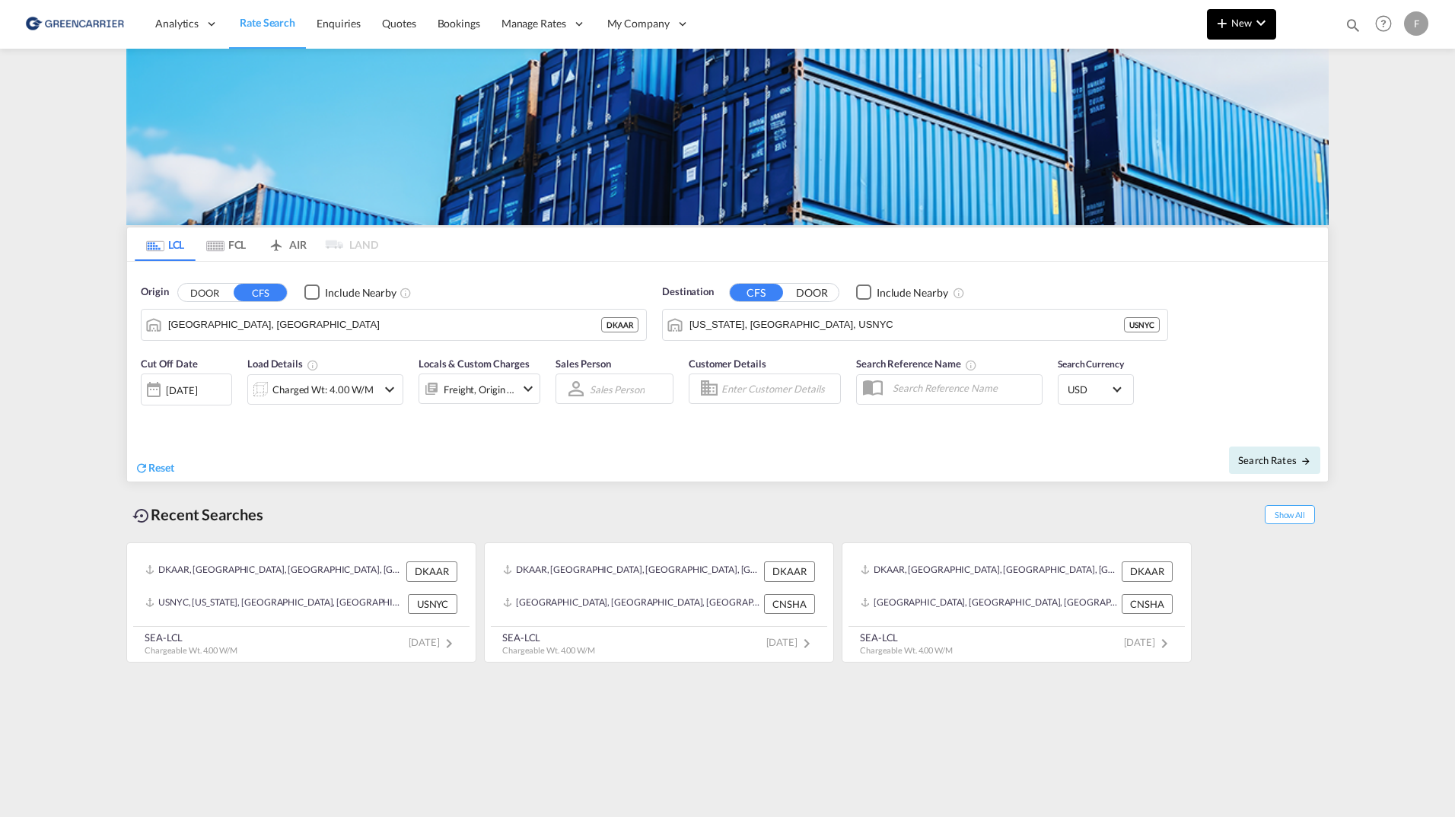
click at [1215, 14] on button "New" at bounding box center [1241, 24] width 69 height 30
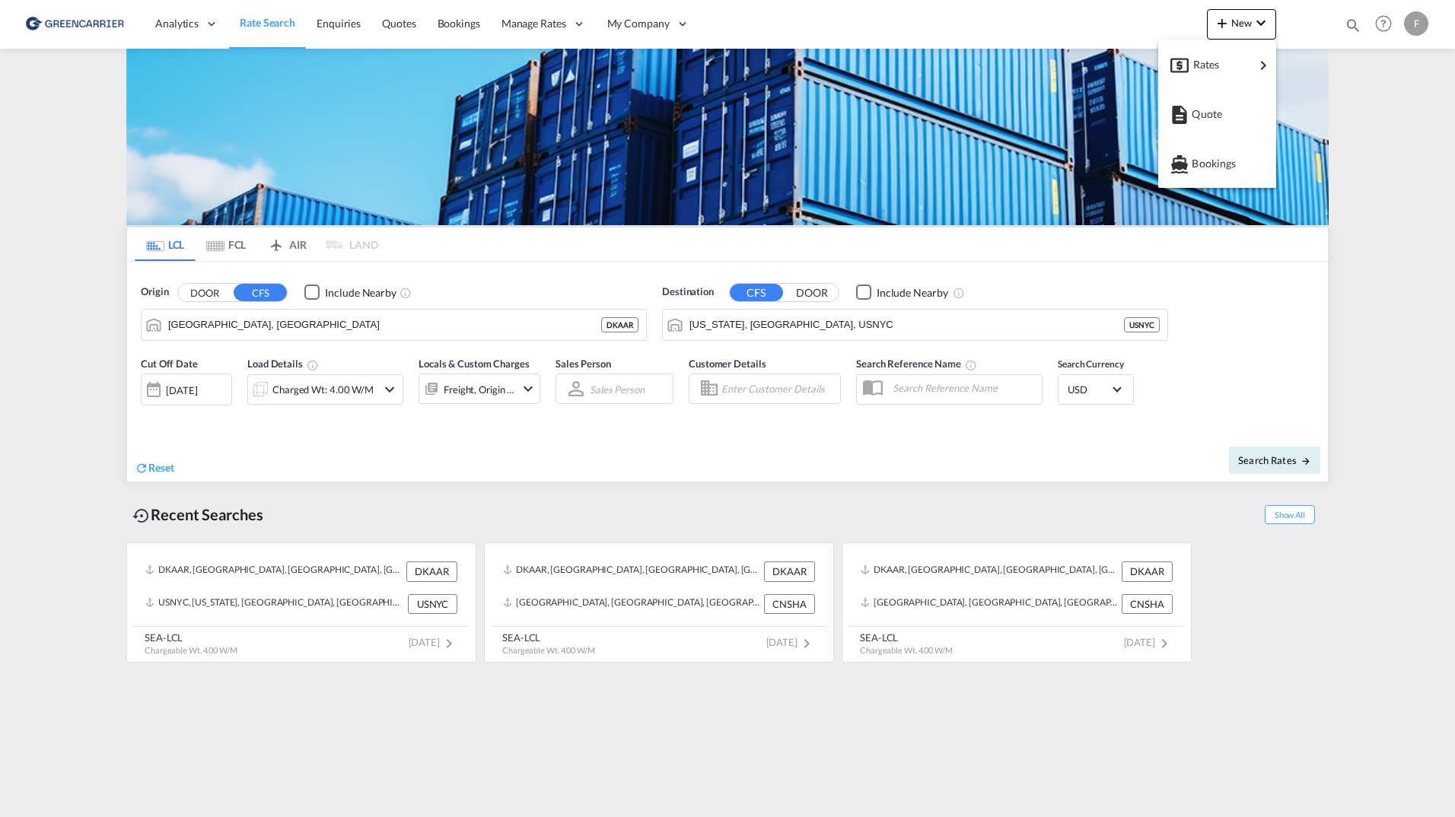
click at [813, 21] on md-backdrop at bounding box center [727, 408] width 1455 height 817
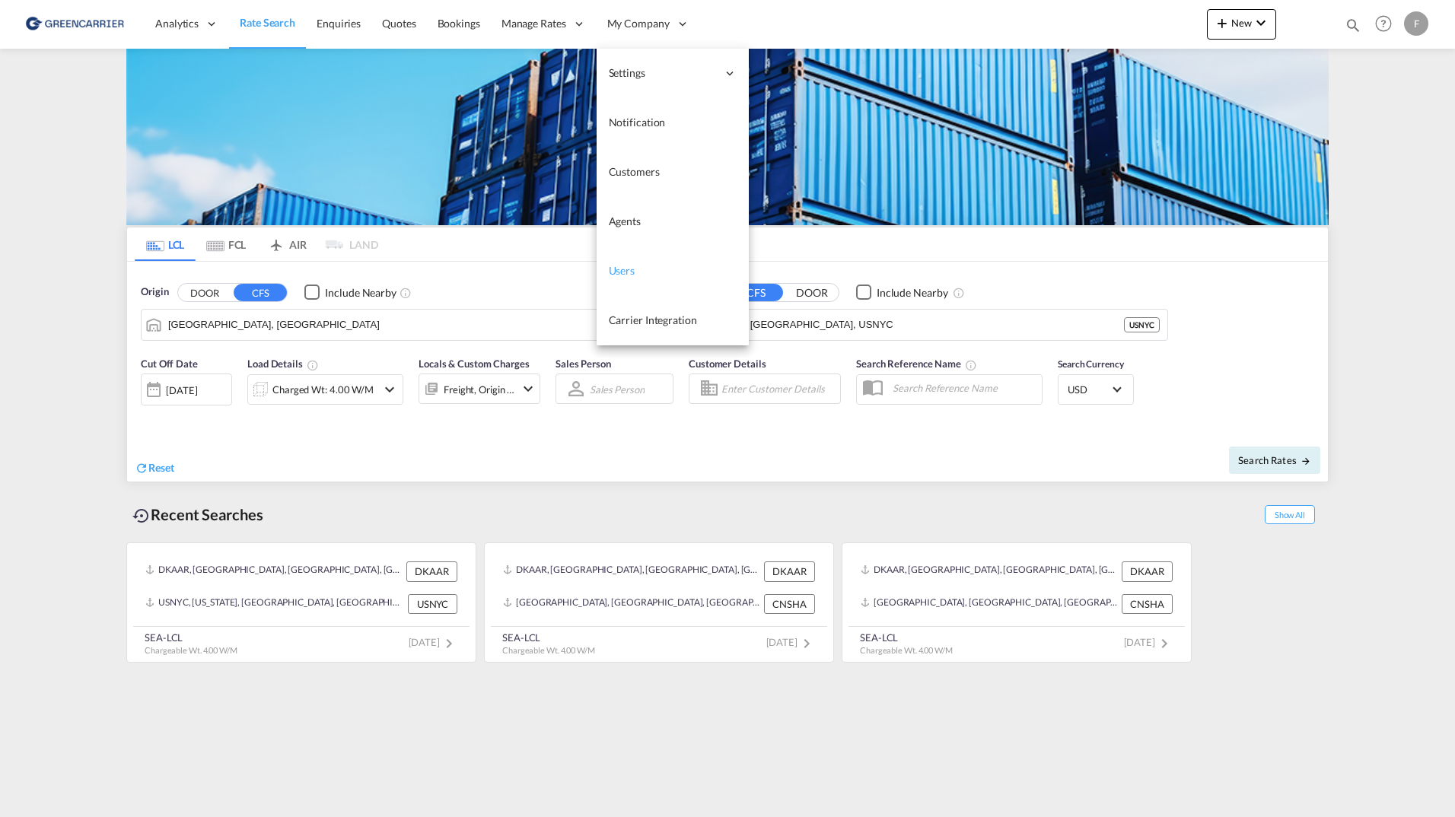
click at [615, 263] on span "Users" at bounding box center [622, 270] width 27 height 15
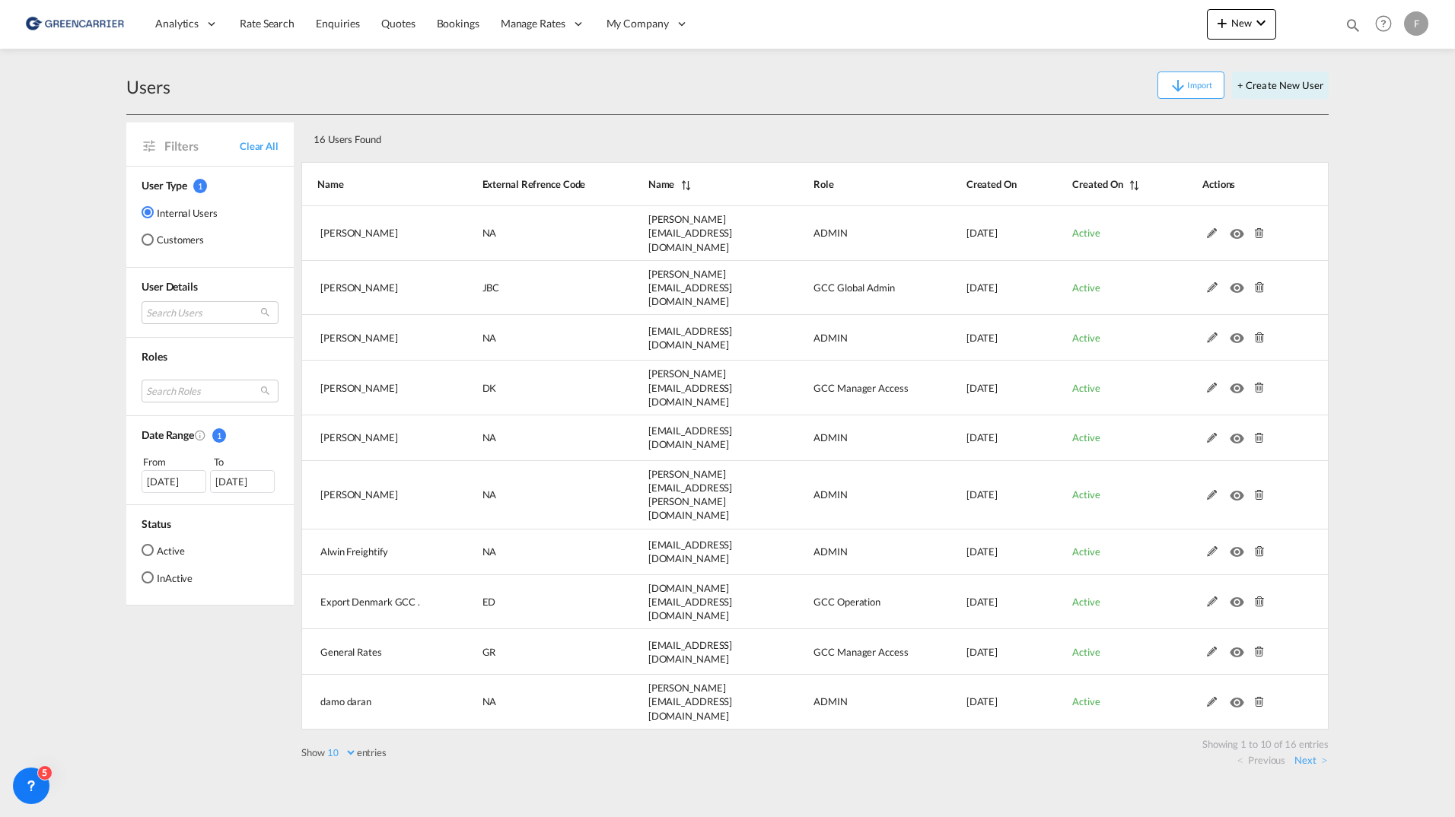
click at [187, 249] on md-radio-group "Internal Users Customers" at bounding box center [180, 232] width 76 height 55
click at [196, 237] on md-radio-button "Customers" at bounding box center [180, 239] width 76 height 15
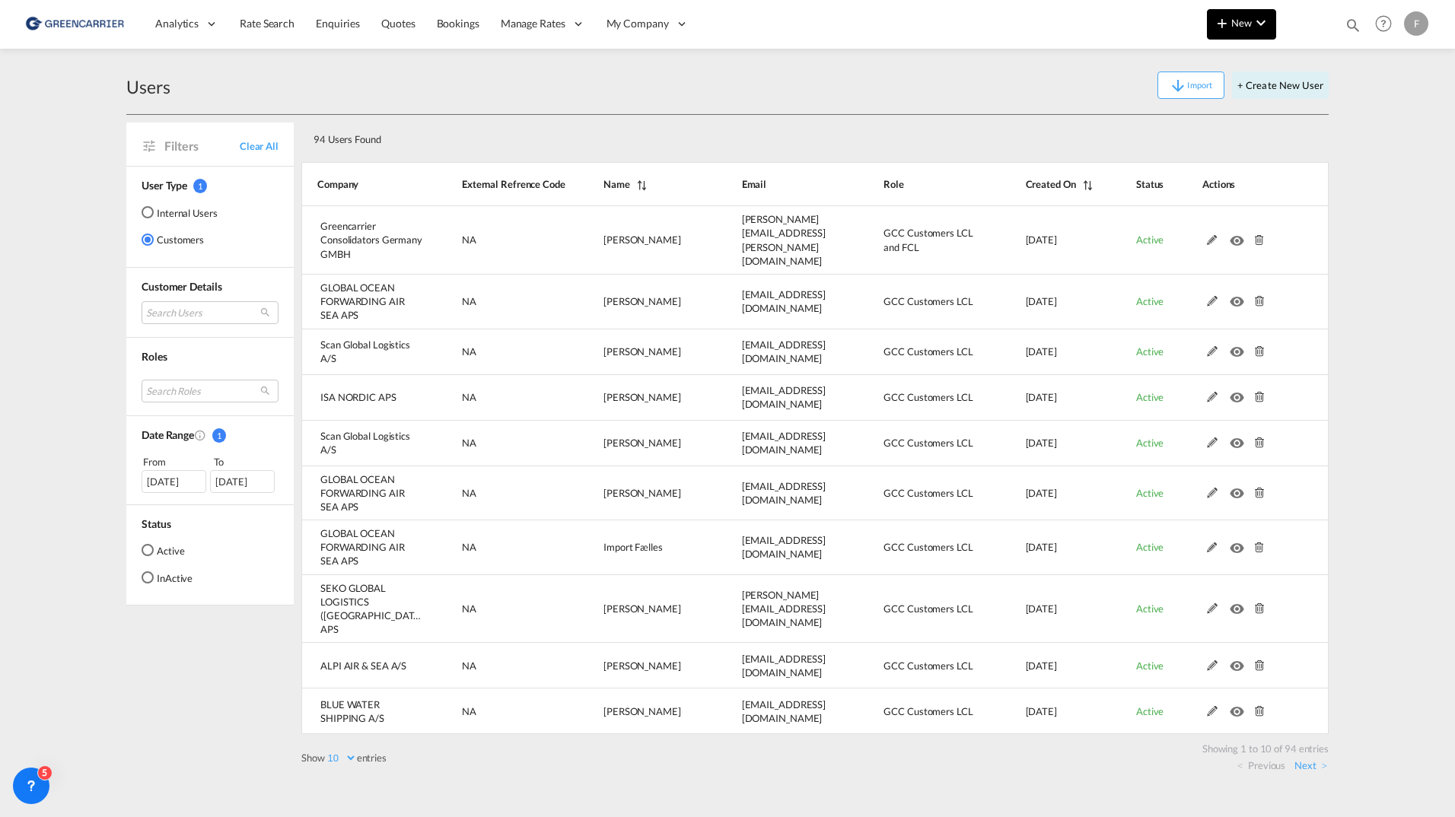
click at [1240, 28] on span "New" at bounding box center [1241, 23] width 57 height 12
click at [1026, 92] on md-backdrop at bounding box center [727, 408] width 1455 height 817
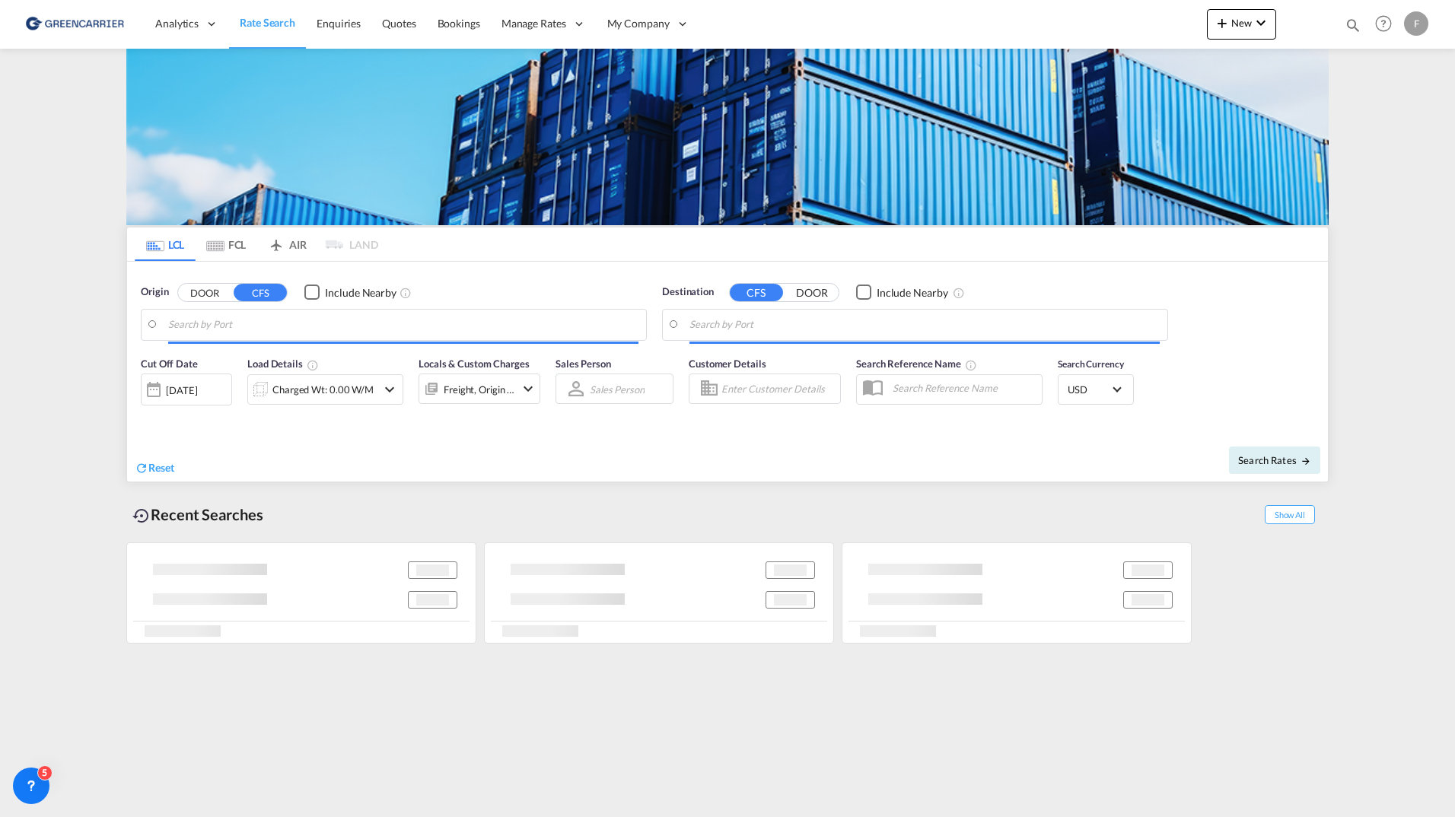
type input "[GEOGRAPHIC_DATA], [GEOGRAPHIC_DATA]"
type input "[US_STATE], [GEOGRAPHIC_DATA], USNYC"
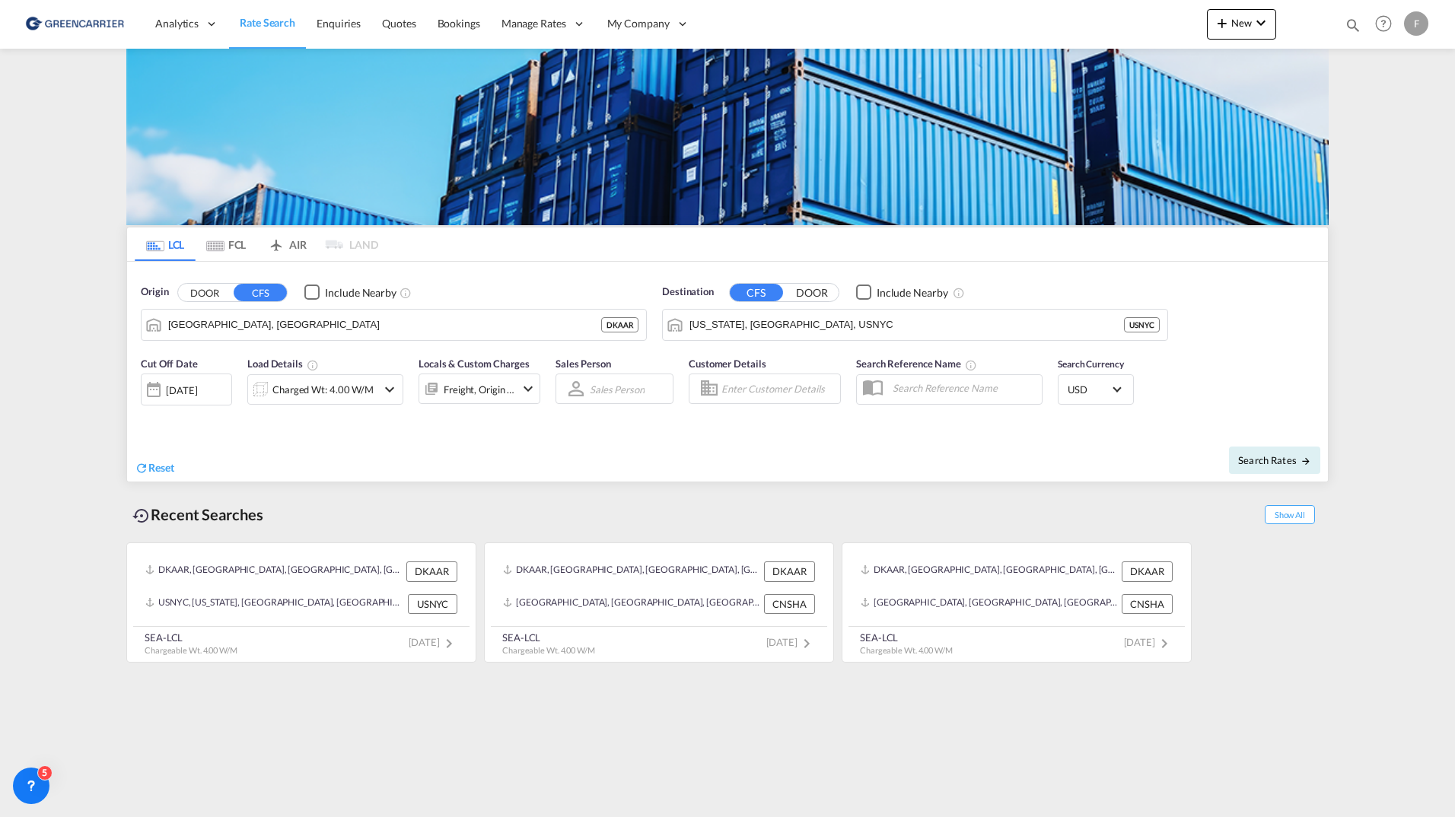
click at [1417, 28] on div "F" at bounding box center [1416, 23] width 24 height 24
click at [1379, 129] on button "Logout" at bounding box center [1398, 116] width 99 height 30
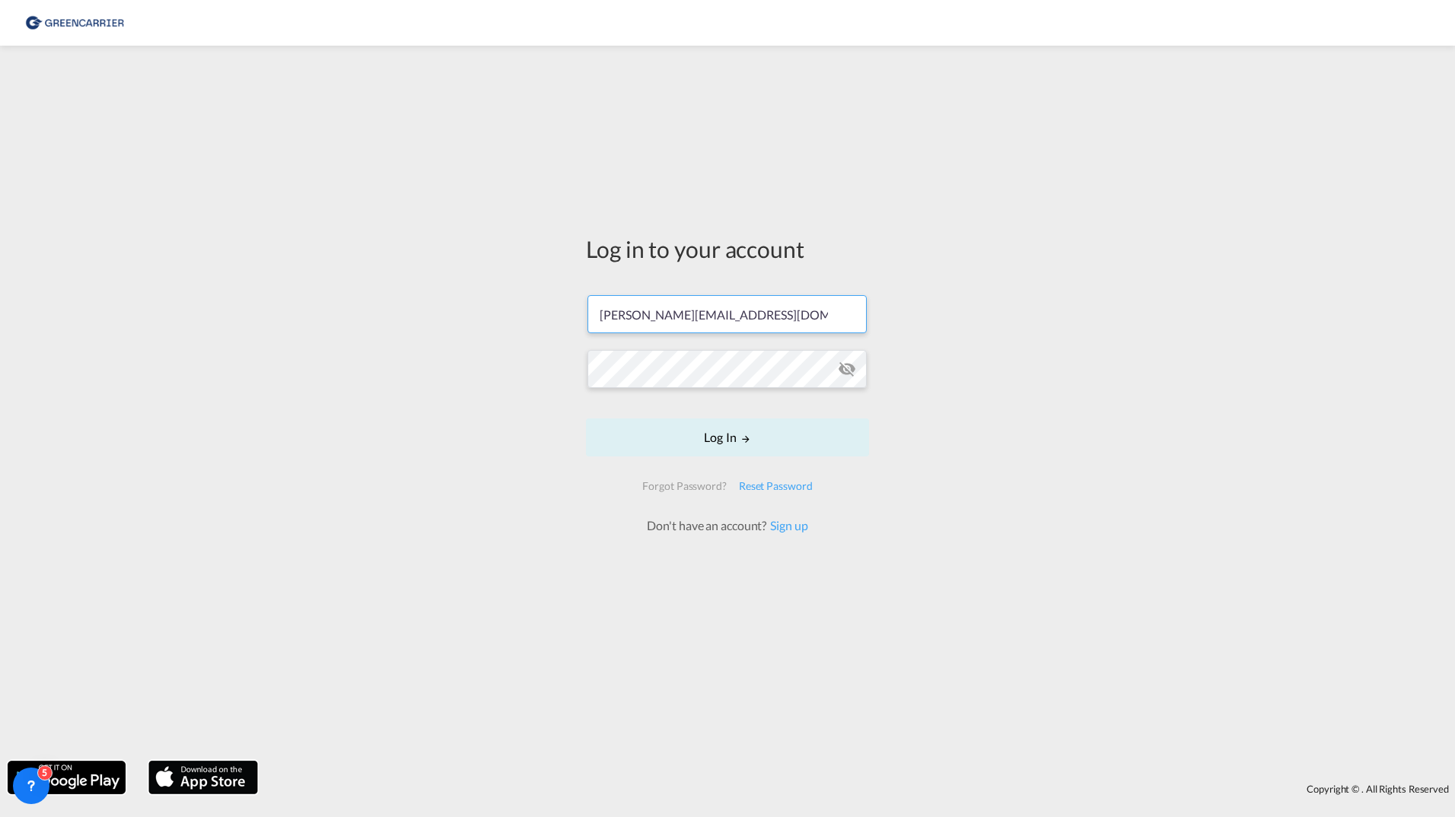
drag, startPoint x: 800, startPoint y: 317, endPoint x: 479, endPoint y: 312, distance: 321.1
click at [479, 312] on div "Log in to your account [PERSON_NAME][EMAIL_ADDRESS][DOMAIN_NAME] Log In Forgot …" at bounding box center [727, 403] width 1455 height 700
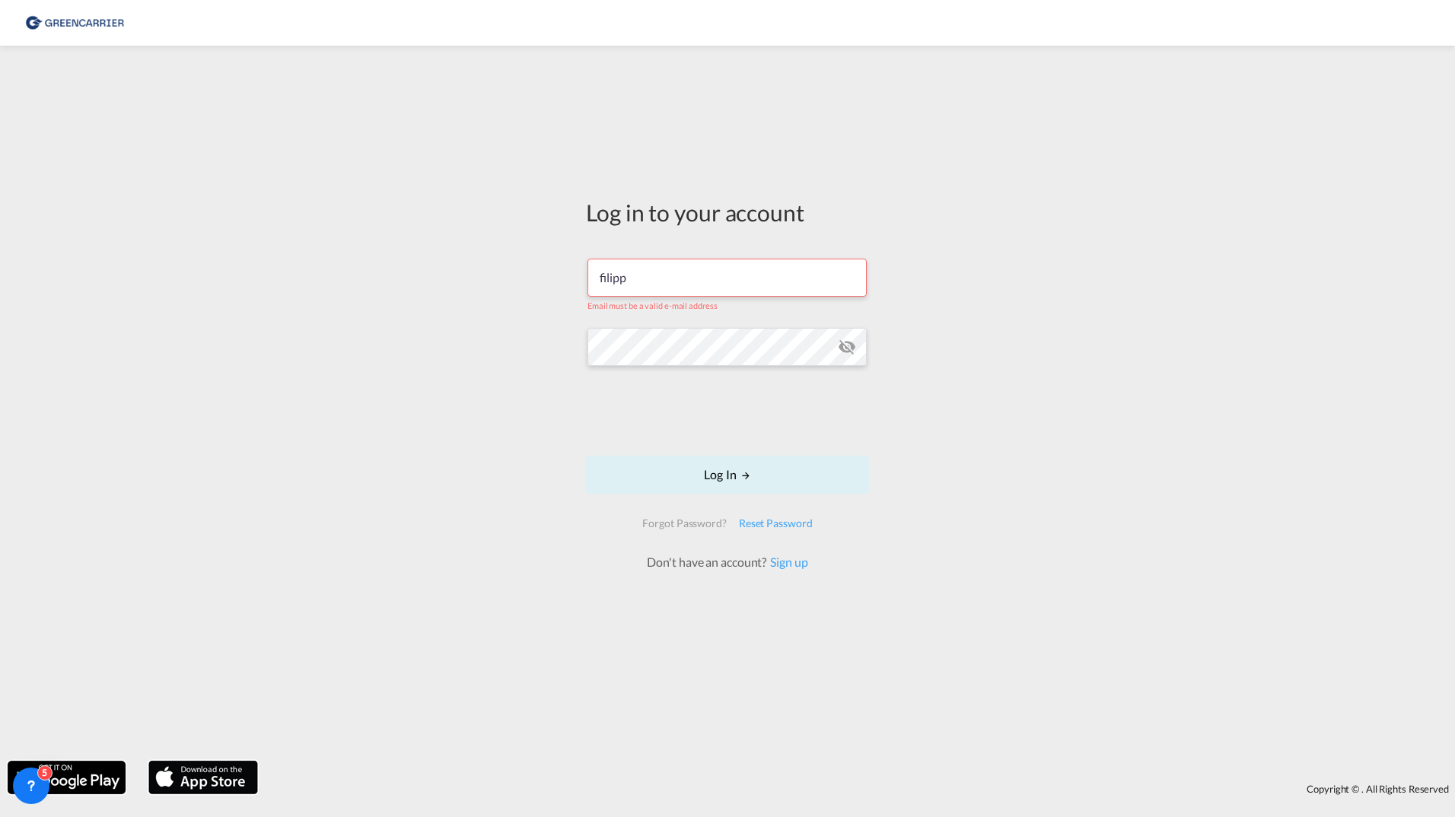
type input "[EMAIL_ADDRESS][DOMAIN_NAME]"
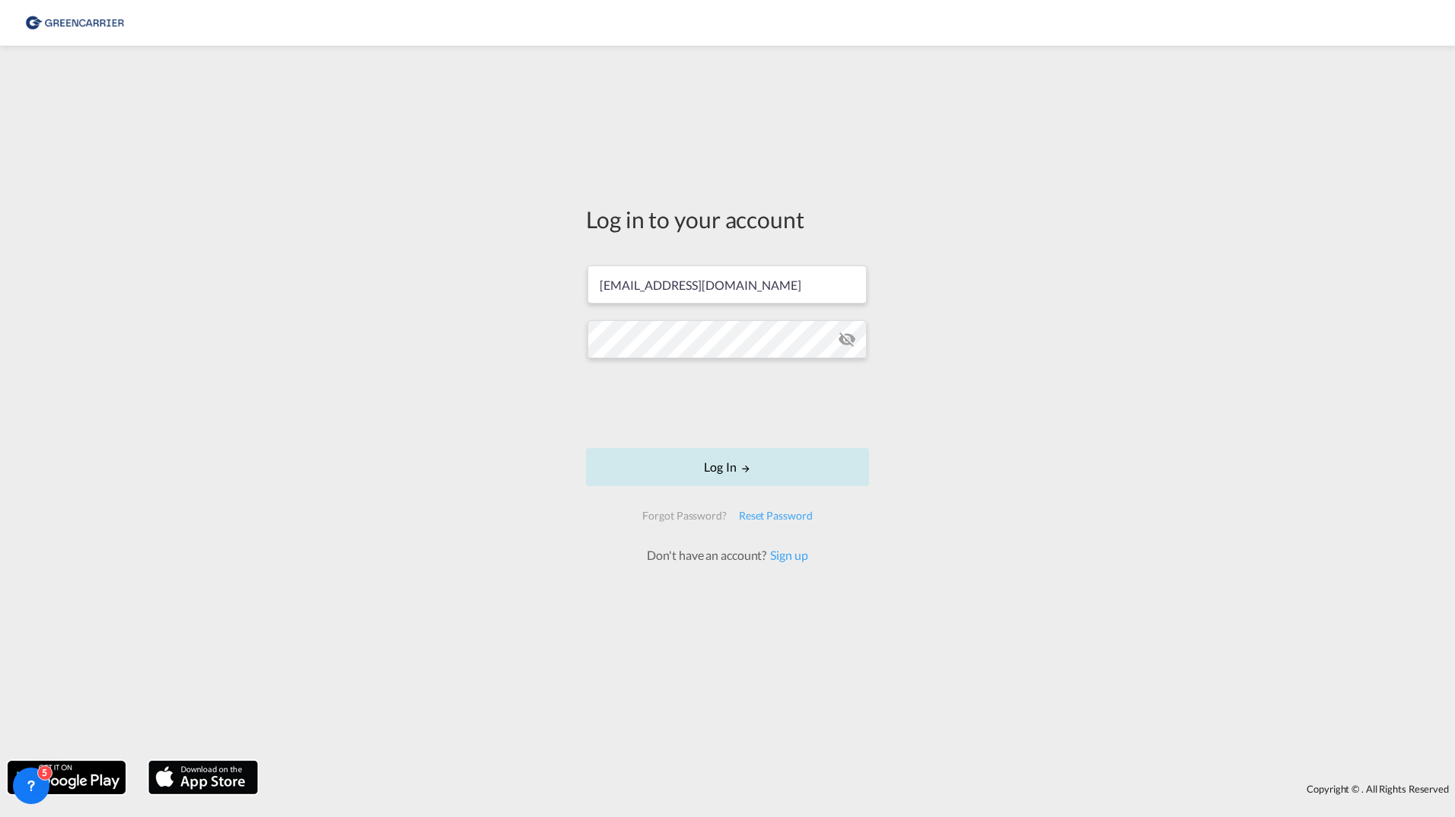
click at [673, 461] on button "Log In" at bounding box center [727, 467] width 283 height 38
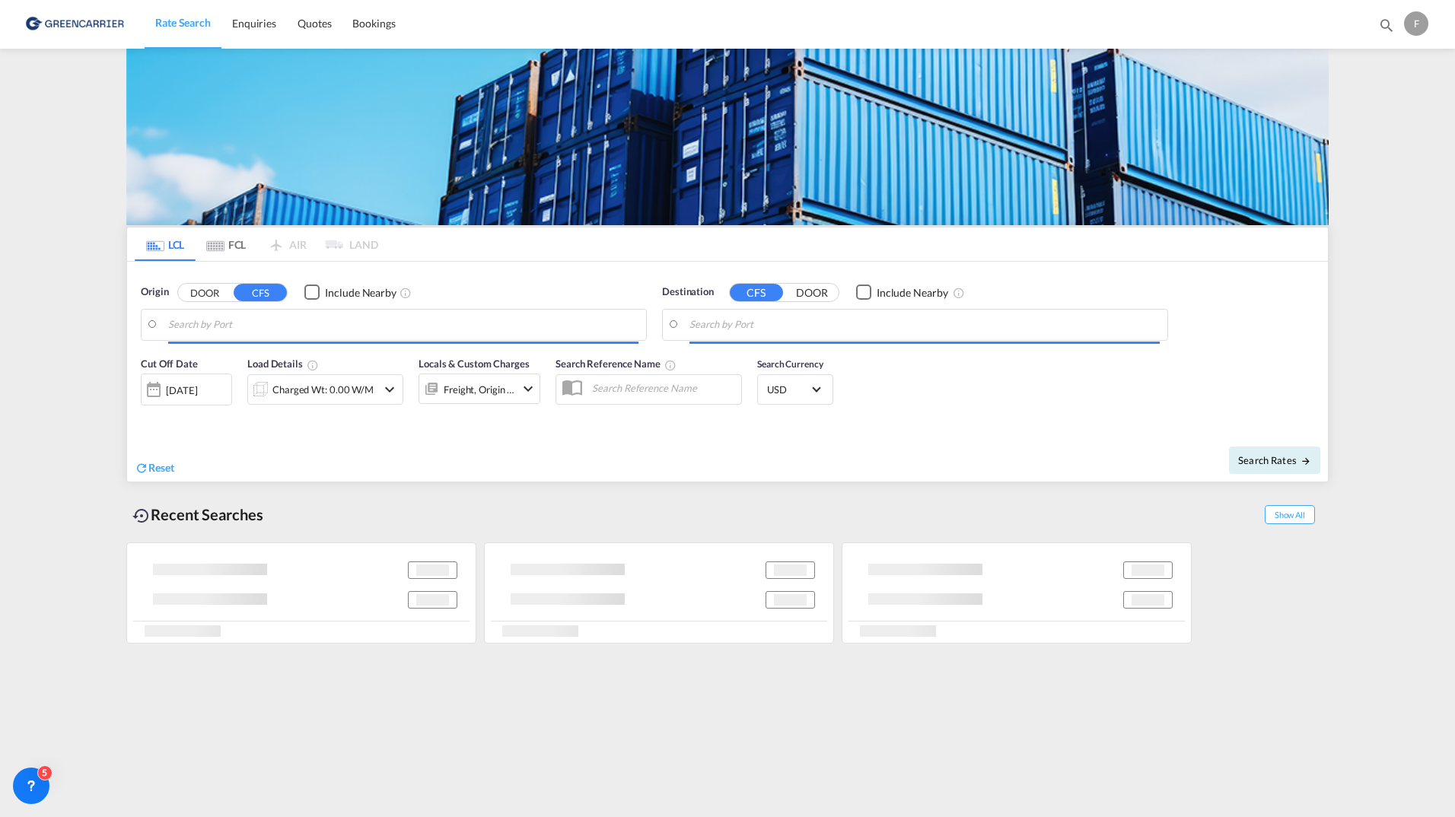
type input "Aarhus, DKAAR"
type input "[GEOGRAPHIC_DATA], THBKK"
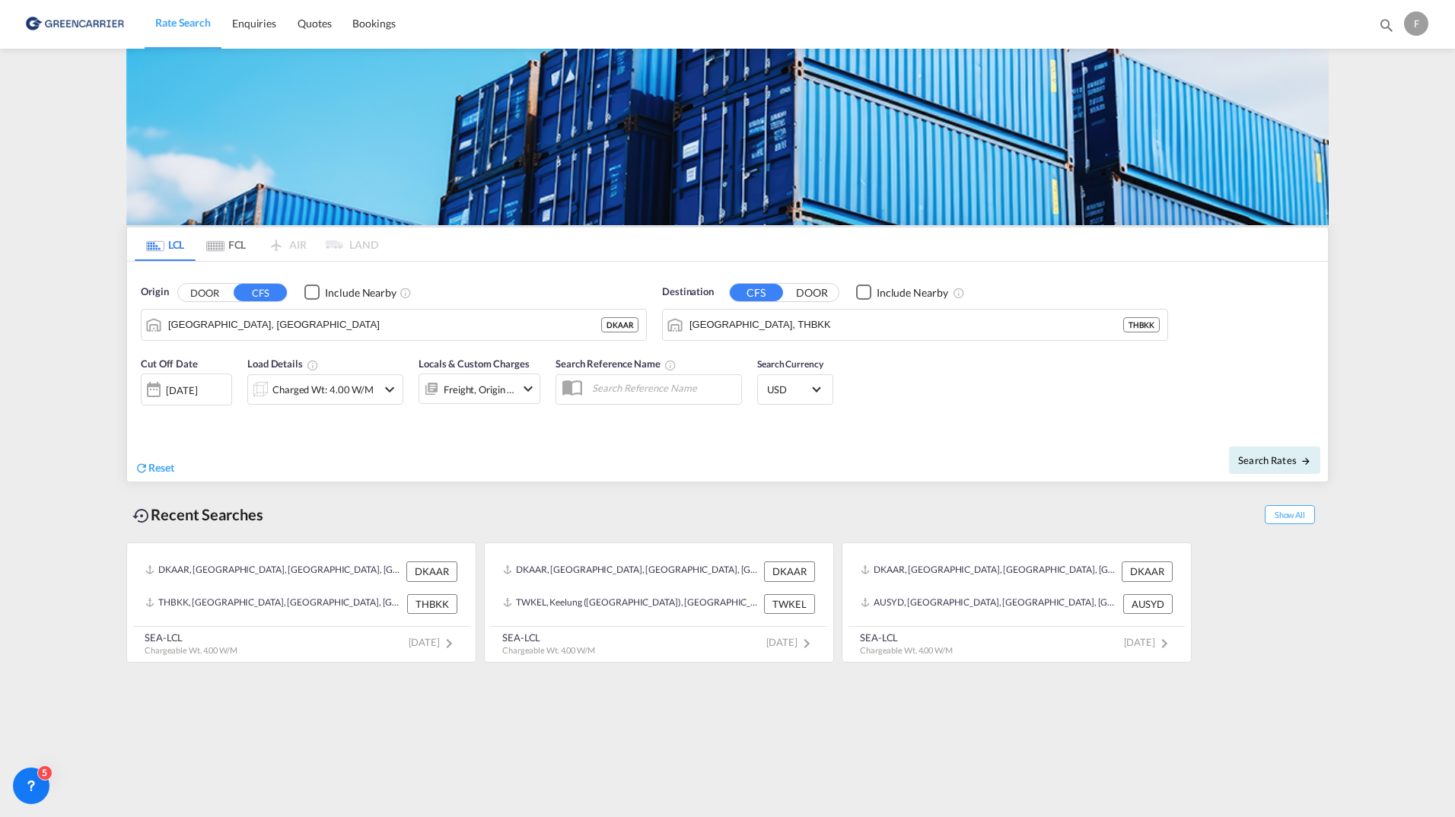
click at [1217, 29] on div "Rate Search Enquiries Quotes Bookings Bookings Quotes Enquiries F My Profile Lo…" at bounding box center [727, 23] width 1409 height 47
click at [389, 22] on span "Bookings" at bounding box center [373, 23] width 43 height 13
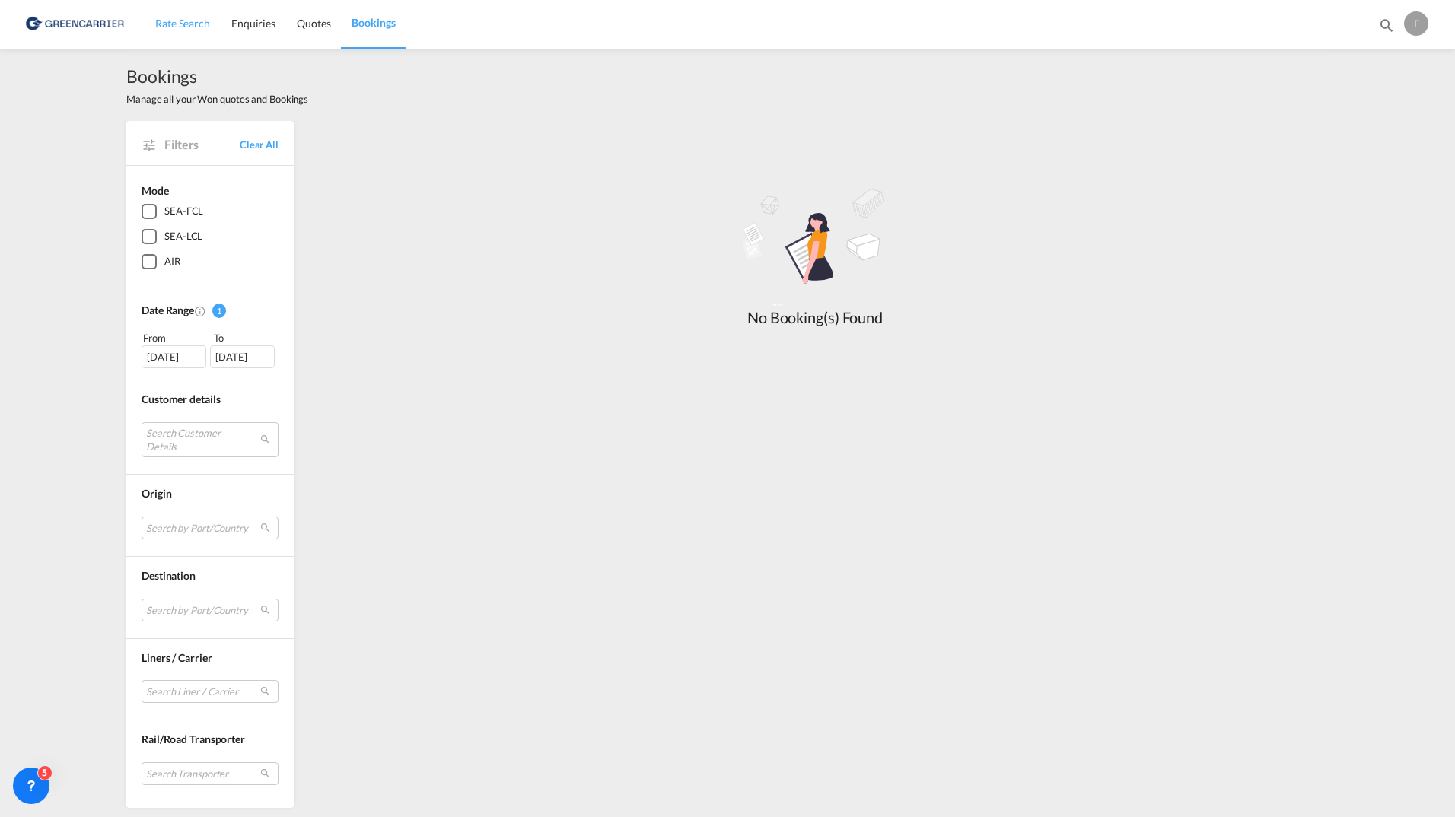
click at [170, 30] on span "Rate Search" at bounding box center [182, 23] width 55 height 15
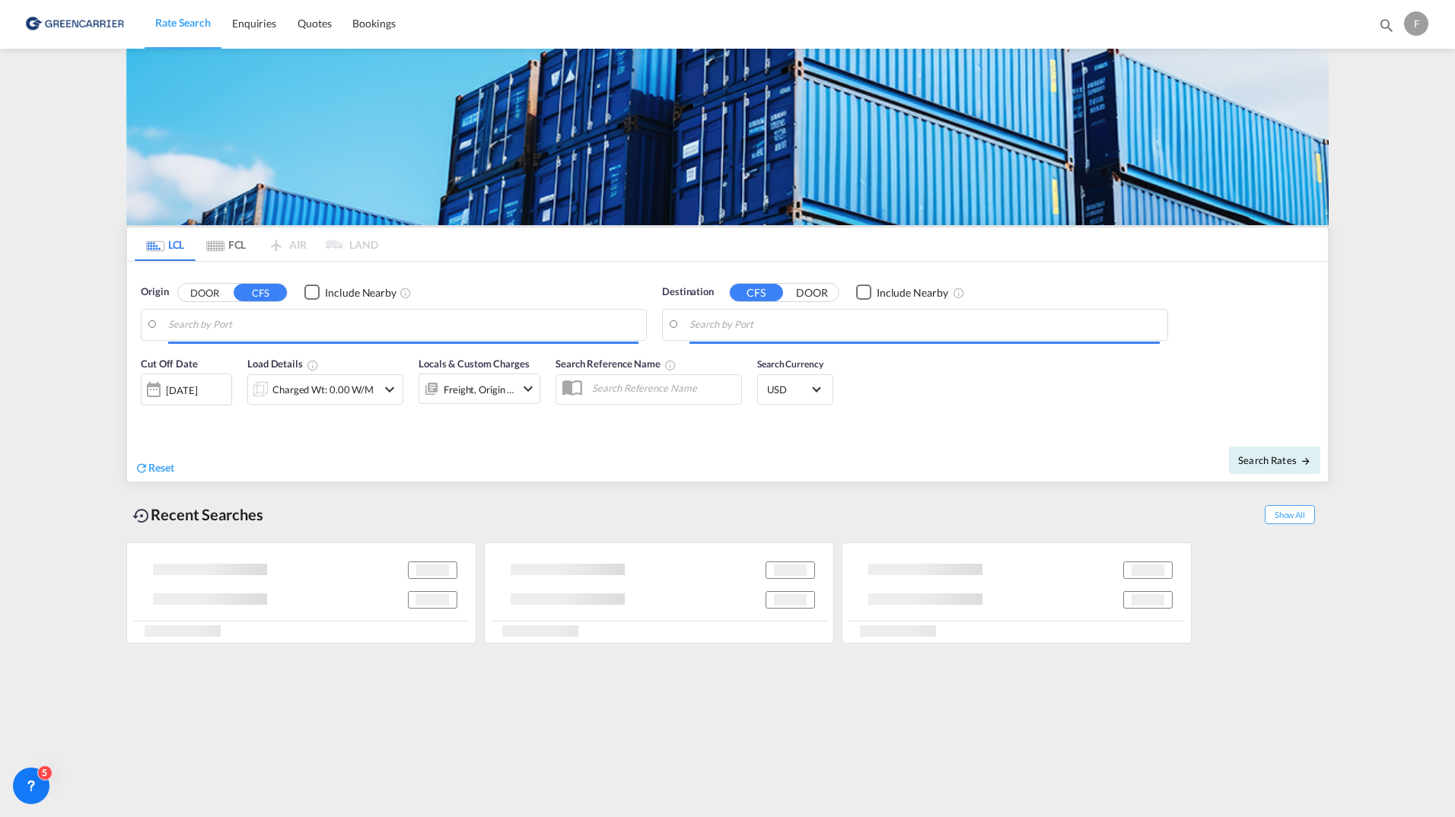
type input "Aarhus, DKAAR"
type input "[GEOGRAPHIC_DATA], THBKK"
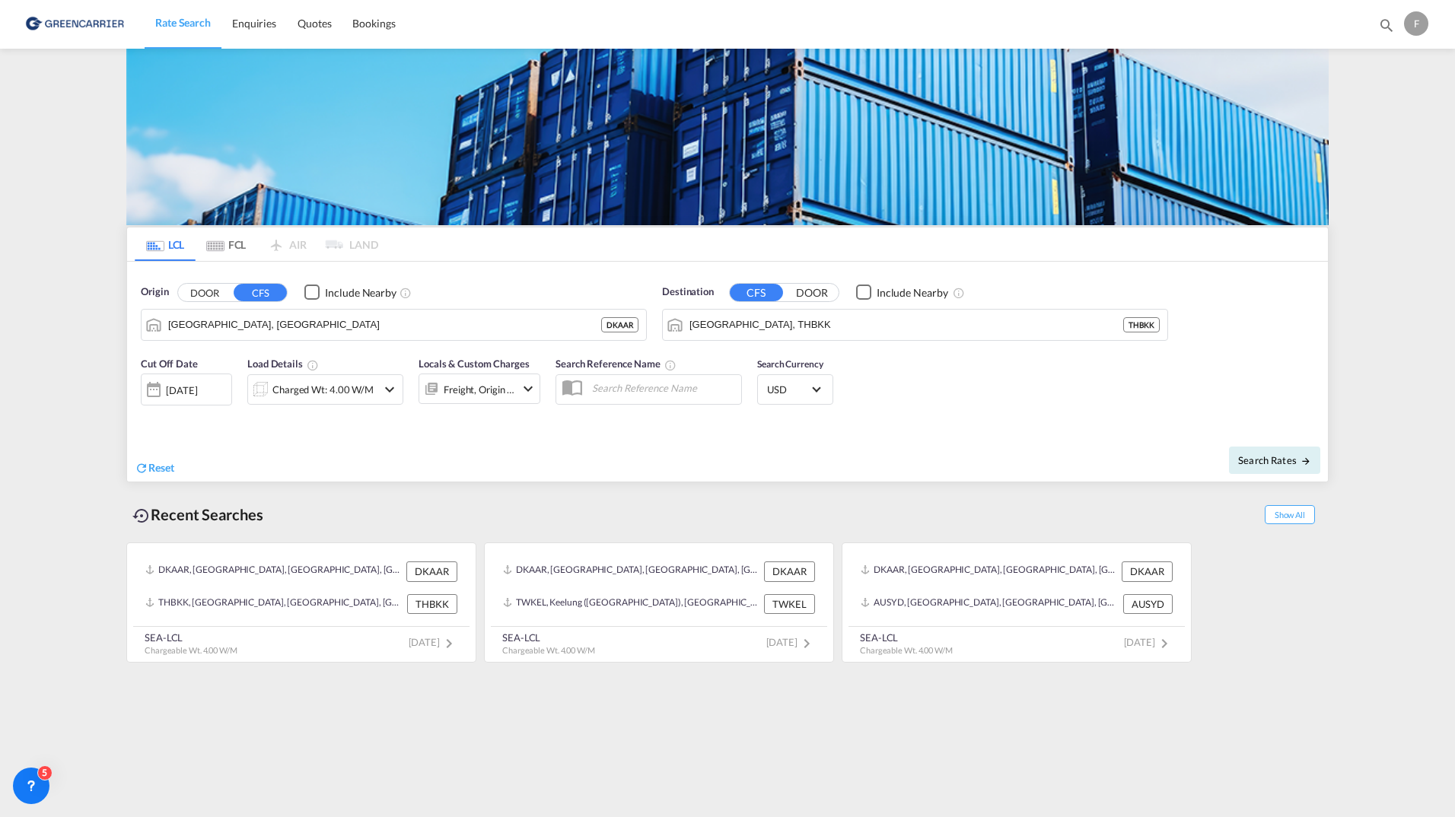
click at [1414, 22] on div "F" at bounding box center [1416, 23] width 24 height 24
click at [1401, 105] on button "Logout" at bounding box center [1398, 116] width 99 height 30
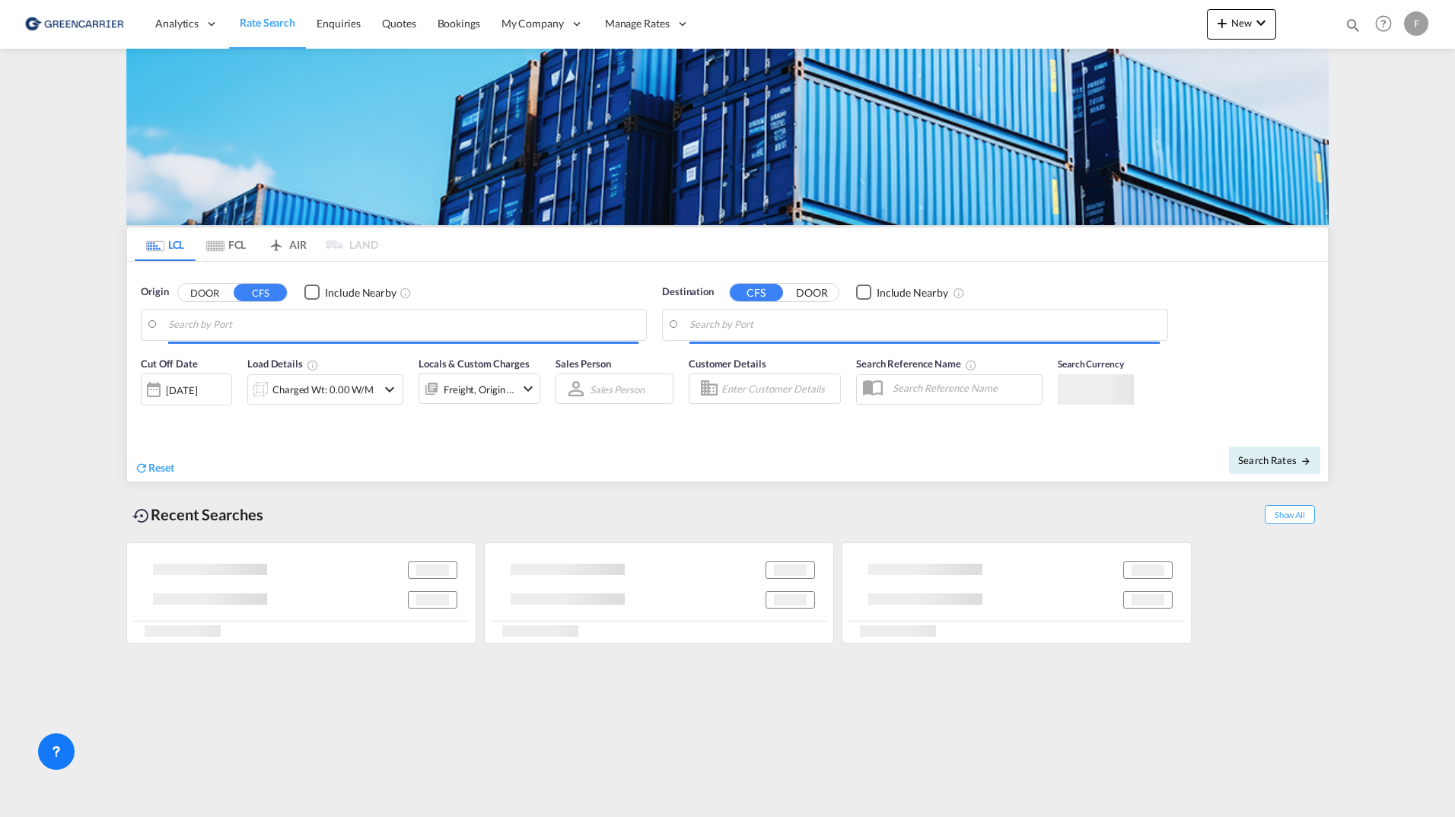
type input "[GEOGRAPHIC_DATA] ([GEOGRAPHIC_DATA]), [GEOGRAPHIC_DATA]"
type input "[GEOGRAPHIC_DATA], MXVER"
click at [1412, 24] on div "F" at bounding box center [1416, 23] width 24 height 24
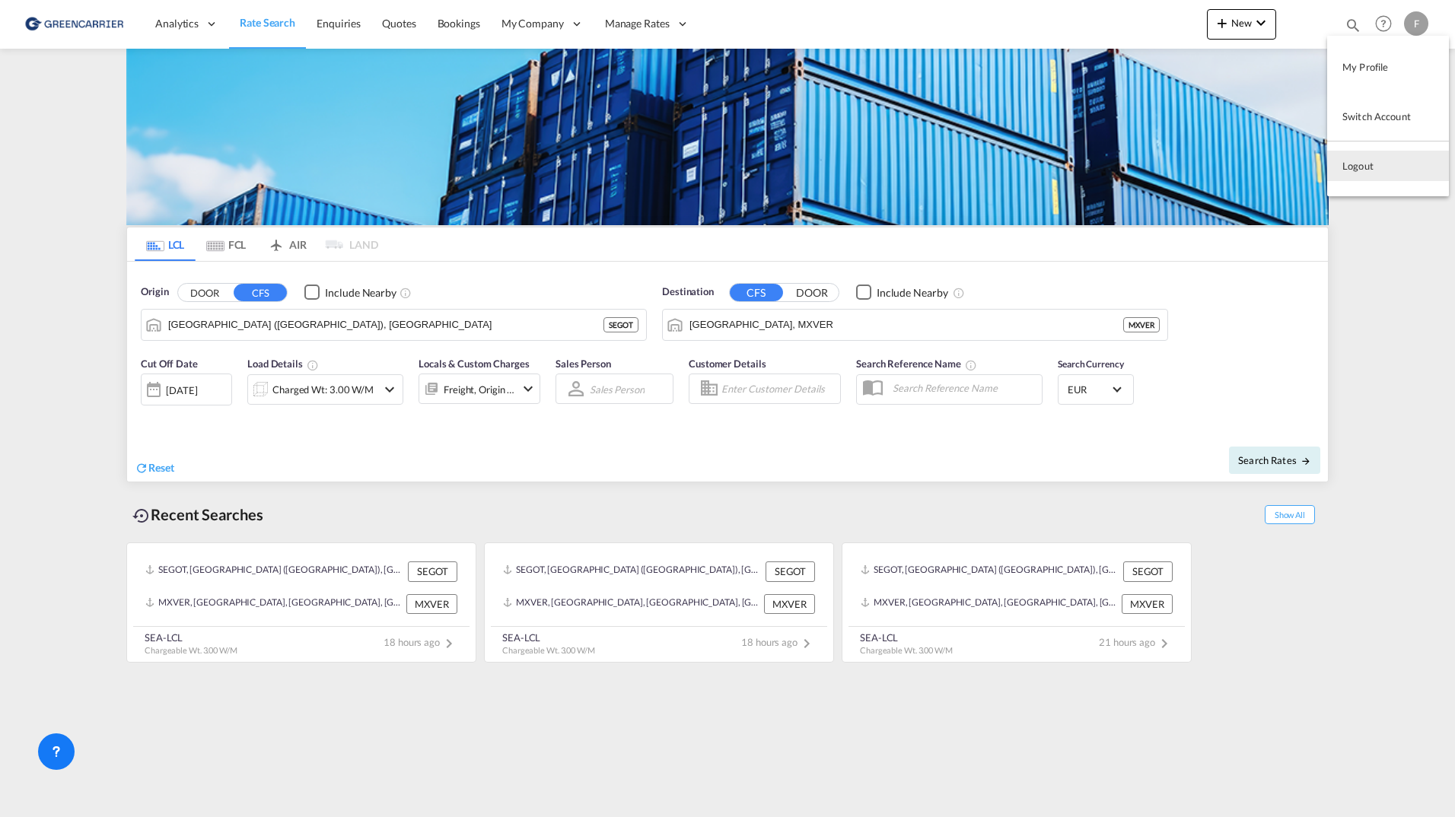
click at [1383, 170] on button "Logout" at bounding box center [1388, 166] width 122 height 30
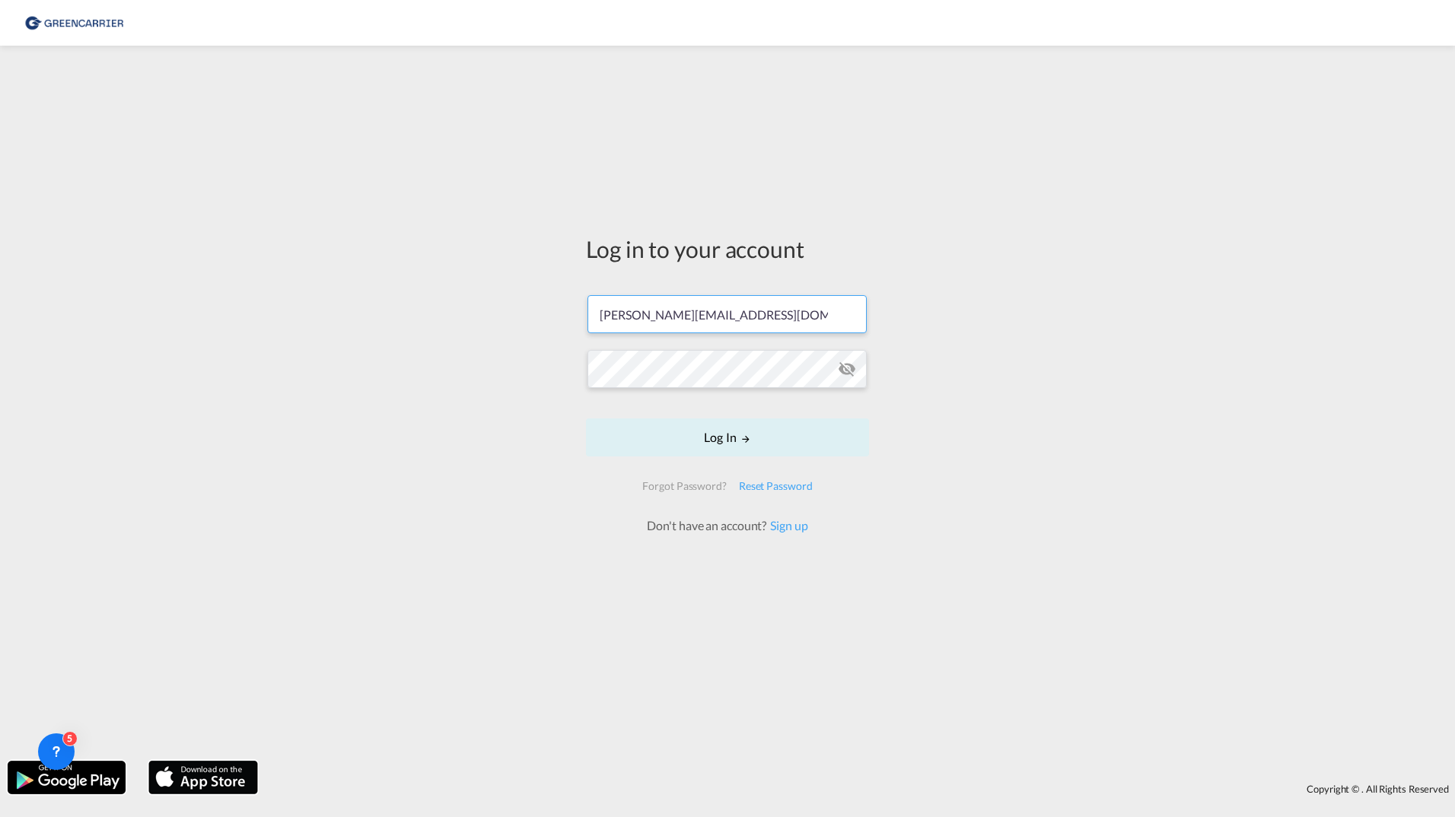
drag, startPoint x: 711, startPoint y: 312, endPoint x: 567, endPoint y: 304, distance: 144.8
click at [571, 307] on div "Log in to your account [PERSON_NAME][EMAIL_ADDRESS][DOMAIN_NAME] Log In Forgot …" at bounding box center [727, 403] width 1455 height 700
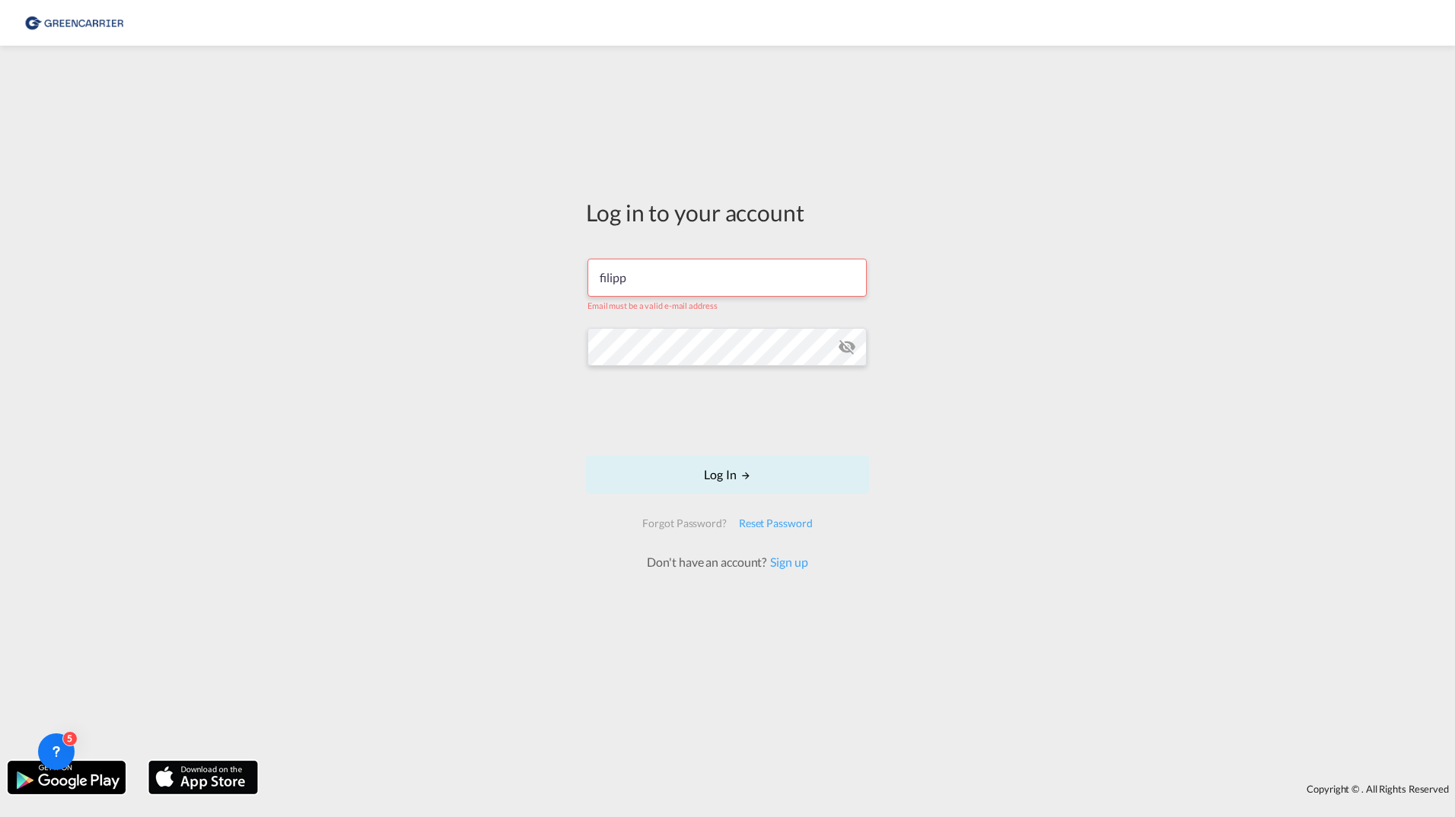
type input "[EMAIL_ADDRESS][DOMAIN_NAME]"
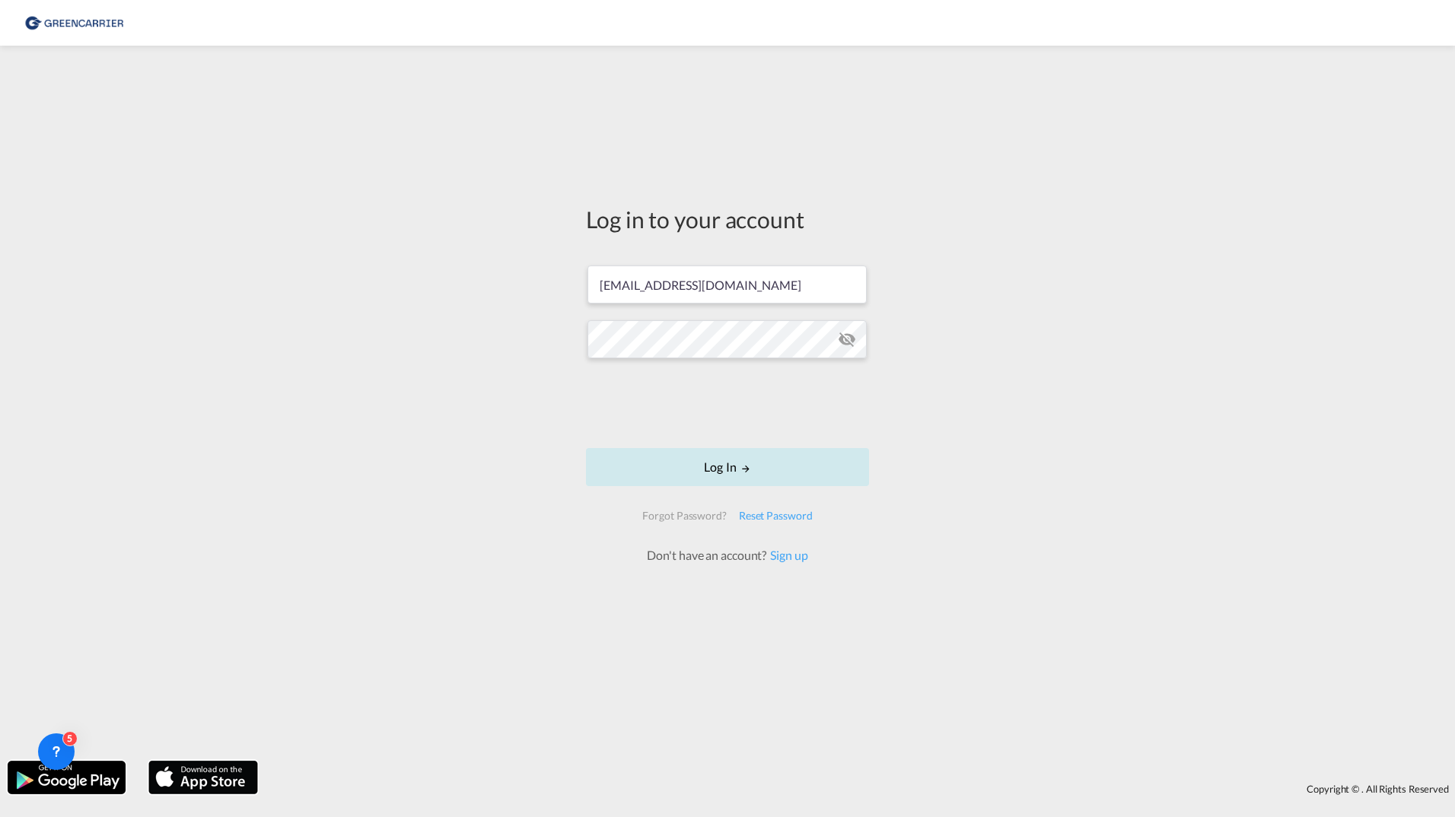
click at [701, 472] on button "Log In" at bounding box center [727, 467] width 283 height 38
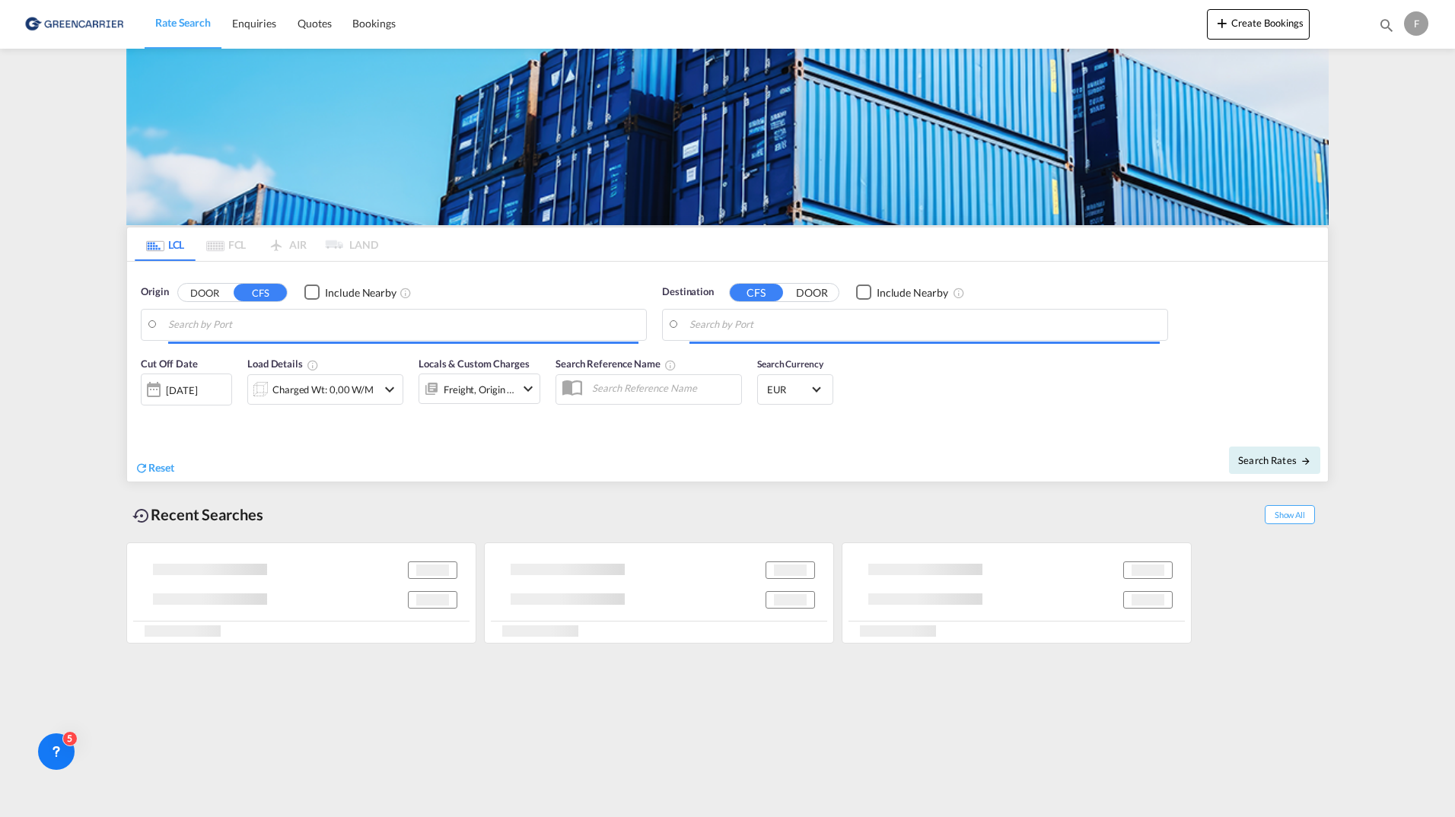
type input "[GEOGRAPHIC_DATA] ([GEOGRAPHIC_DATA]), [GEOGRAPHIC_DATA]"
type input "[GEOGRAPHIC_DATA], THBKK"
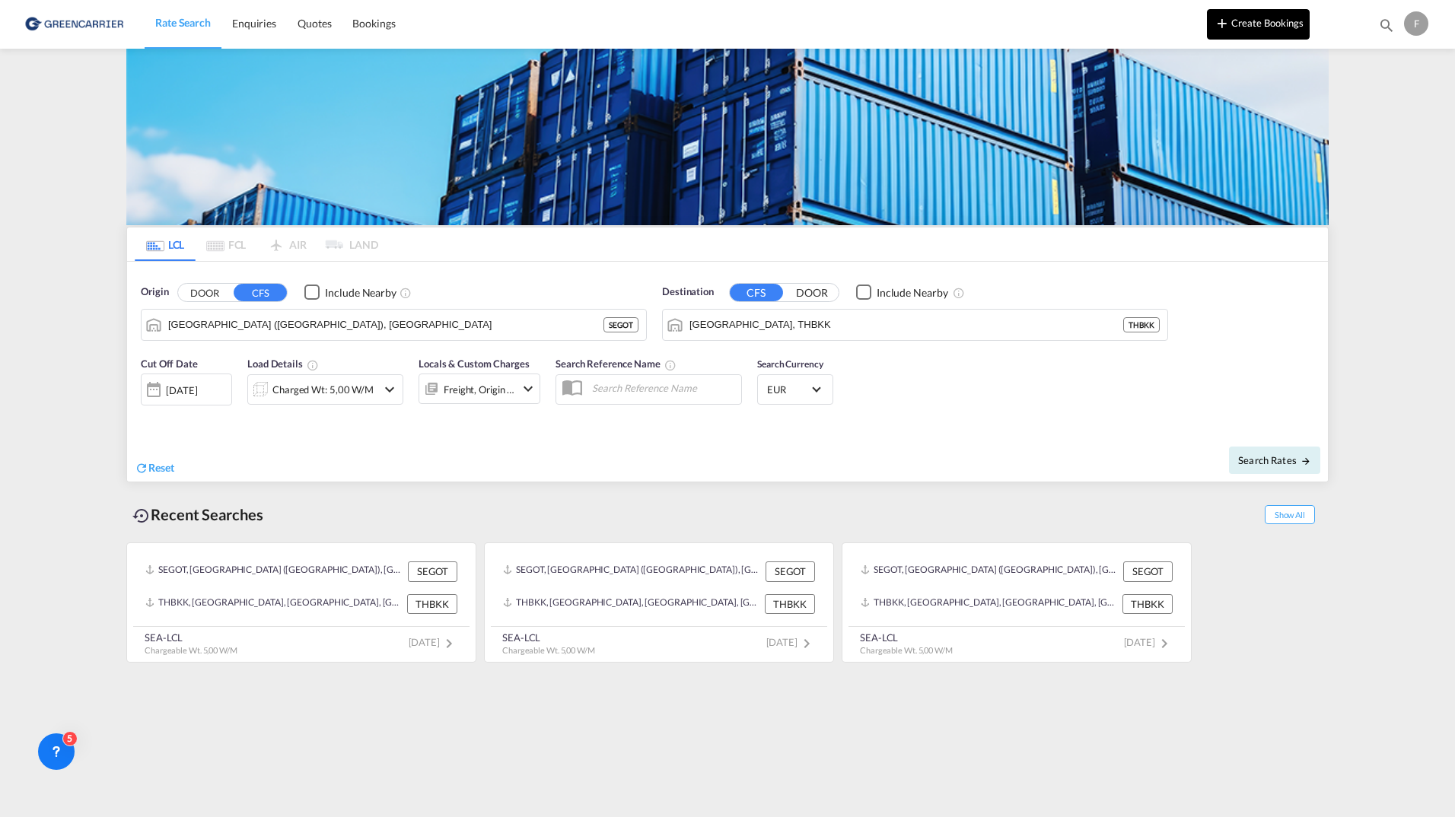
click at [1261, 20] on button "Create Bookings" at bounding box center [1258, 24] width 103 height 30
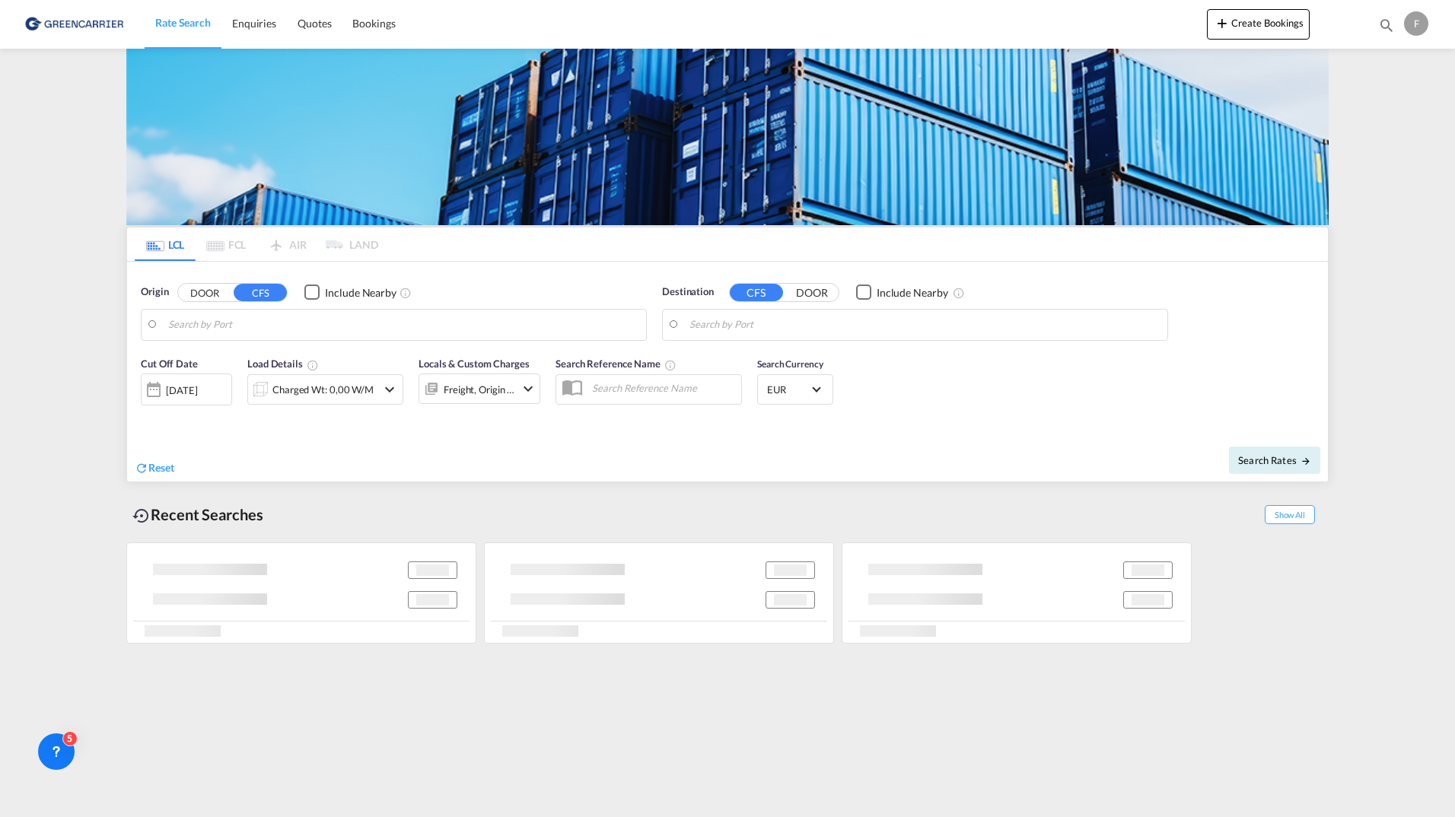
type input "[GEOGRAPHIC_DATA] ([GEOGRAPHIC_DATA]), [GEOGRAPHIC_DATA]"
type input "[GEOGRAPHIC_DATA], THBKK"
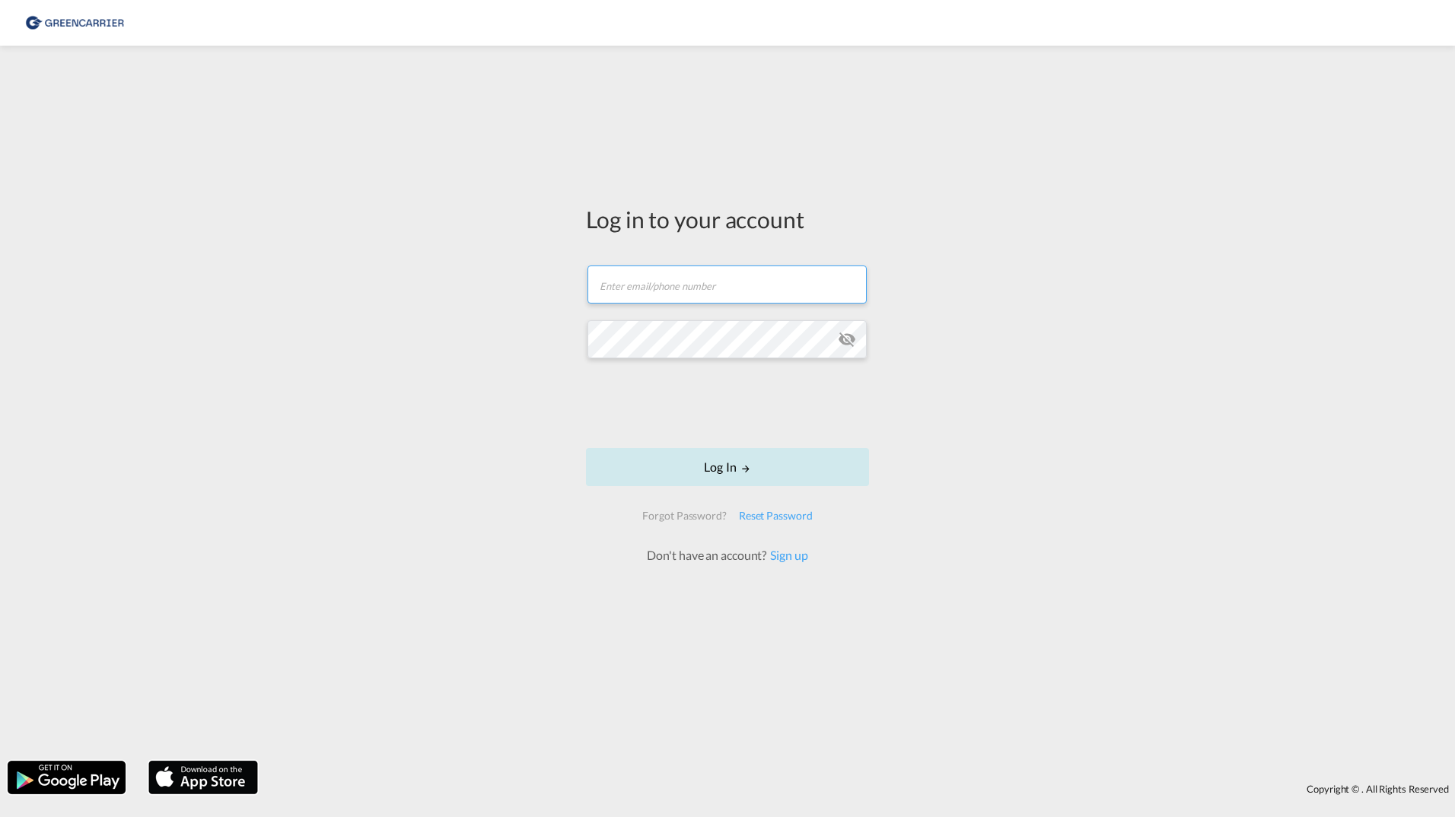
type input "[PERSON_NAME][EMAIL_ADDRESS][DOMAIN_NAME]"
click at [666, 459] on button "Log In" at bounding box center [727, 467] width 283 height 38
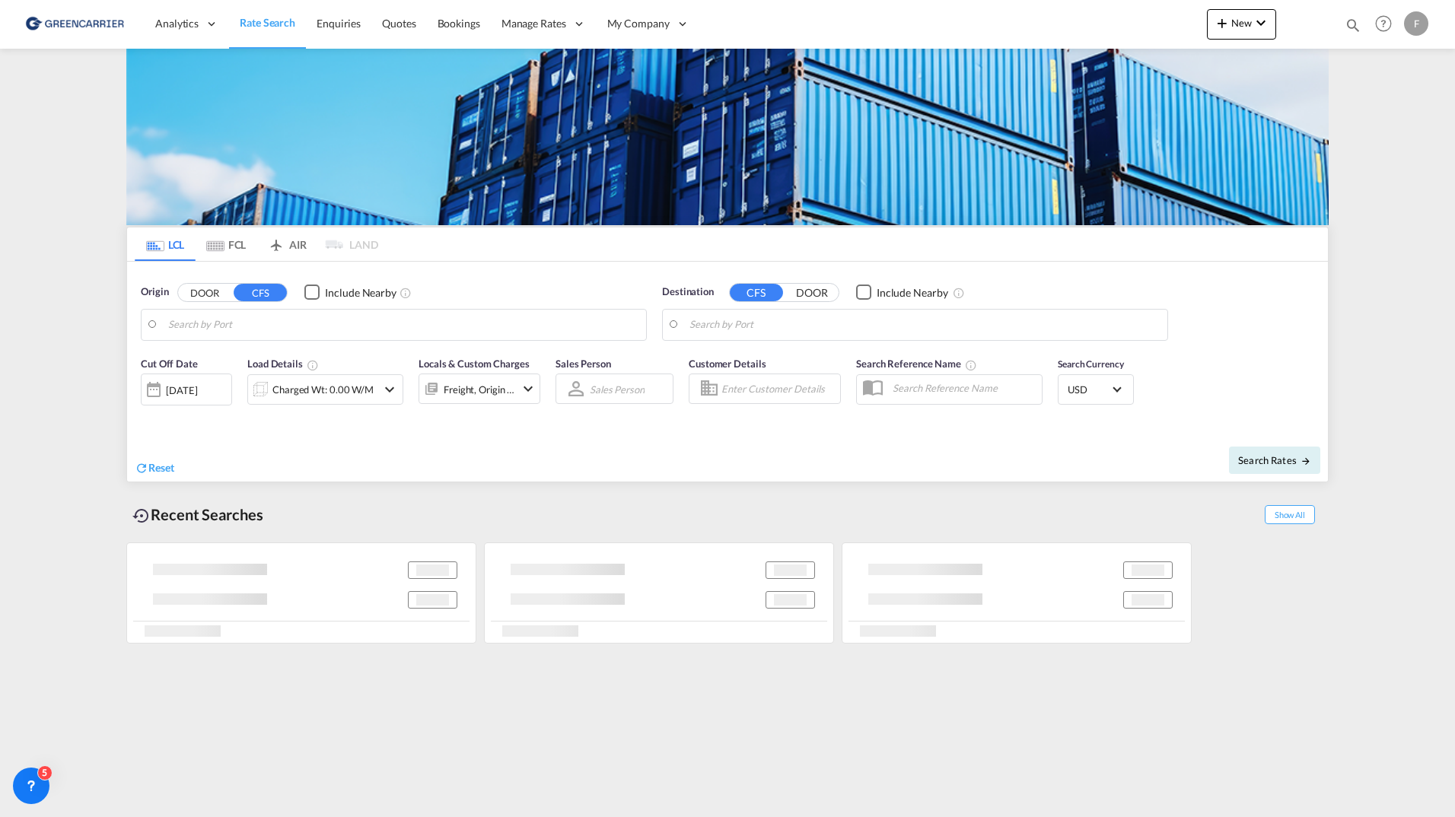
type input "[GEOGRAPHIC_DATA], [GEOGRAPHIC_DATA]"
type input "[US_STATE], [GEOGRAPHIC_DATA], USNYC"
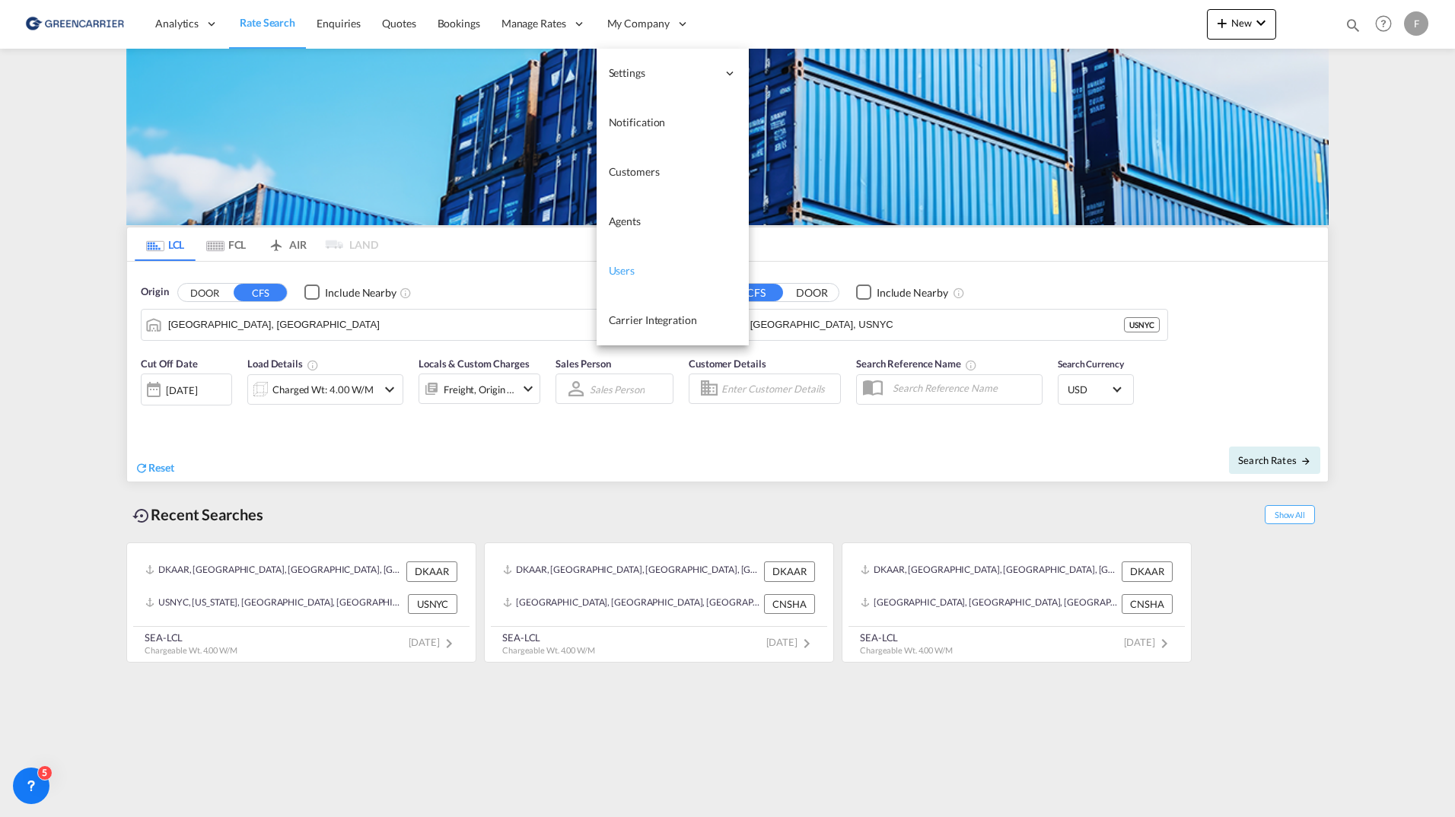
click at [629, 260] on link "Users" at bounding box center [672, 271] width 152 height 49
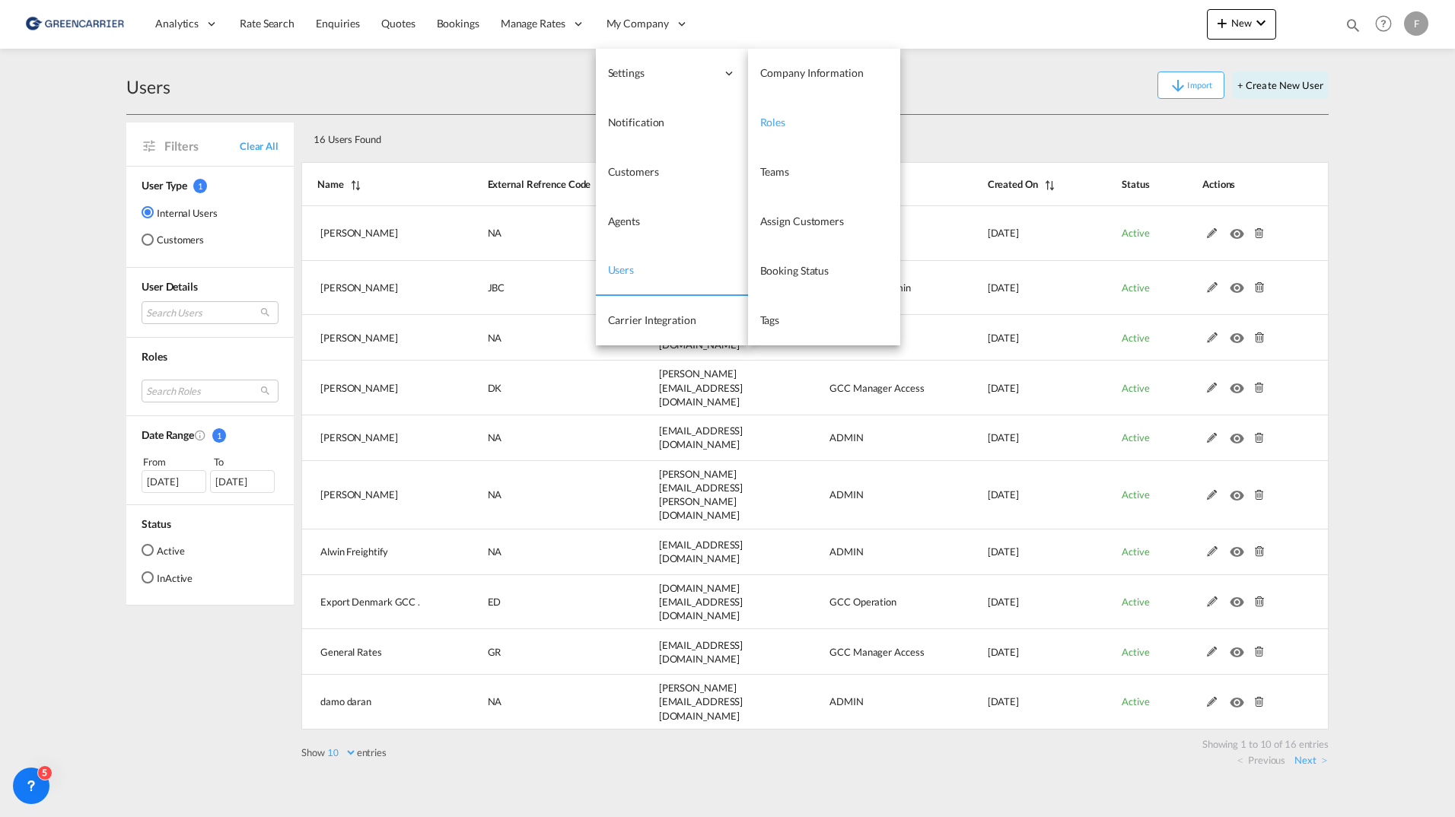
click at [774, 132] on link "Roles" at bounding box center [824, 122] width 152 height 49
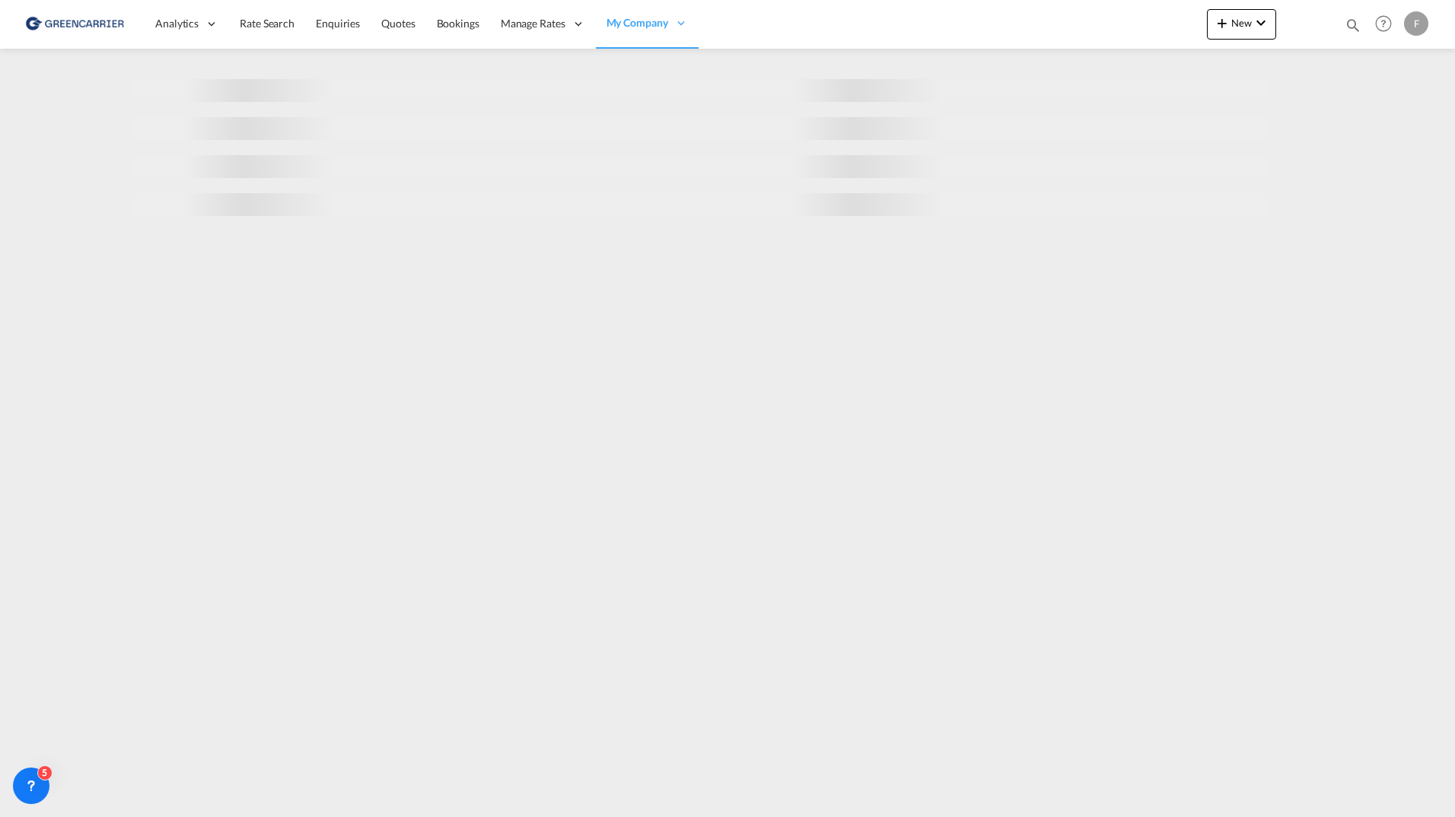
select select "10"
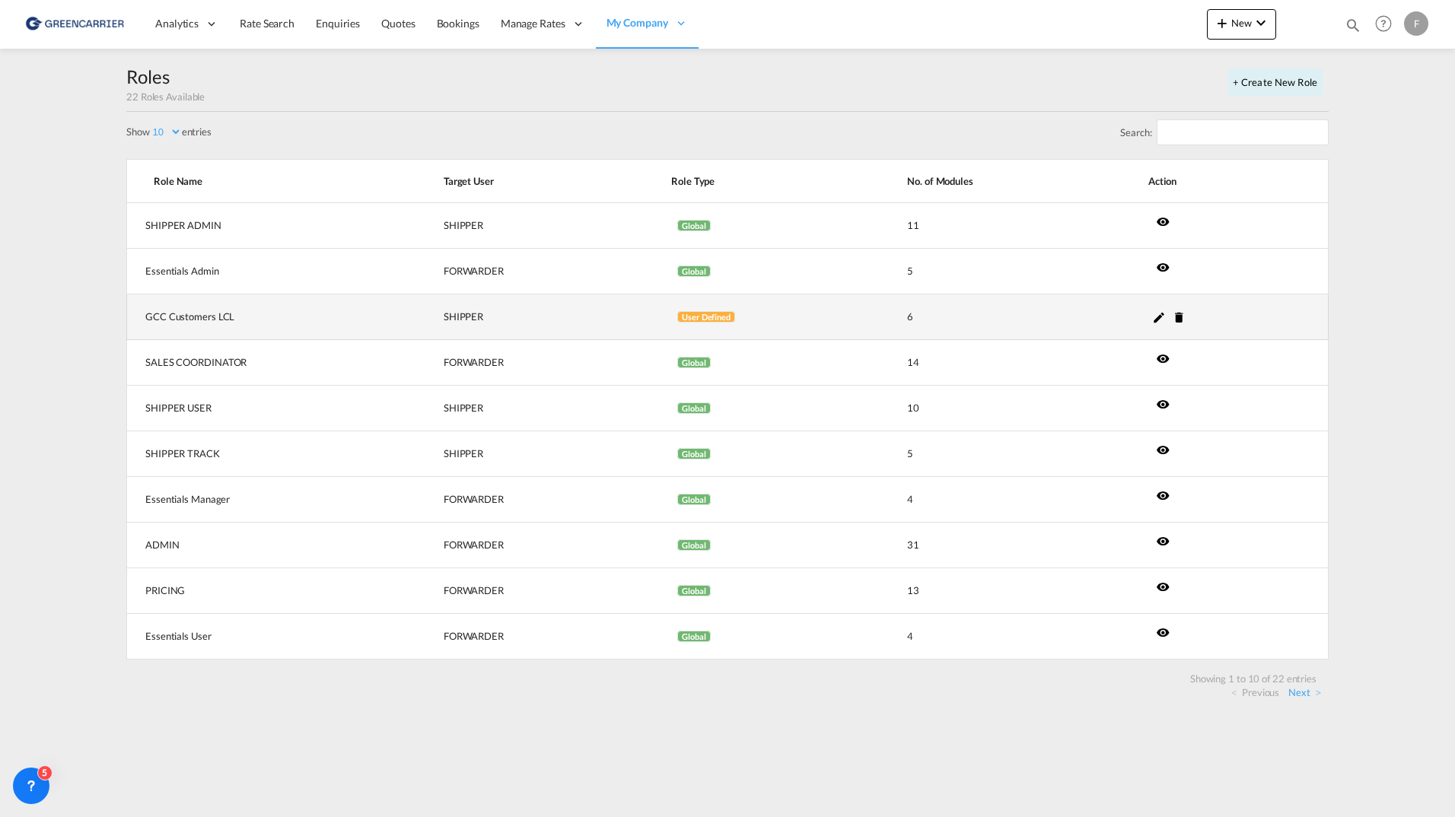
click at [1158, 320] on md-icon "icon-pencil" at bounding box center [1159, 317] width 14 height 14
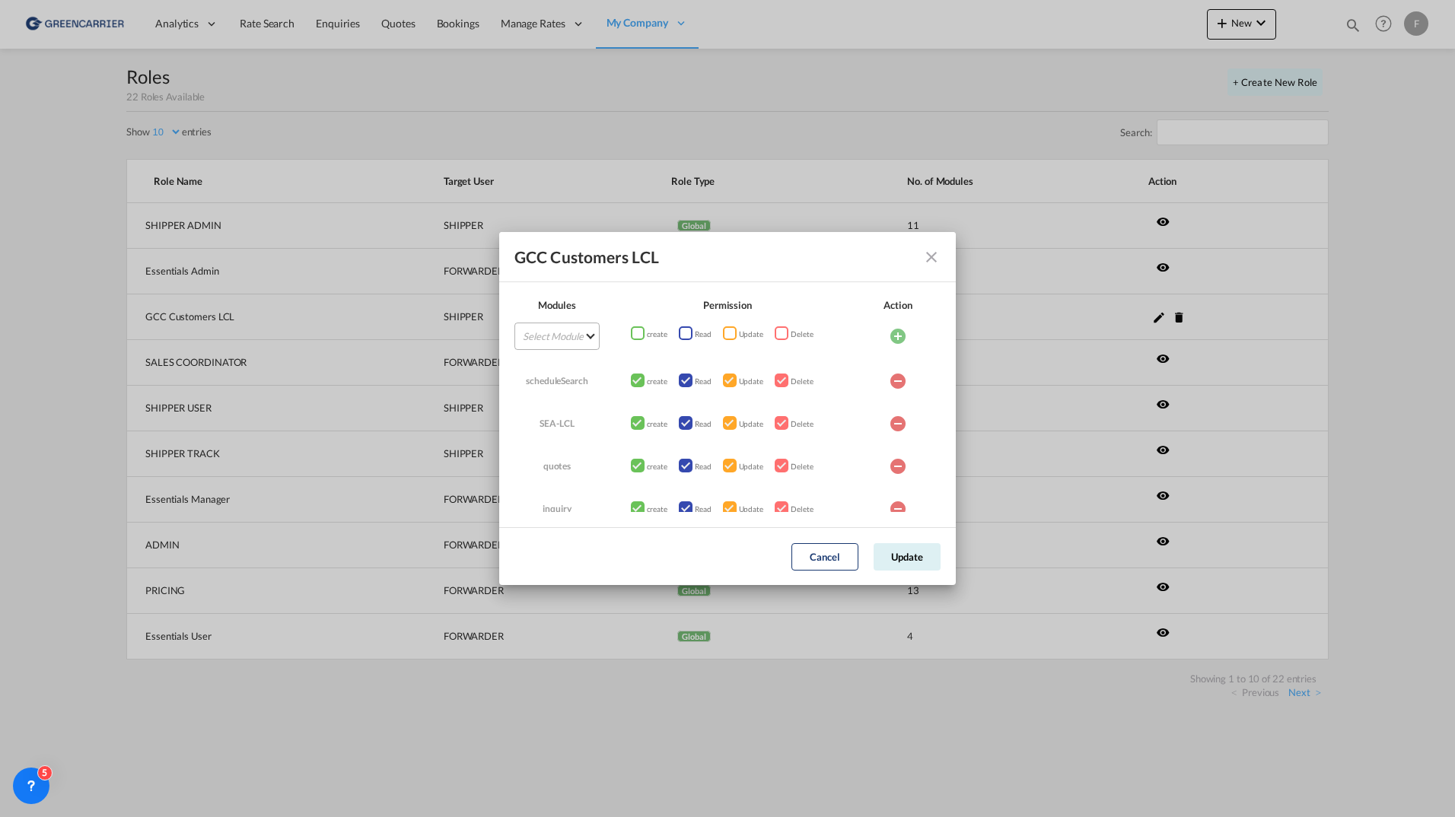
click at [580, 347] on md-select "Select Module AIR Bookings Create Shipment Customers Dashboard Enquiries FTL Qu…" at bounding box center [556, 336] width 85 height 27
click at [562, 368] on md-option "Bookings" at bounding box center [566, 373] width 136 height 37
click at [803, 566] on button "Cancel" at bounding box center [824, 556] width 67 height 27
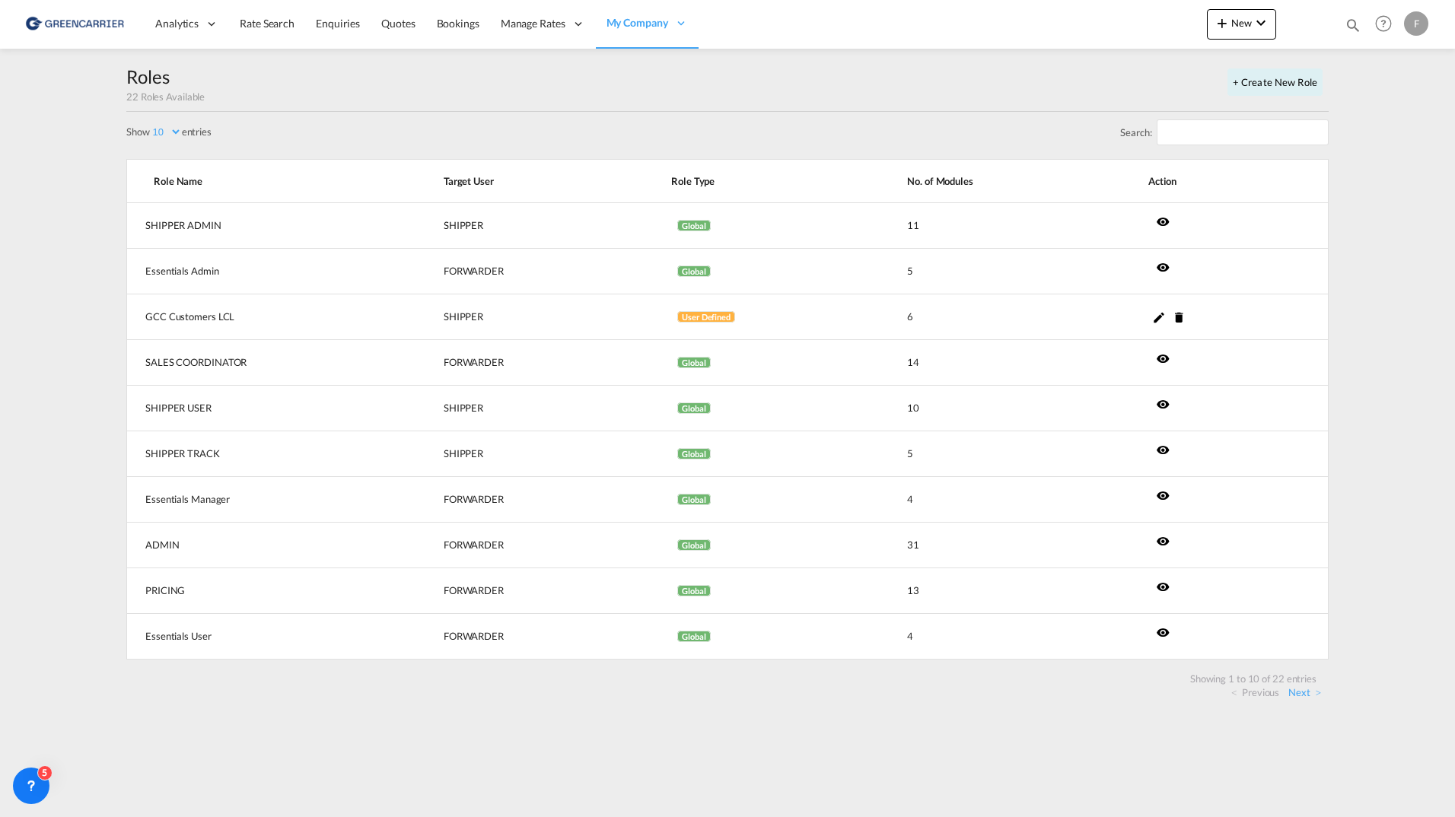
click at [72, 214] on md-content "Analytics Reports Dashboard Rate Search Enquiries Quotes Bookings" at bounding box center [727, 408] width 1455 height 817
click at [1257, 22] on md-icon "icon-chevron-down" at bounding box center [1261, 23] width 18 height 18
click at [1230, 171] on div "Bookings" at bounding box center [1219, 164] width 56 height 38
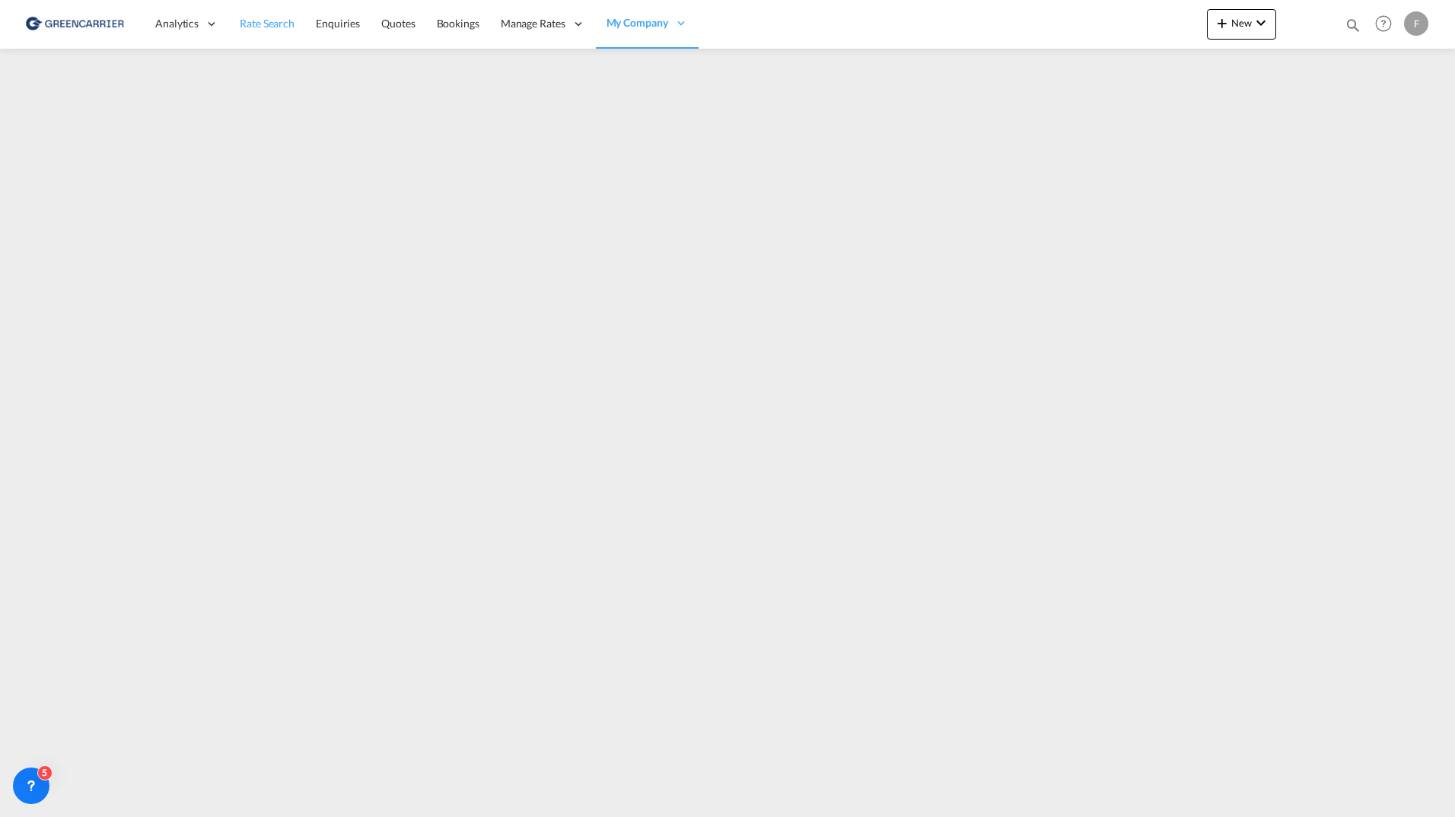
click at [285, 28] on span "Rate Search" at bounding box center [267, 23] width 55 height 13
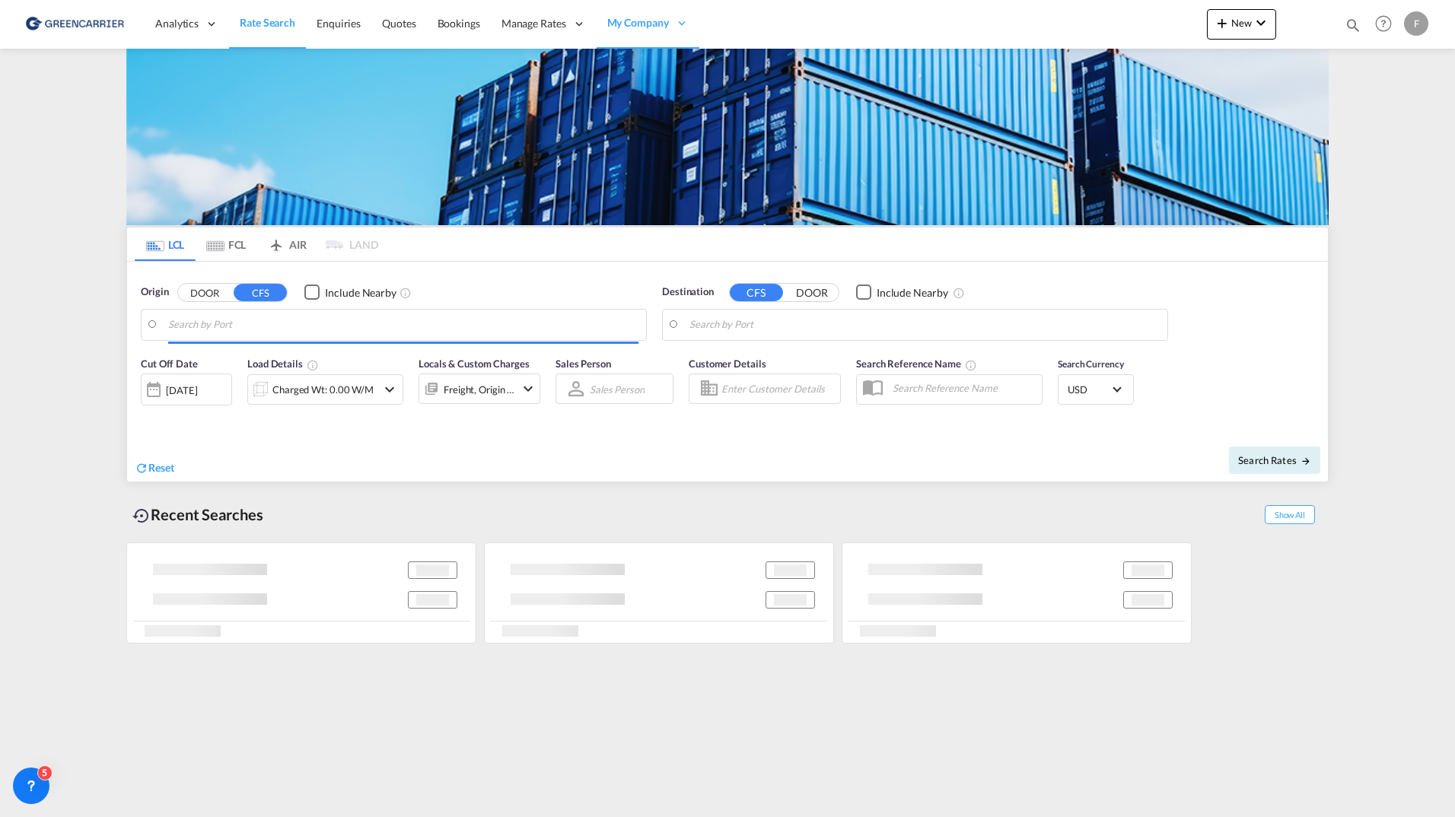
type input "[GEOGRAPHIC_DATA], [GEOGRAPHIC_DATA]"
type input "[US_STATE], [GEOGRAPHIC_DATA], USNYC"
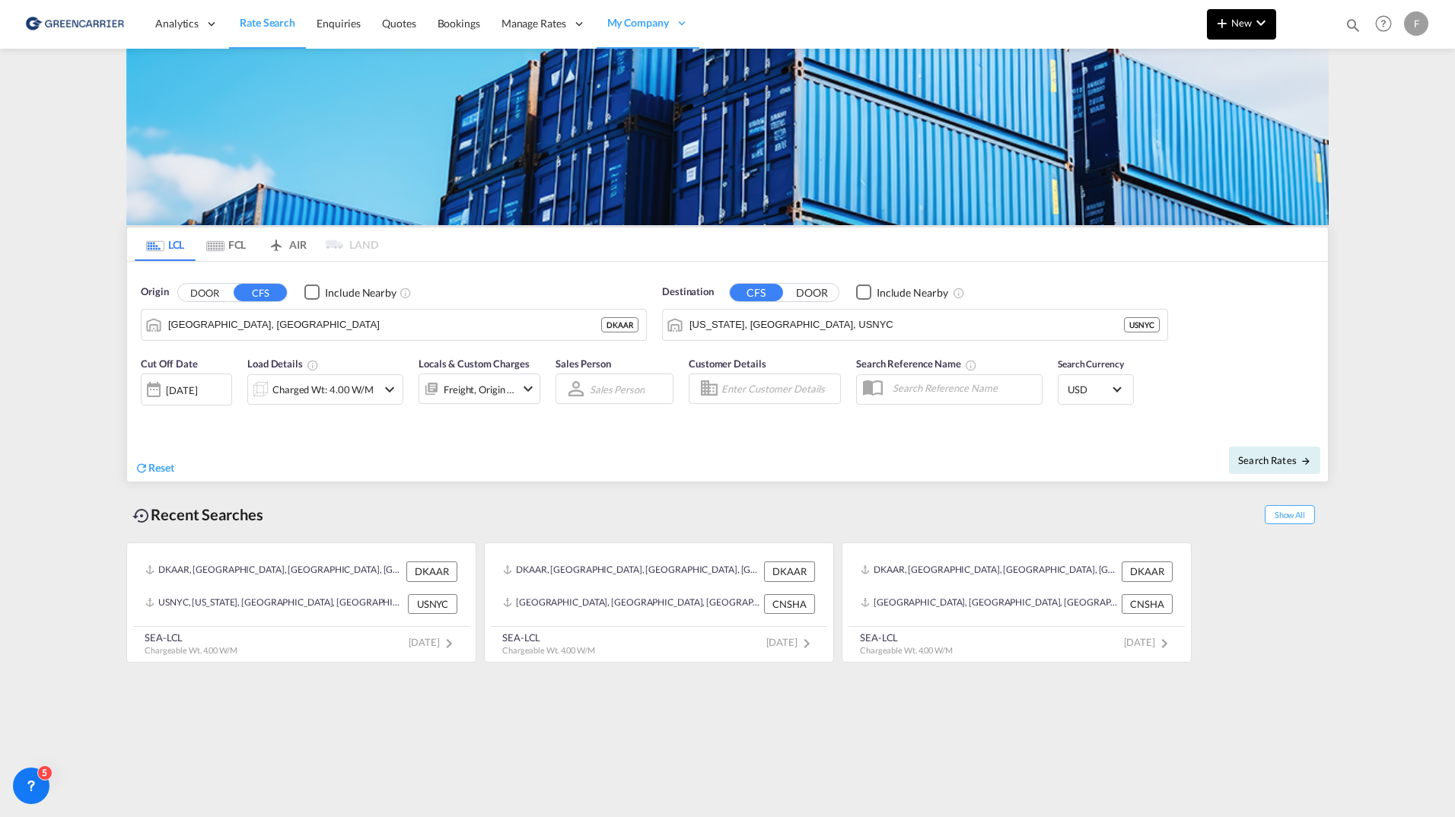
click at [1262, 31] on md-icon "icon-chevron-down" at bounding box center [1261, 23] width 18 height 18
